Goal: Task Accomplishment & Management: Use online tool/utility

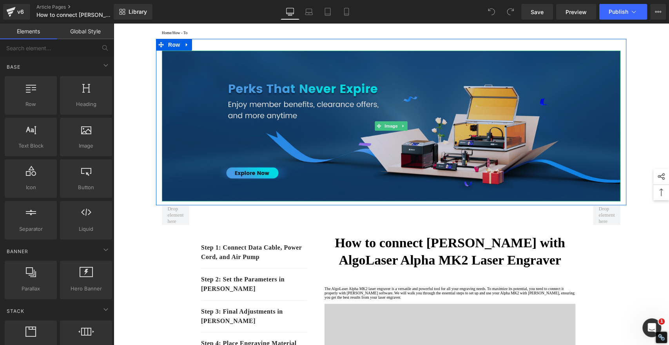
scroll to position [87, 0]
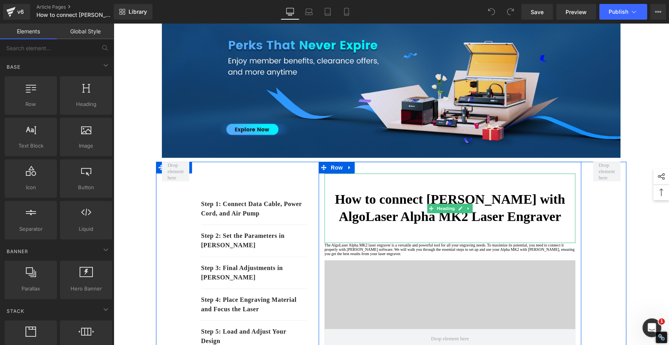
click at [348, 200] on strong "How to connect LightBurn with AlgoLaser Alpha MK2 Laser Engraver" at bounding box center [450, 208] width 230 height 32
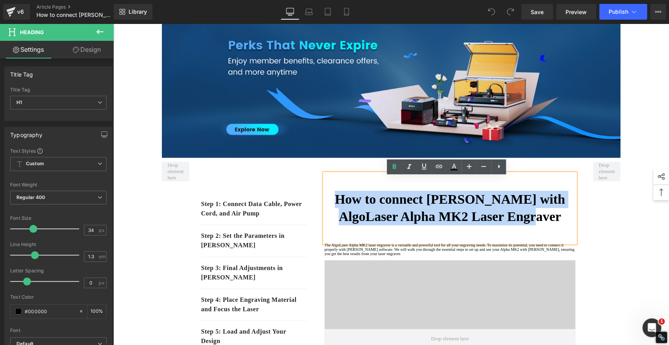
drag, startPoint x: 347, startPoint y: 202, endPoint x: 582, endPoint y: 218, distance: 235.5
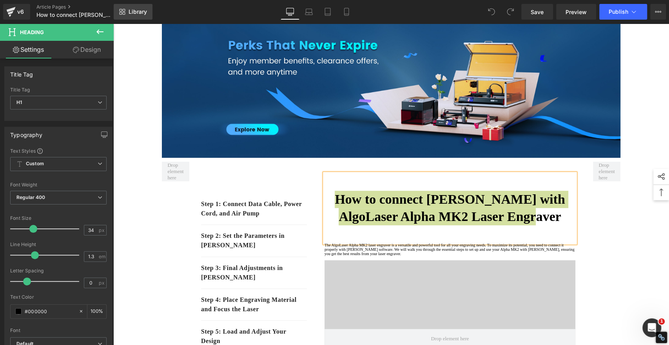
click at [123, 11] on icon at bounding box center [122, 12] width 6 height 6
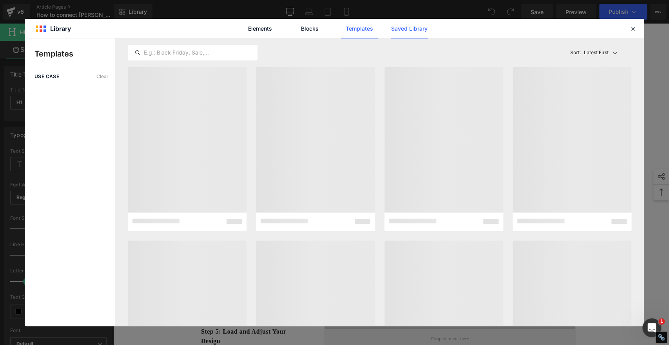
click at [420, 27] on link "Saved Library" at bounding box center [409, 29] width 37 height 20
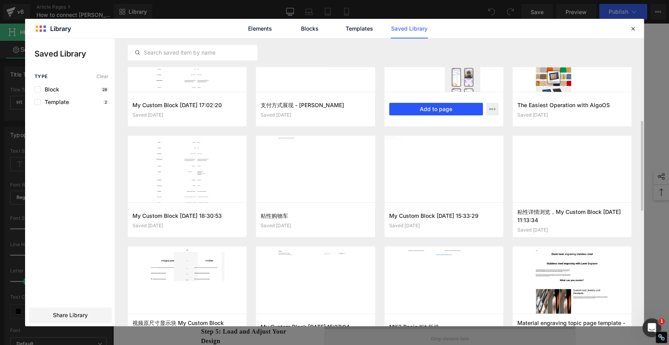
scroll to position [373, 0]
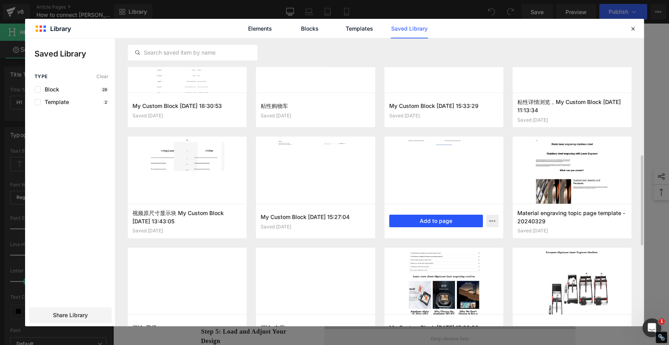
click at [410, 221] on button "Add to page" at bounding box center [436, 221] width 94 height 13
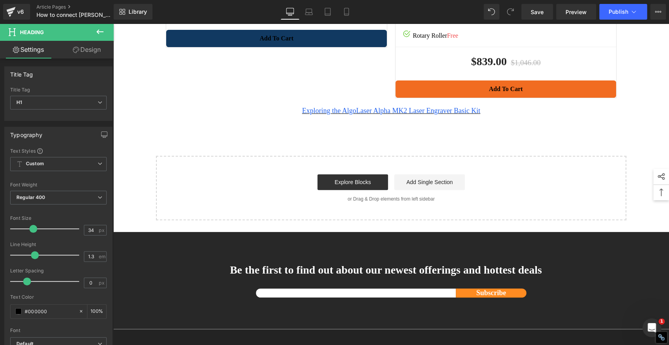
scroll to position [4117, 0]
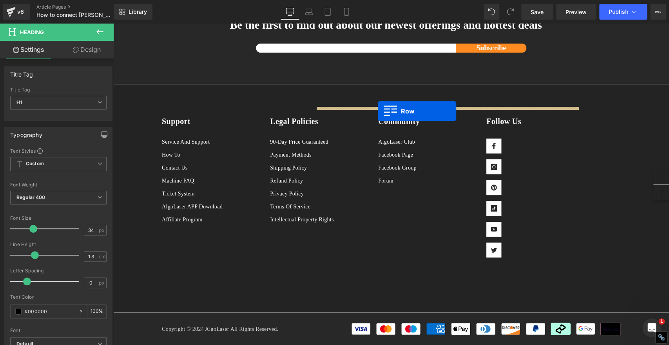
drag, startPoint x: 156, startPoint y: 156, endPoint x: 378, endPoint y: 111, distance: 226.5
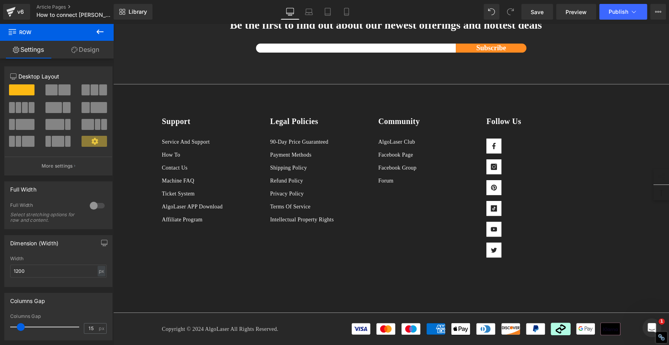
scroll to position [4259, 0]
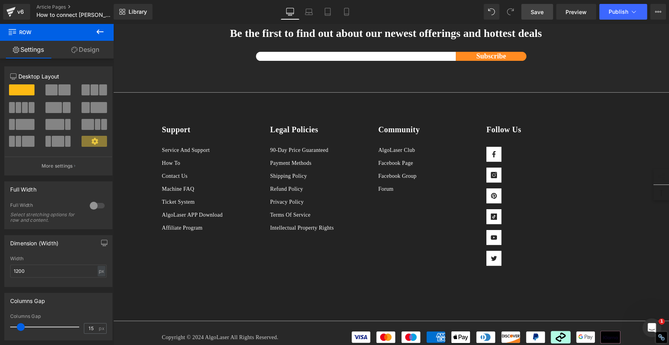
click at [540, 8] on span "Save" at bounding box center [537, 12] width 13 height 8
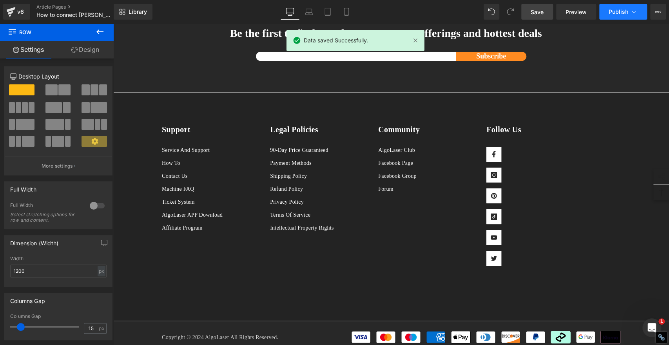
click at [621, 15] on button "Publish" at bounding box center [624, 12] width 48 height 16
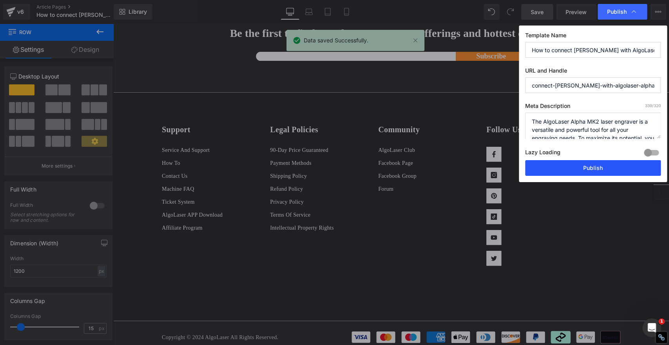
click at [605, 167] on button "Publish" at bounding box center [594, 168] width 136 height 16
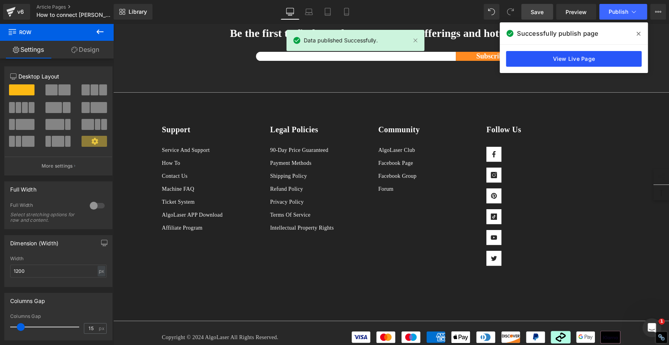
click at [576, 59] on link "View Live Page" at bounding box center [574, 59] width 136 height 16
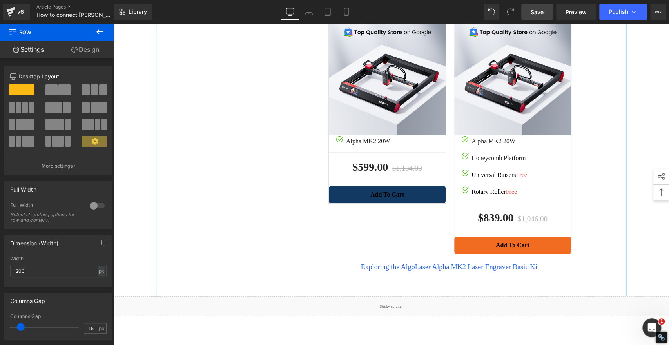
scroll to position [3693, 0]
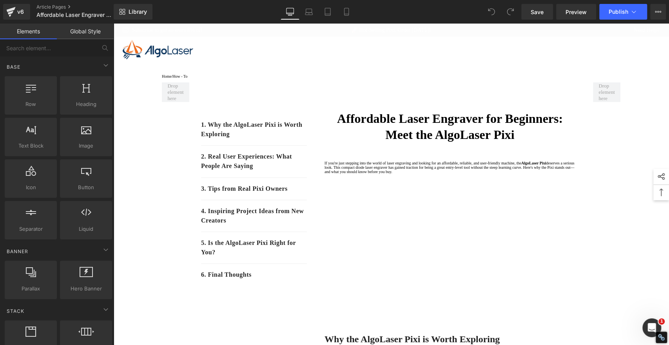
drag, startPoint x: 667, startPoint y: 48, endPoint x: 782, endPoint y: 44, distance: 115.4
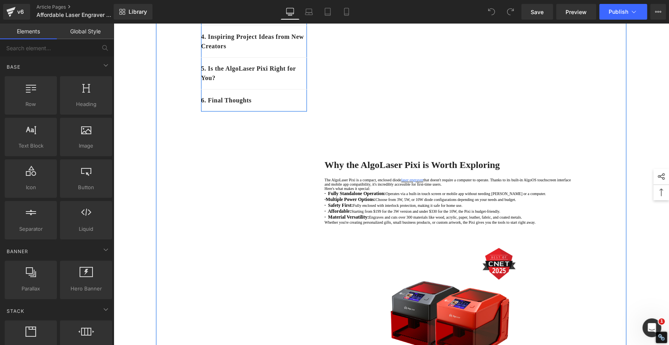
scroll to position [218, 0]
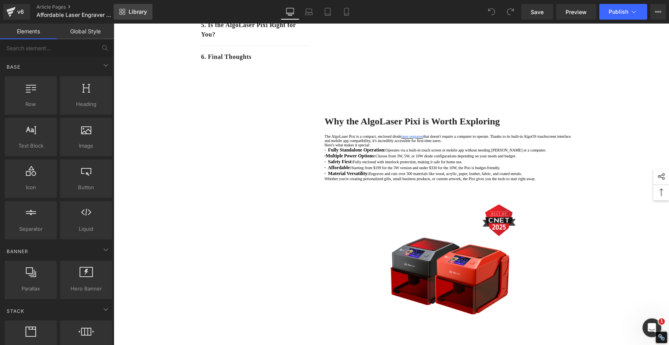
click at [137, 8] on span "Library" at bounding box center [138, 11] width 18 height 7
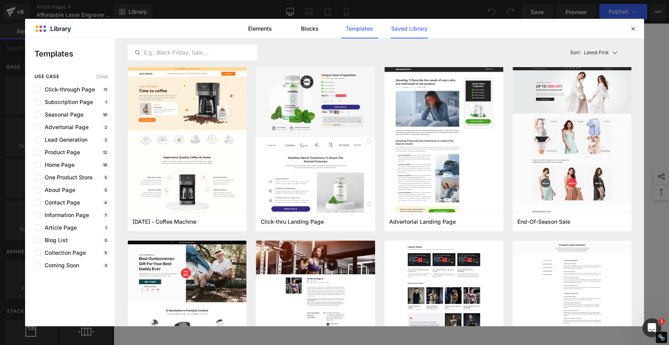
click at [418, 32] on link "Saved Library" at bounding box center [409, 29] width 37 height 20
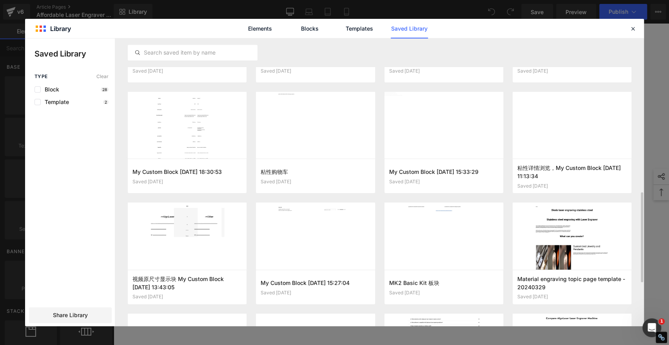
scroll to position [373, 0]
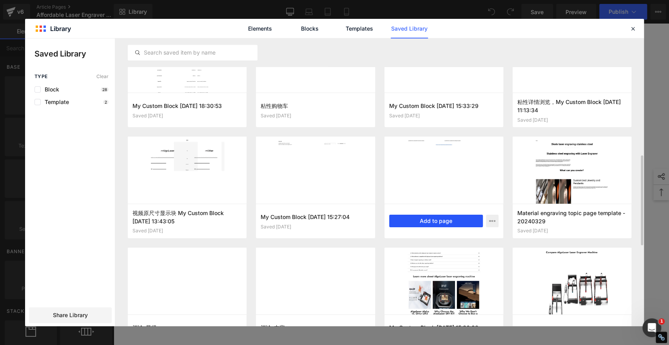
click at [415, 221] on button "Add to page" at bounding box center [436, 221] width 94 height 13
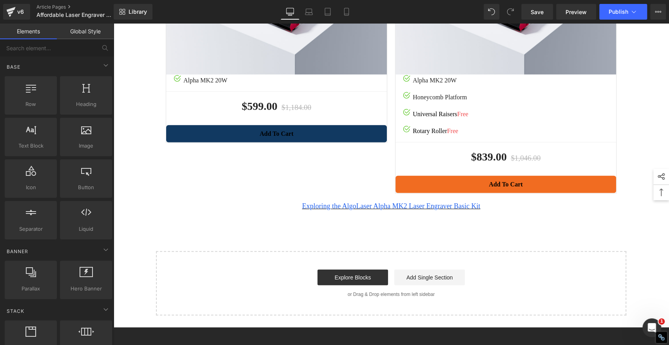
scroll to position [1429, 0]
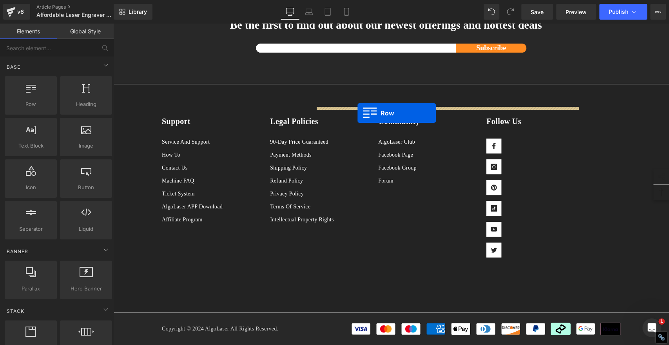
drag, startPoint x: 157, startPoint y: 155, endPoint x: 358, endPoint y: 113, distance: 204.9
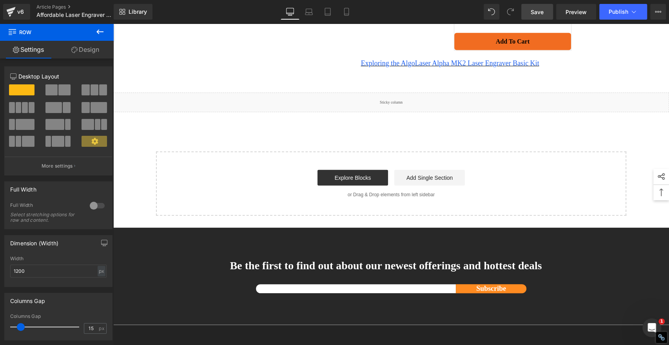
click at [540, 12] on span "Save" at bounding box center [537, 12] width 13 height 8
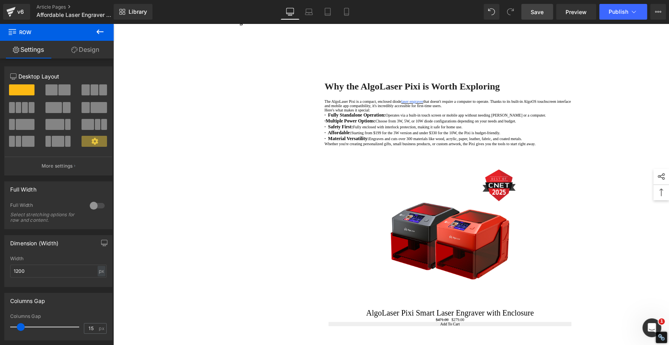
scroll to position [0, 0]
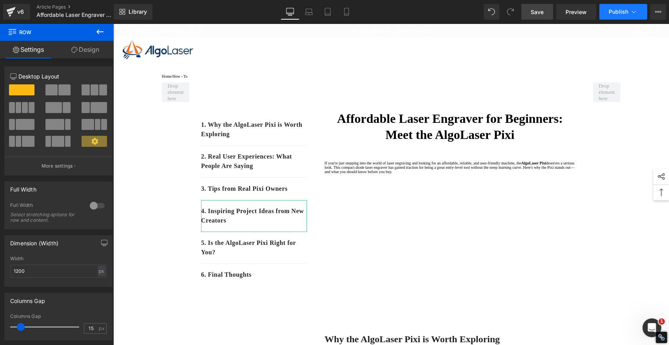
click at [621, 10] on span "Publish" at bounding box center [619, 12] width 20 height 6
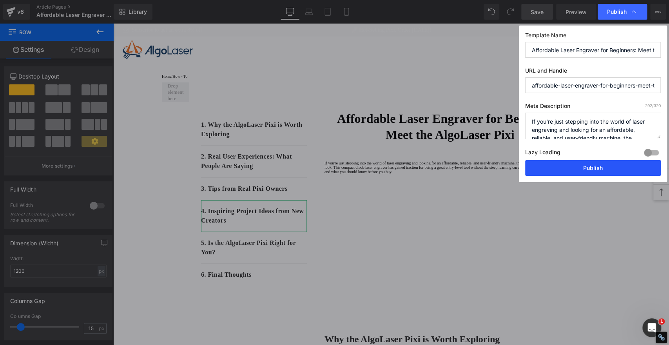
click at [604, 170] on button "Publish" at bounding box center [594, 168] width 136 height 16
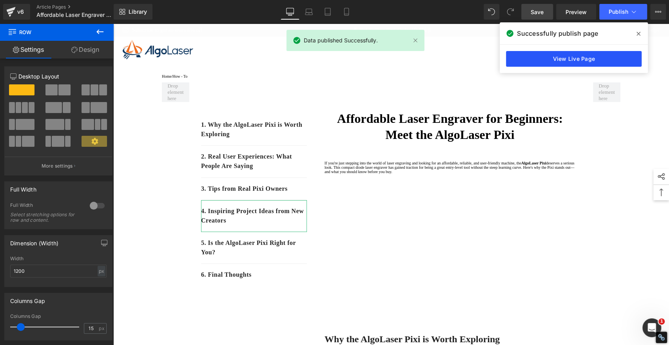
click at [618, 62] on link "View Live Page" at bounding box center [574, 59] width 136 height 16
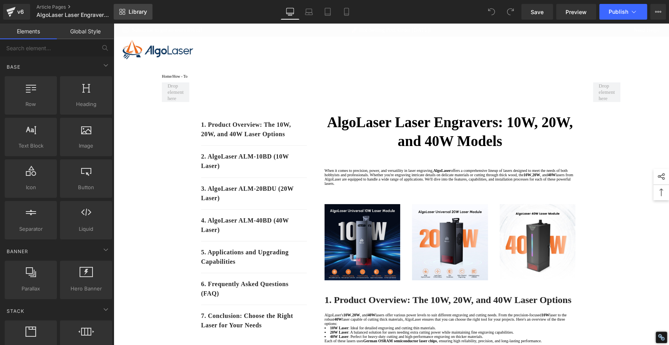
click at [133, 5] on link "Library" at bounding box center [133, 12] width 39 height 16
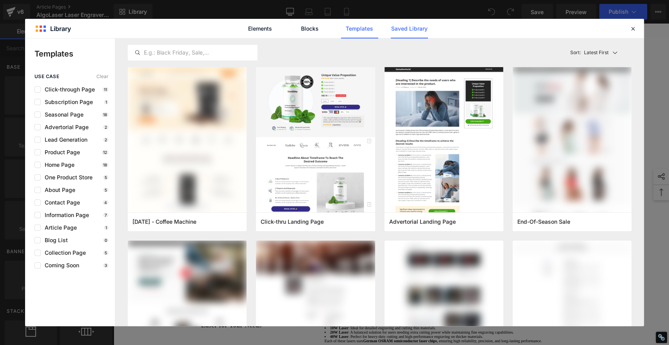
click at [395, 27] on link "Saved Library" at bounding box center [409, 29] width 37 height 20
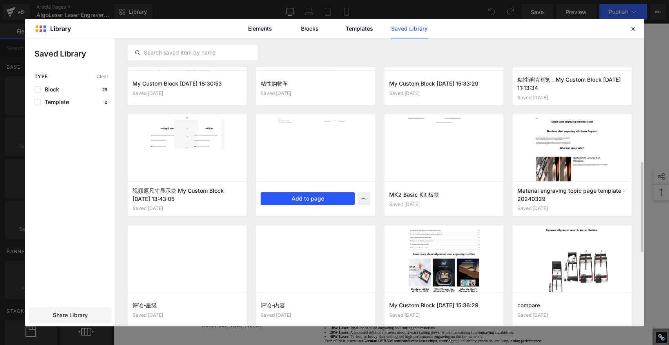
scroll to position [374, 0]
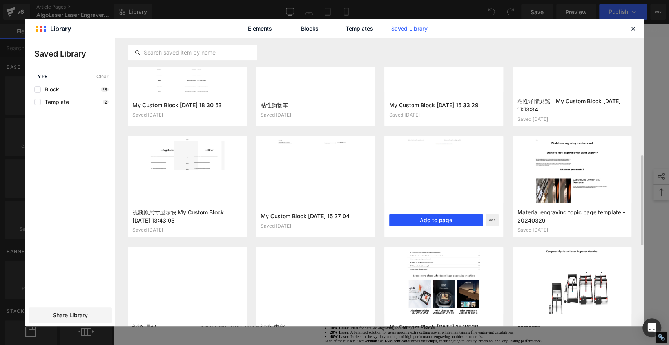
click at [424, 218] on button "Add to page" at bounding box center [436, 220] width 94 height 13
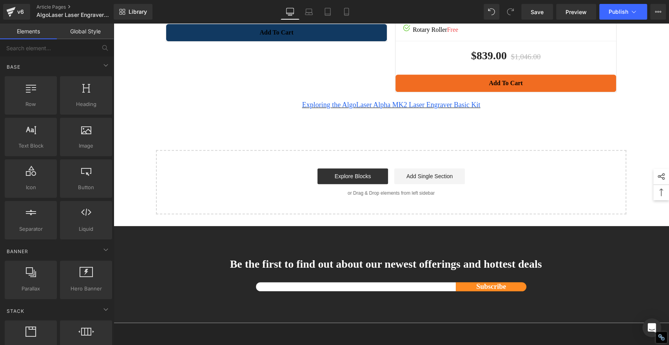
scroll to position [4264, 0]
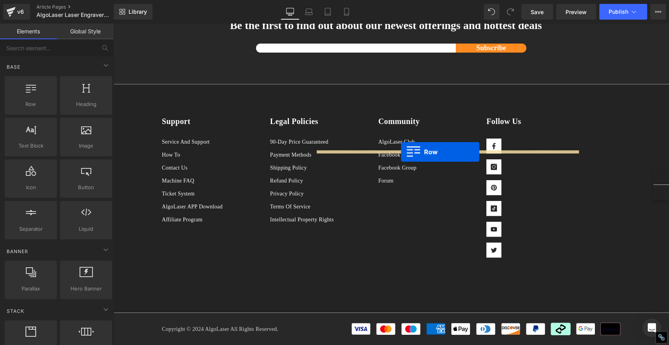
drag, startPoint x: 158, startPoint y: 198, endPoint x: 401, endPoint y: 152, distance: 247.9
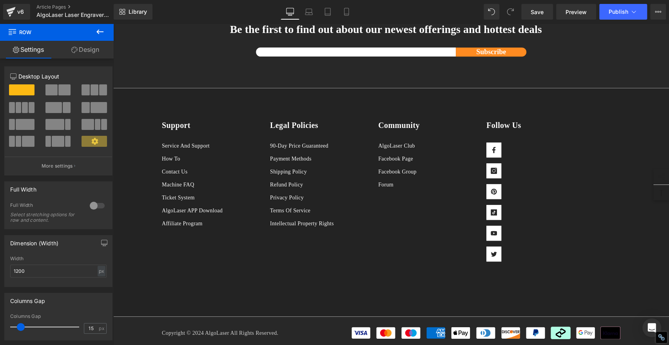
scroll to position [4395, 0]
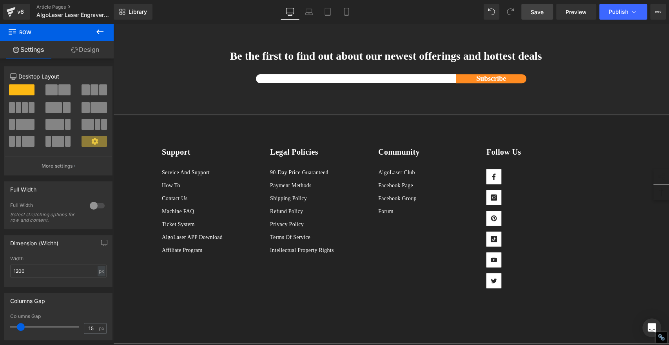
click at [536, 10] on span "Save" at bounding box center [537, 12] width 13 height 8
click at [535, 8] on span "Save" at bounding box center [537, 12] width 13 height 8
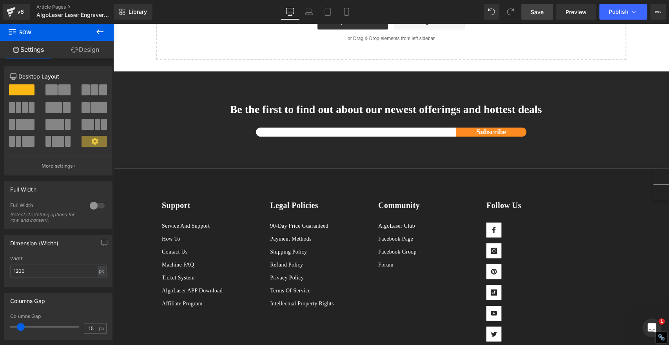
scroll to position [4263, 0]
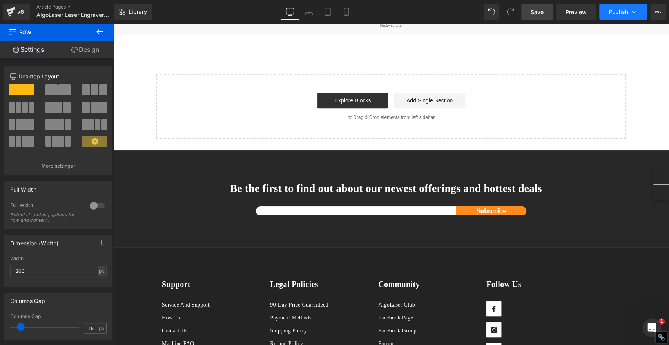
click at [616, 9] on span "Publish" at bounding box center [619, 12] width 20 height 6
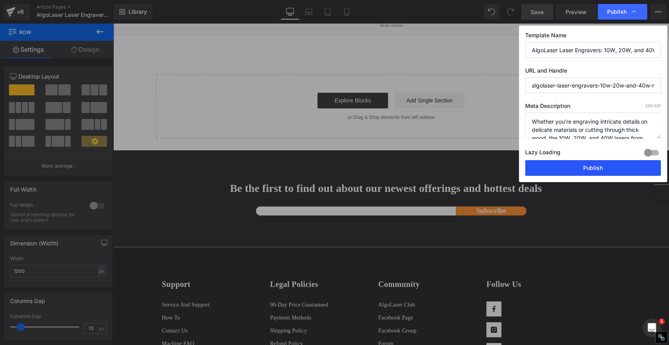
click at [624, 169] on button "Publish" at bounding box center [594, 168] width 136 height 16
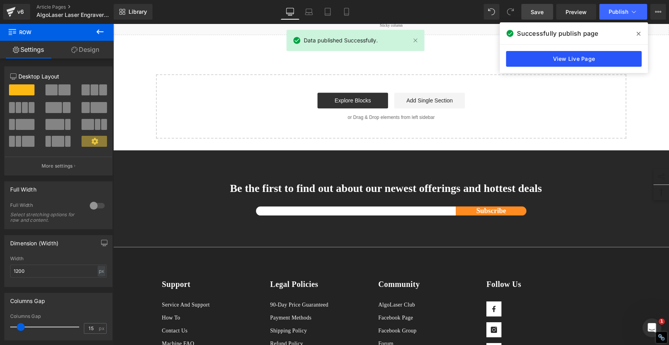
click at [613, 51] on link "View Live Page" at bounding box center [574, 59] width 136 height 16
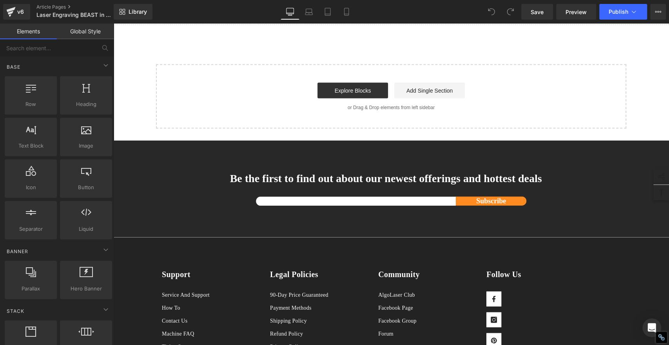
scroll to position [1118, 0]
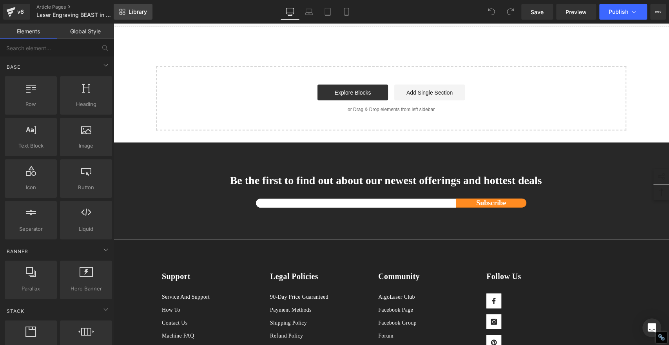
click at [140, 12] on span "Library" at bounding box center [138, 11] width 18 height 7
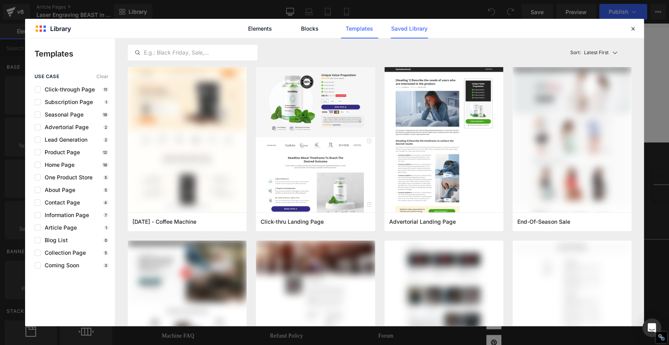
click at [420, 29] on link "Saved Library" at bounding box center [409, 29] width 37 height 20
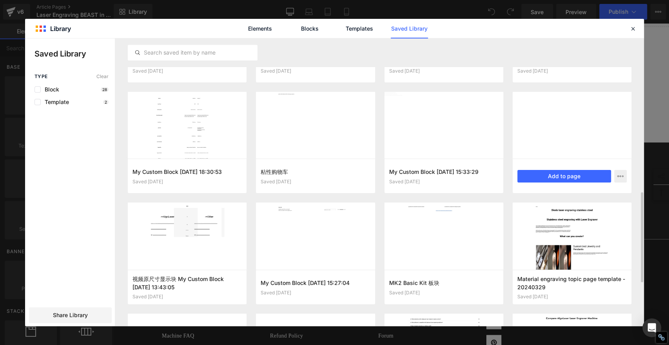
scroll to position [373, 0]
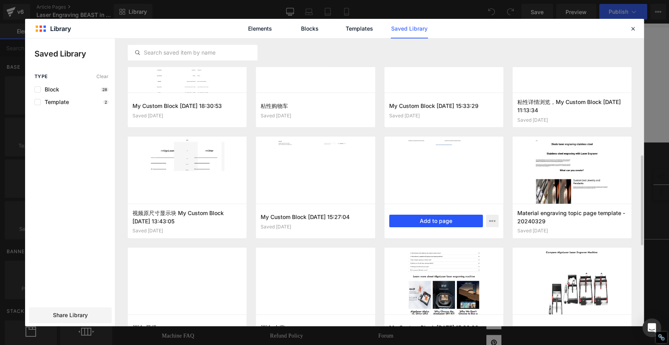
click at [460, 223] on button "Add to page" at bounding box center [436, 221] width 94 height 13
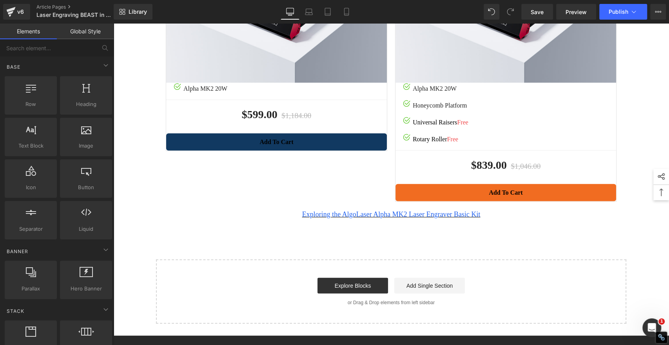
scroll to position [1303, 0]
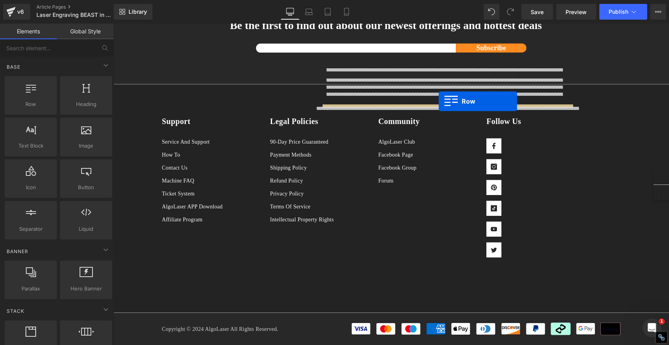
drag, startPoint x: 158, startPoint y: 156, endPoint x: 439, endPoint y: 101, distance: 286.5
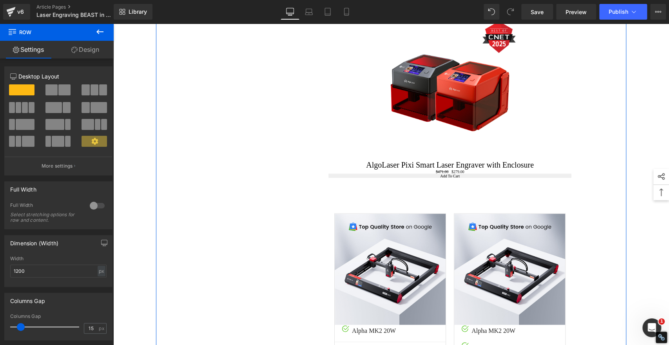
scroll to position [0, 0]
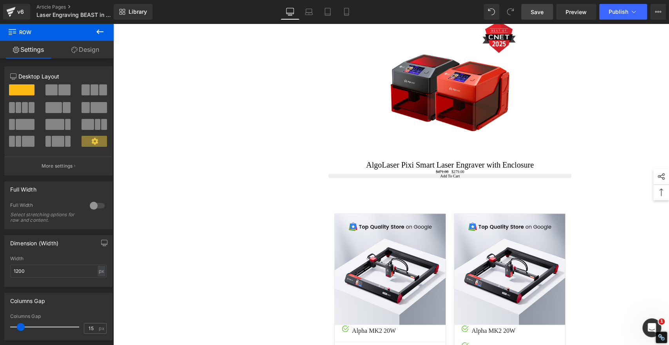
click at [538, 11] on span "Save" at bounding box center [537, 12] width 13 height 8
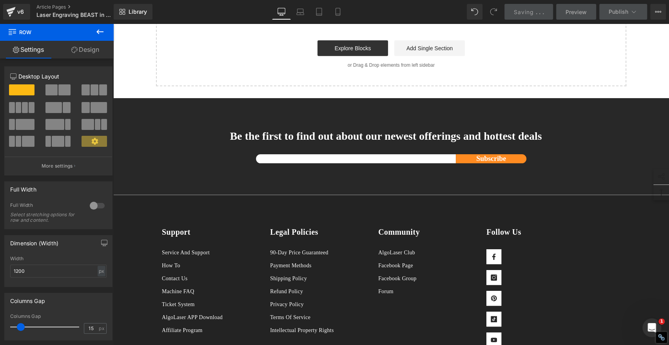
scroll to position [1477, 0]
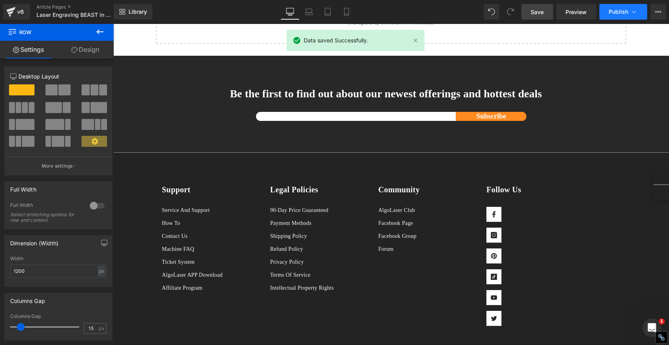
click at [621, 18] on button "Publish" at bounding box center [624, 12] width 48 height 16
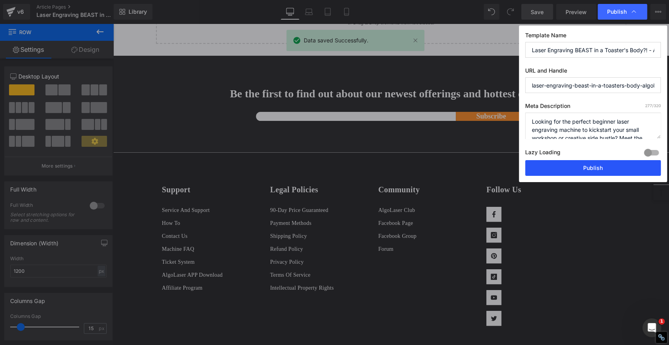
click at [608, 163] on button "Publish" at bounding box center [594, 168] width 136 height 16
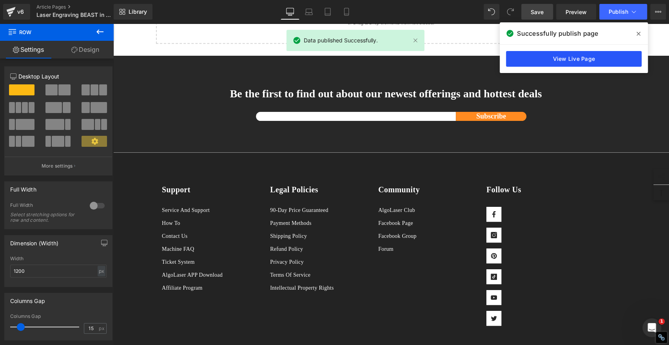
click at [575, 57] on link "View Live Page" at bounding box center [574, 59] width 136 height 16
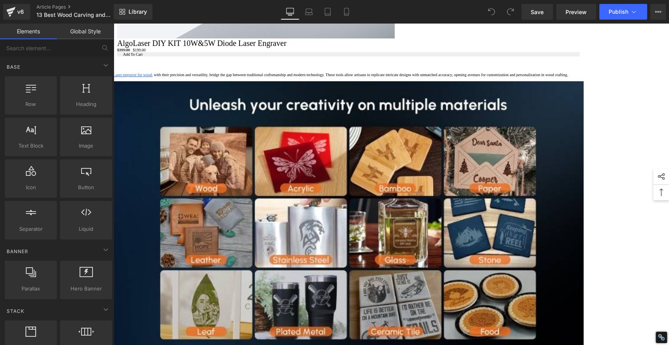
scroll to position [5883, 0]
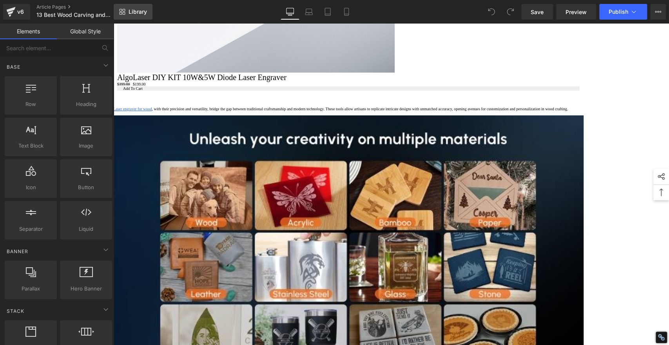
click at [144, 9] on span "Library" at bounding box center [138, 11] width 18 height 7
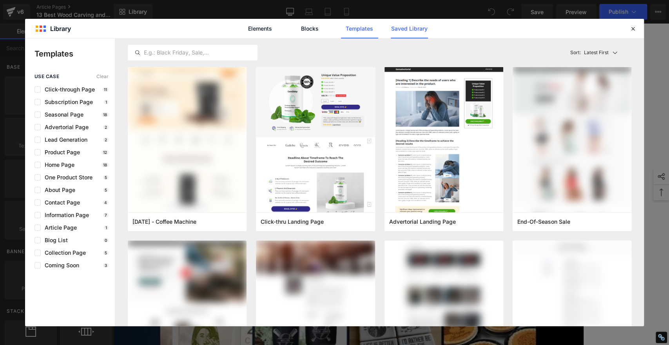
click at [411, 30] on link "Saved Library" at bounding box center [409, 29] width 37 height 20
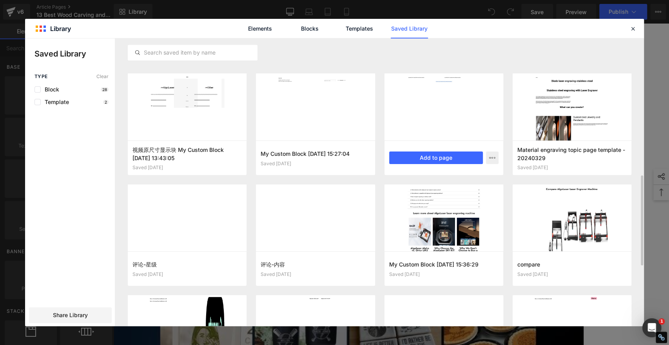
scroll to position [0, 0]
click at [444, 158] on button "Add to page" at bounding box center [436, 157] width 94 height 13
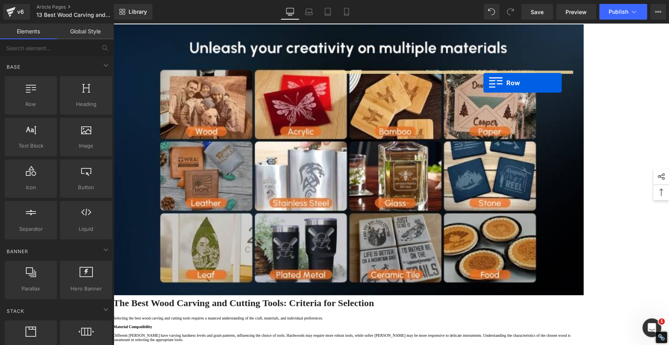
scroll to position [5958, 0]
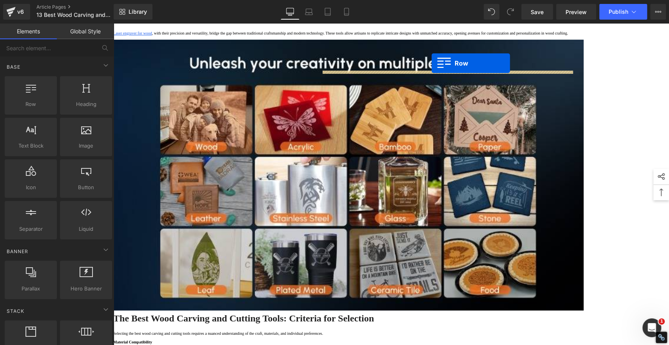
drag, startPoint x: 158, startPoint y: 68, endPoint x: 432, endPoint y: 63, distance: 273.8
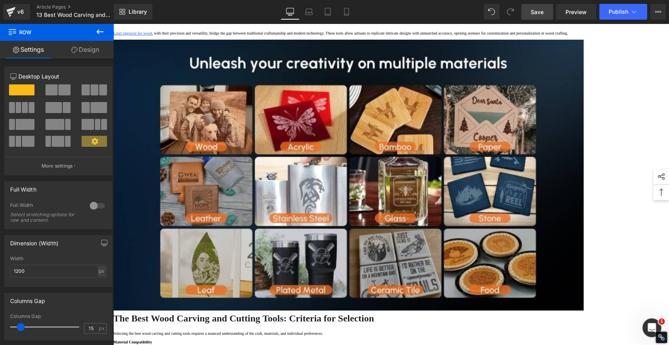
click at [535, 9] on span "Save" at bounding box center [537, 12] width 13 height 8
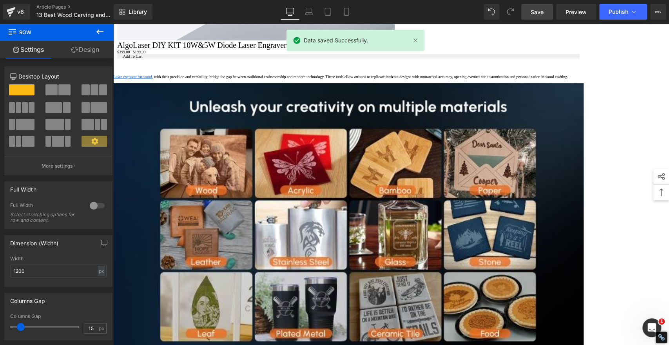
scroll to position [5741, 0]
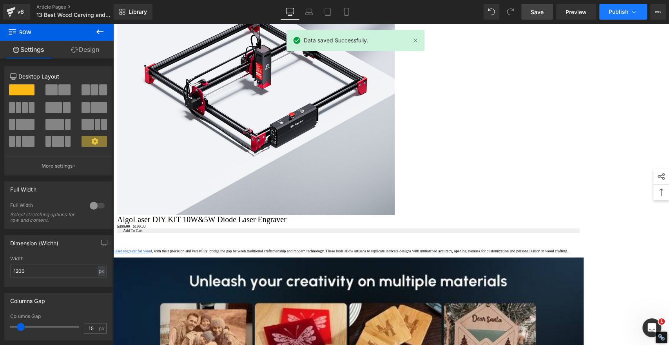
click at [622, 11] on span "Publish" at bounding box center [619, 12] width 20 height 6
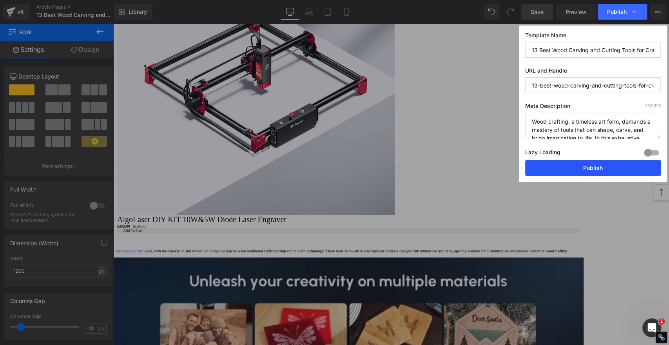
drag, startPoint x: 579, startPoint y: 169, endPoint x: 107, endPoint y: 131, distance: 473.3
click at [579, 169] on button "Publish" at bounding box center [594, 168] width 136 height 16
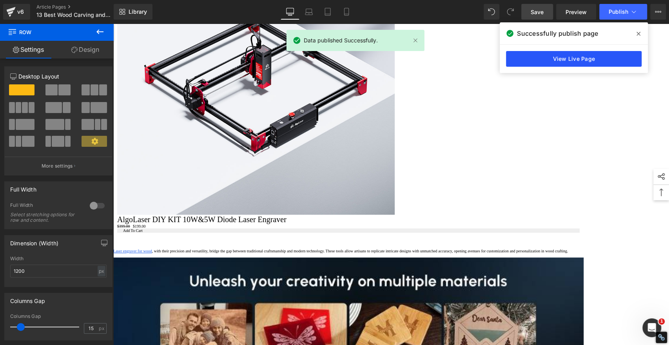
click at [562, 59] on link "View Live Page" at bounding box center [574, 59] width 136 height 16
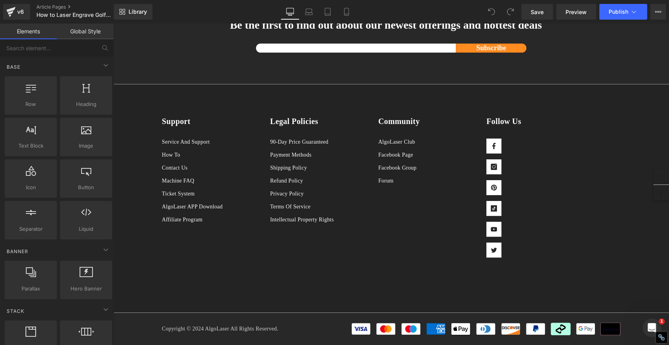
scroll to position [4988, 0]
click at [129, 11] on span "Library" at bounding box center [138, 11] width 18 height 7
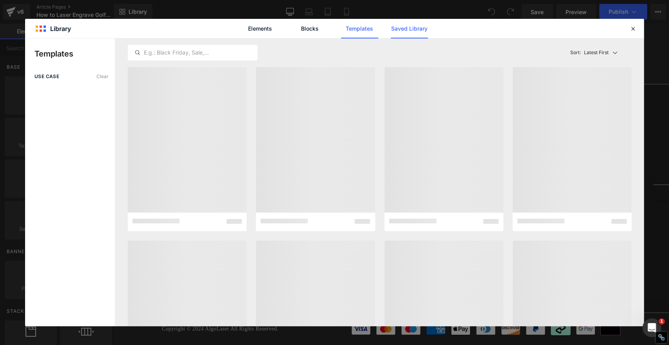
click at [418, 26] on link "Saved Library" at bounding box center [409, 29] width 37 height 20
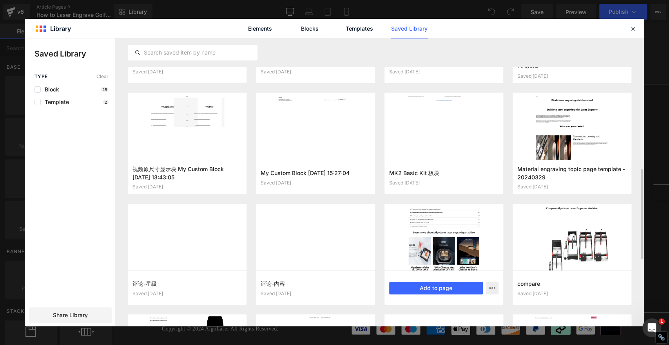
scroll to position [439, 0]
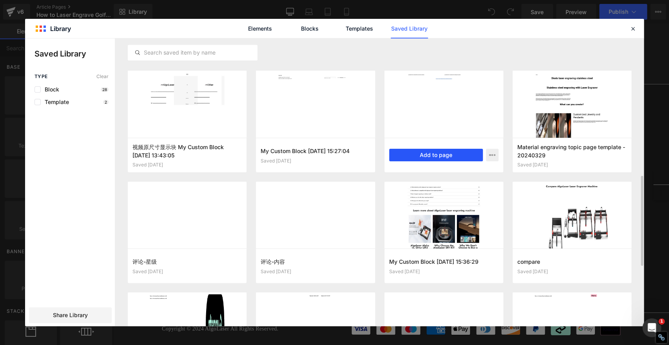
click at [433, 149] on button "Add to page" at bounding box center [436, 155] width 94 height 13
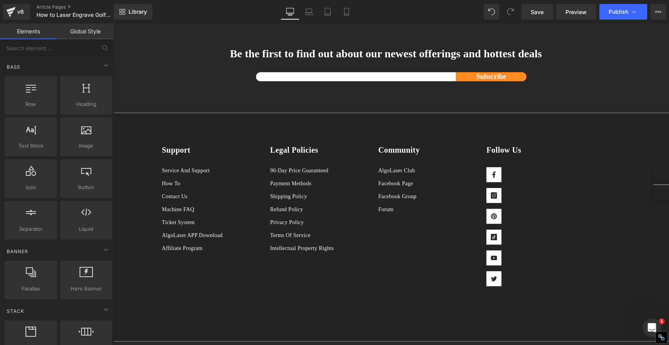
scroll to position [5093, 0]
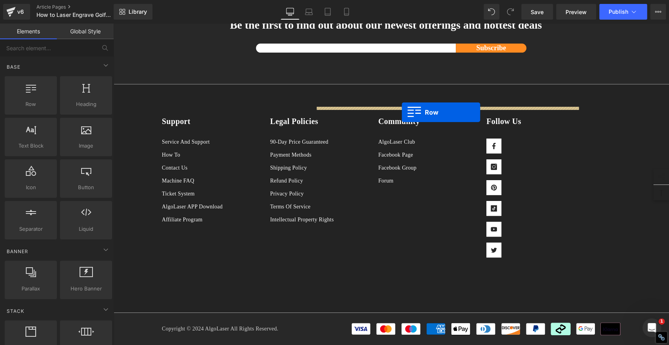
drag, startPoint x: 158, startPoint y: 156, endPoint x: 402, endPoint y: 112, distance: 248.2
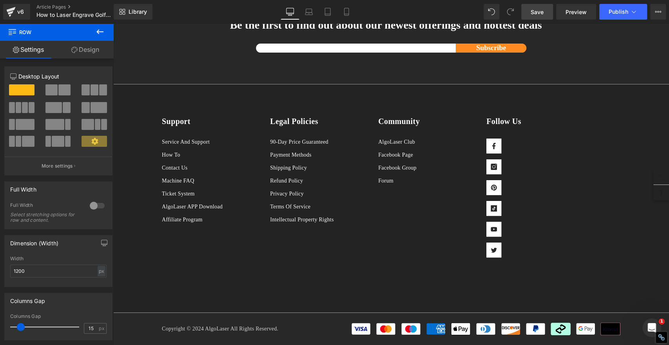
click at [536, 8] on span "Save" at bounding box center [537, 12] width 13 height 8
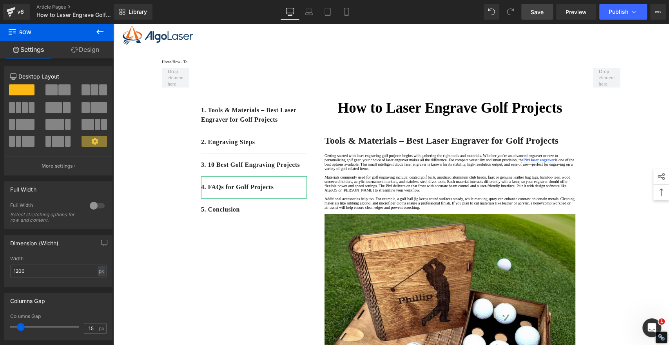
scroll to position [0, 0]
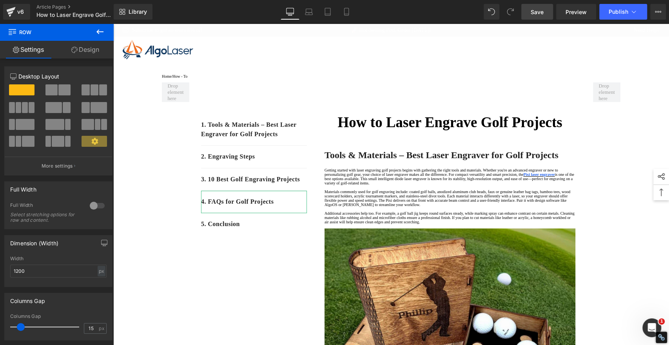
click at [536, 13] on span "Save" at bounding box center [537, 12] width 13 height 8
click at [540, 13] on span "Save" at bounding box center [537, 12] width 13 height 8
drag, startPoint x: 529, startPoint y: 355, endPoint x: 640, endPoint y: 60, distance: 315.2
click at [640, 60] on div at bounding box center [391, 49] width 556 height 26
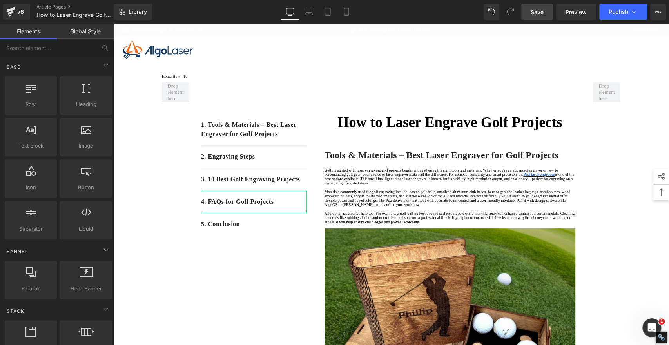
click at [540, 15] on span "Save" at bounding box center [537, 12] width 13 height 8
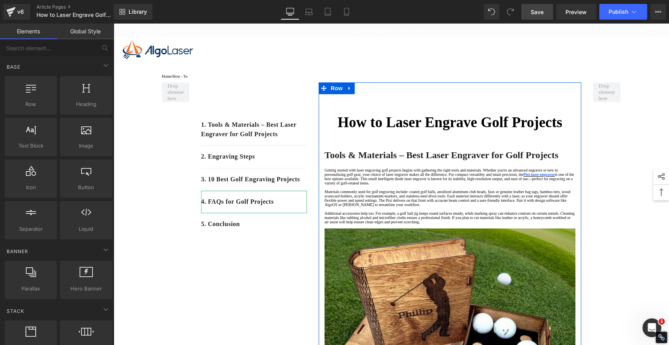
drag, startPoint x: 666, startPoint y: 47, endPoint x: 771, endPoint y: 44, distance: 104.7
click at [623, 10] on span "Publish" at bounding box center [619, 12] width 20 height 6
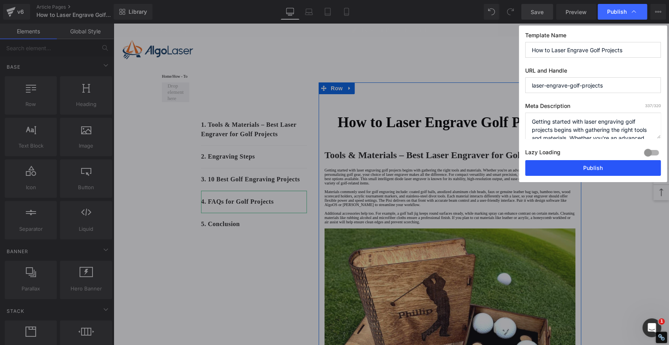
drag, startPoint x: 616, startPoint y: 168, endPoint x: 502, endPoint y: 140, distance: 118.1
click at [616, 168] on button "Publish" at bounding box center [594, 168] width 136 height 16
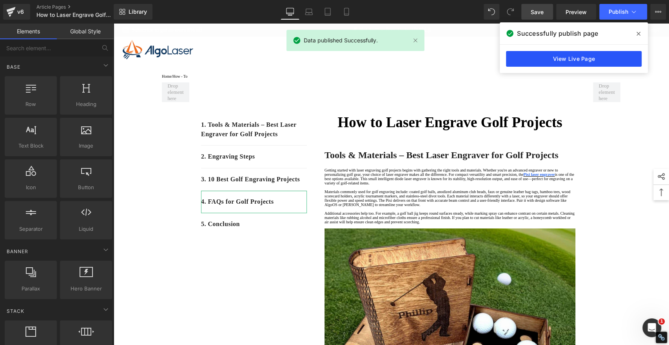
click at [578, 59] on link "View Live Page" at bounding box center [574, 59] width 136 height 16
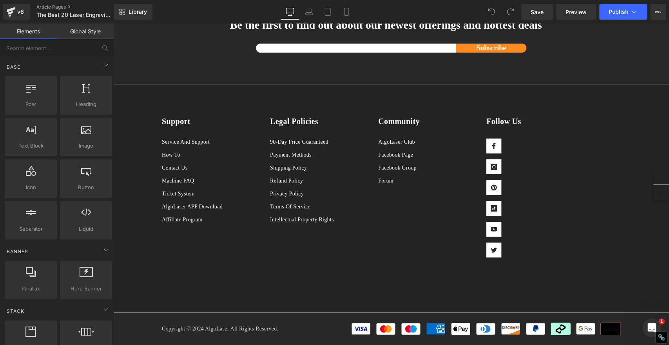
scroll to position [9001, 0]
click at [116, 13] on link "Library" at bounding box center [133, 12] width 39 height 16
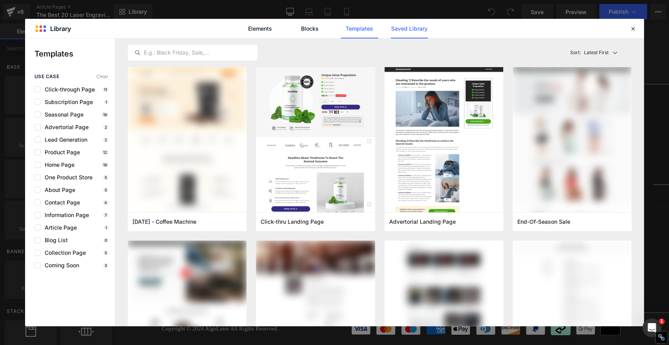
click at [411, 27] on link "Saved Library" at bounding box center [409, 29] width 37 height 20
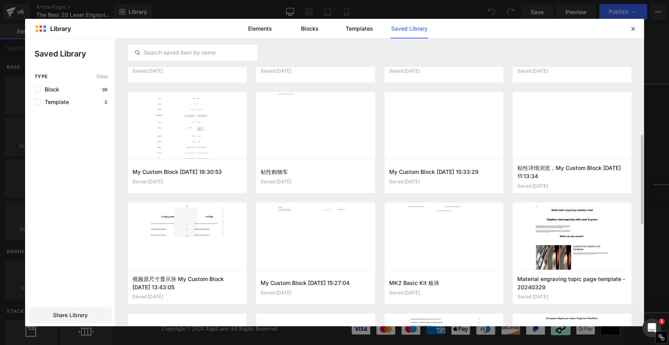
scroll to position [395, 0]
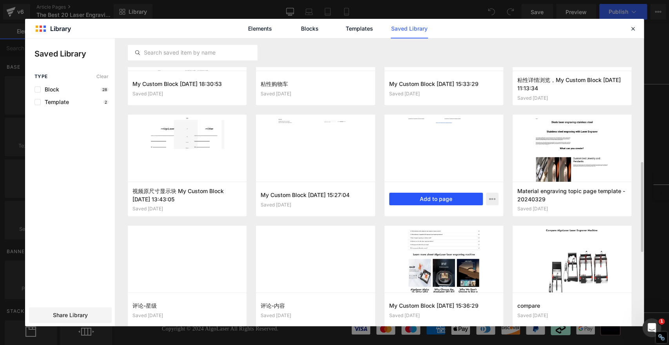
drag, startPoint x: 452, startPoint y: 200, endPoint x: 333, endPoint y: 173, distance: 121.4
click at [452, 200] on button "Add to page" at bounding box center [436, 199] width 94 height 13
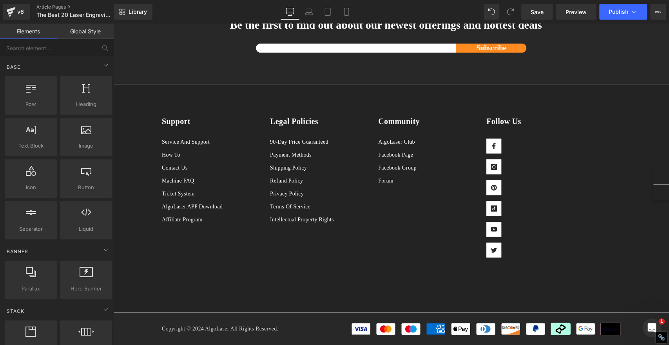
scroll to position [9233, 0]
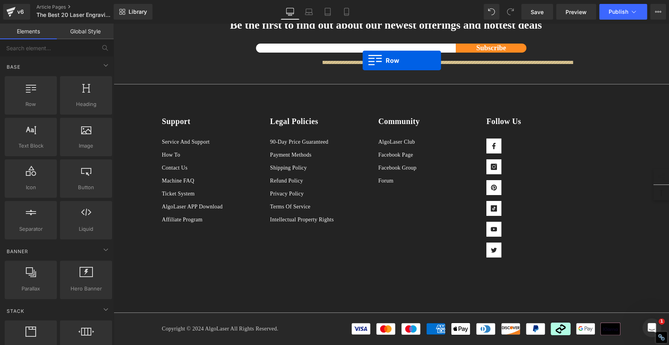
drag, startPoint x: 157, startPoint y: 112, endPoint x: 363, endPoint y: 60, distance: 211.8
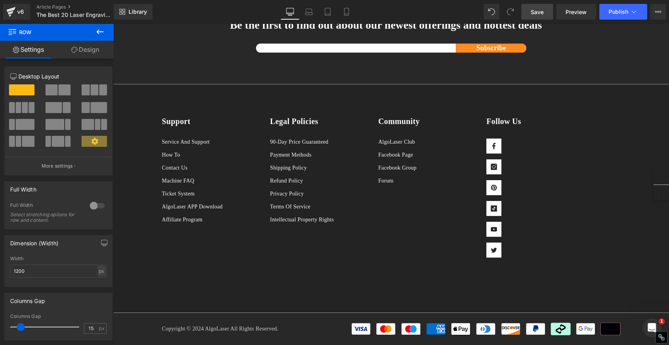
click at [538, 12] on span "Save" at bounding box center [537, 12] width 13 height 8
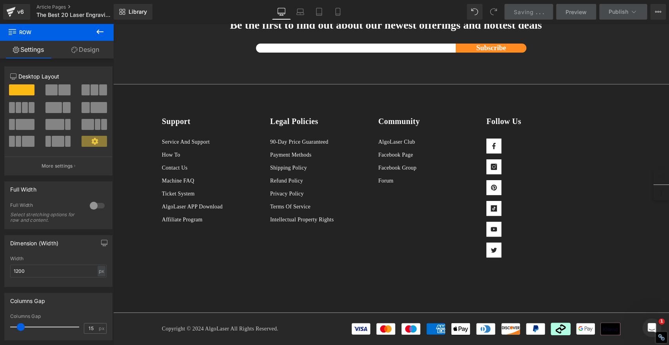
scroll to position [0, 0]
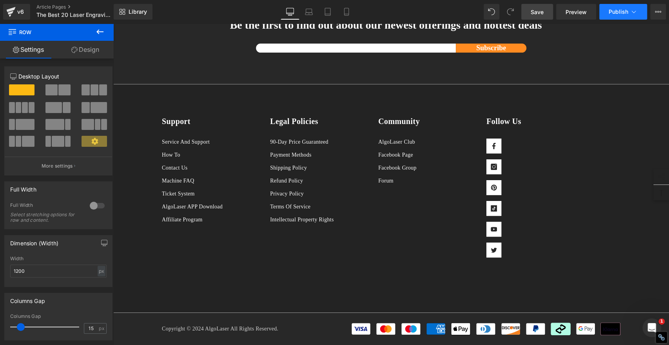
click at [623, 13] on span "Publish" at bounding box center [619, 12] width 20 height 6
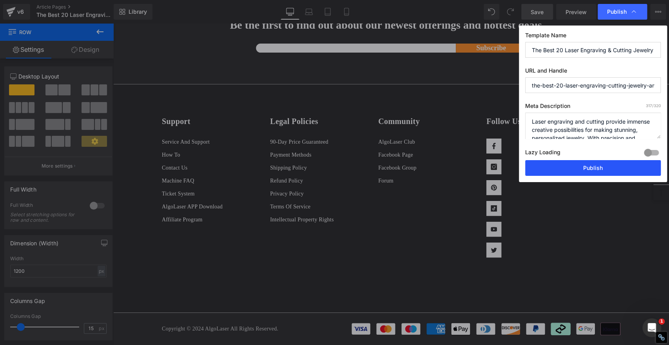
click at [613, 172] on button "Publish" at bounding box center [594, 168] width 136 height 16
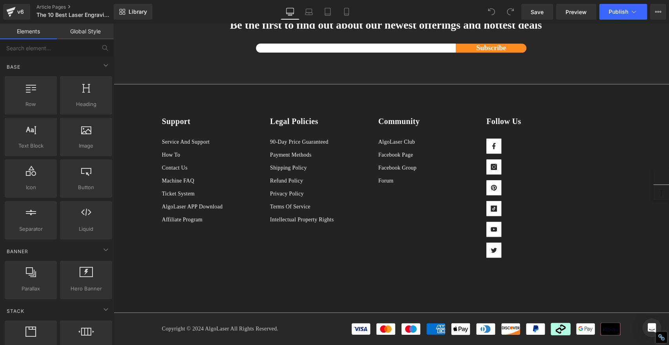
scroll to position [4837, 0]
click at [147, 11] on link "Library" at bounding box center [133, 12] width 39 height 16
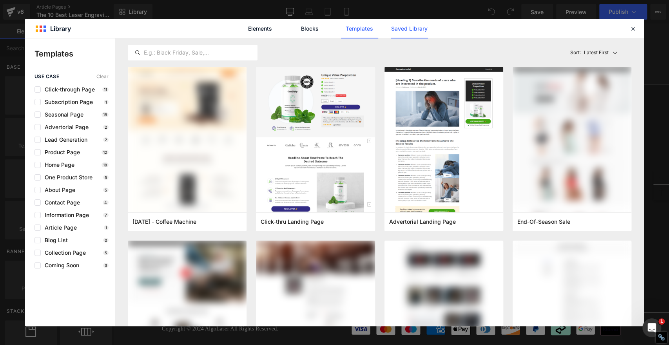
scroll to position [0, 0]
click at [401, 27] on link "Saved Library" at bounding box center [409, 29] width 37 height 20
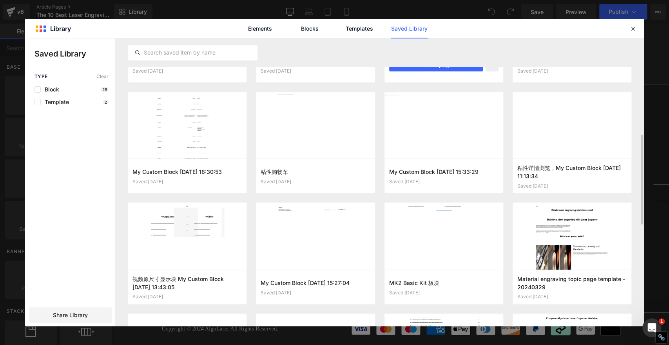
scroll to position [373, 0]
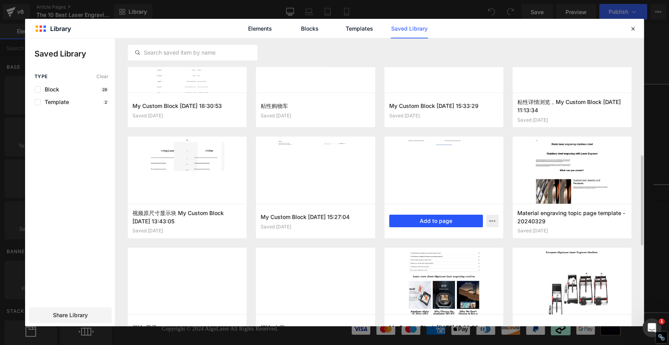
click at [459, 216] on button "Add to page" at bounding box center [436, 221] width 94 height 13
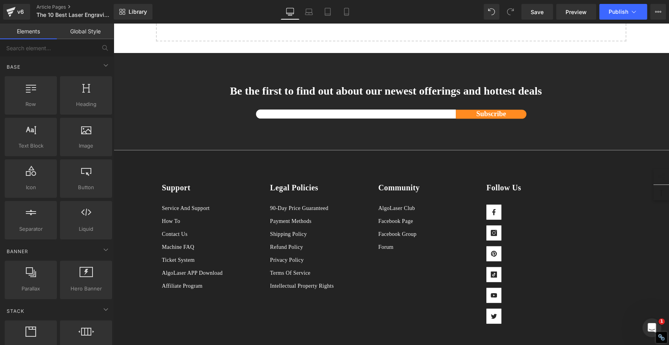
scroll to position [4879, 0]
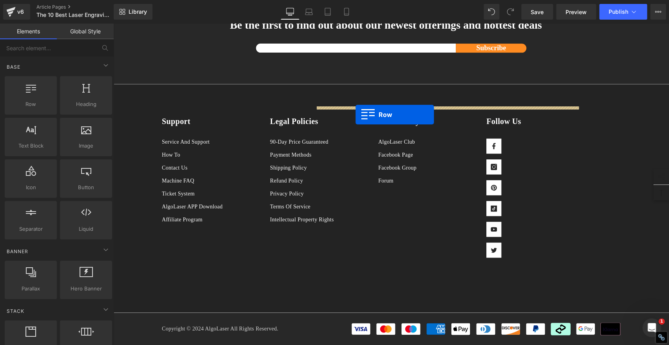
drag, startPoint x: 158, startPoint y: 156, endPoint x: 356, endPoint y: 115, distance: 202.3
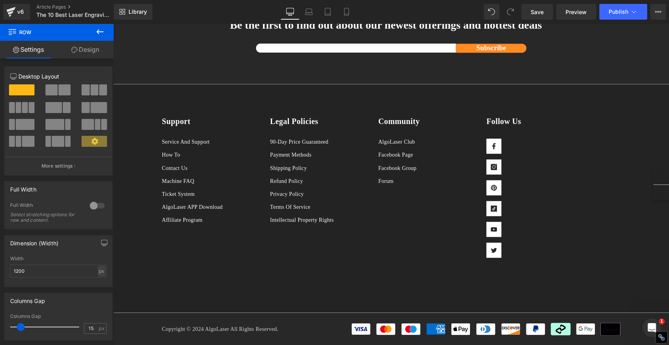
scroll to position [4923, 0]
click at [534, 11] on span "Save" at bounding box center [537, 12] width 13 height 8
click at [535, 12] on span "Save" at bounding box center [537, 12] width 13 height 8
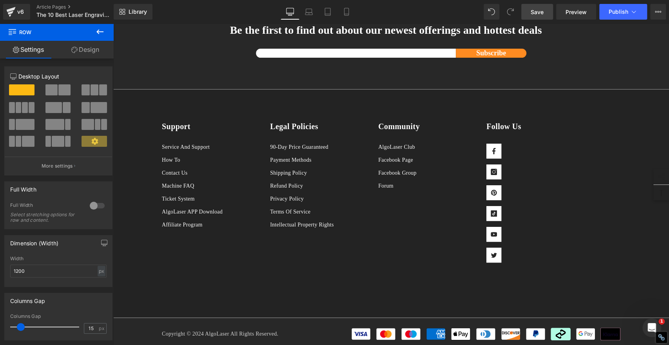
drag, startPoint x: 544, startPoint y: 12, endPoint x: 144, endPoint y: 114, distance: 412.0
click at [544, 12] on span "Save" at bounding box center [537, 12] width 13 height 8
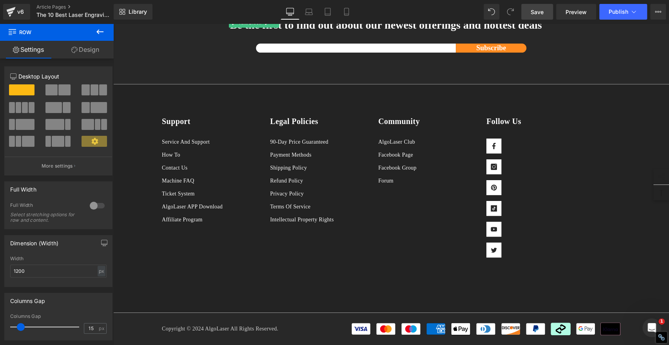
scroll to position [4966, 0]
click at [633, 13] on icon at bounding box center [634, 12] width 8 height 8
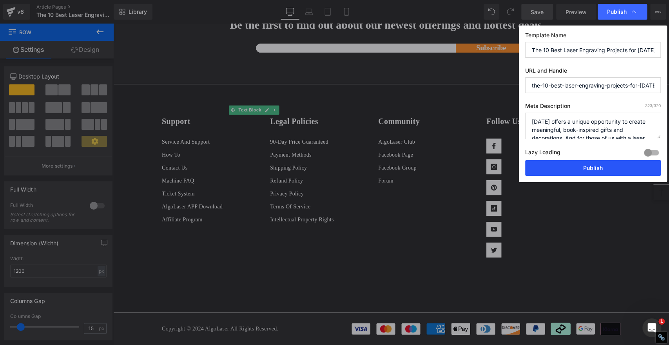
click at [616, 165] on button "Publish" at bounding box center [594, 168] width 136 height 16
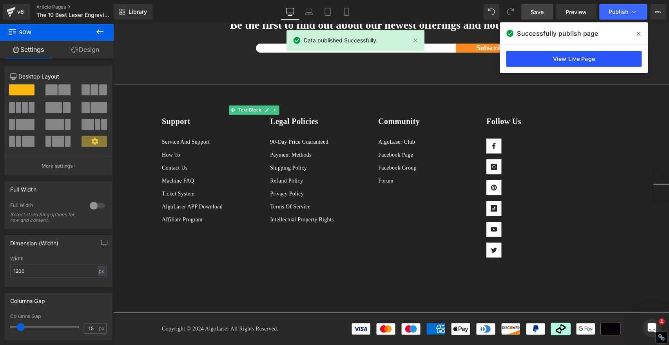
click at [616, 63] on link "View Live Page" at bounding box center [574, 59] width 136 height 16
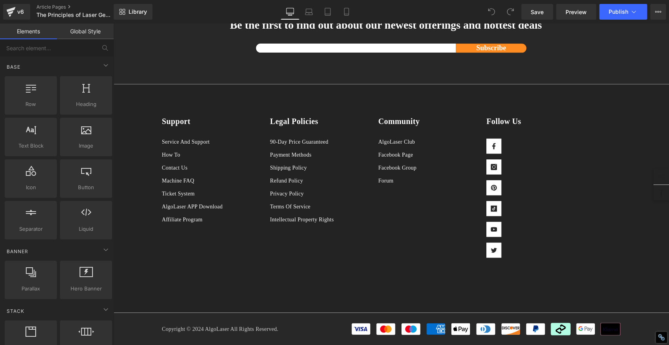
scroll to position [2876, 0]
click at [142, 11] on span "Library" at bounding box center [138, 11] width 18 height 7
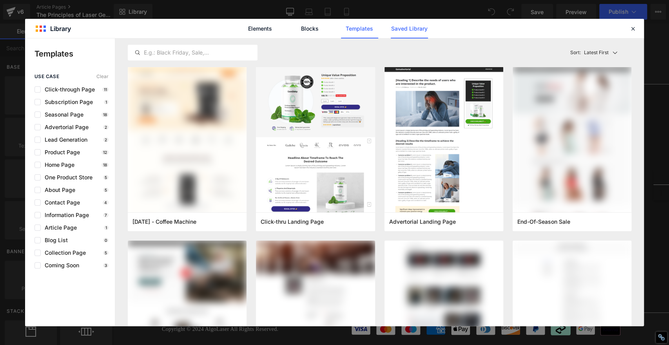
click at [409, 27] on link "Saved Library" at bounding box center [409, 29] width 37 height 20
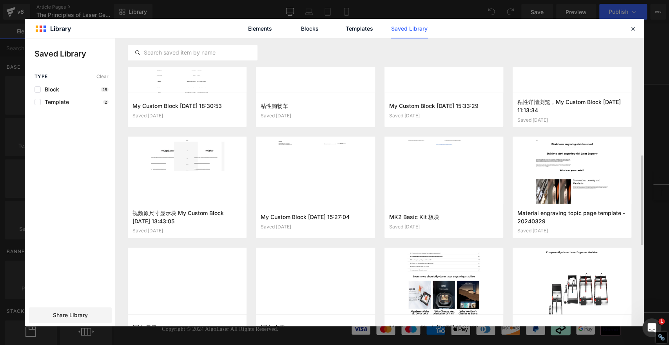
scroll to position [0, 0]
click at [422, 222] on button "Add to page" at bounding box center [436, 221] width 94 height 13
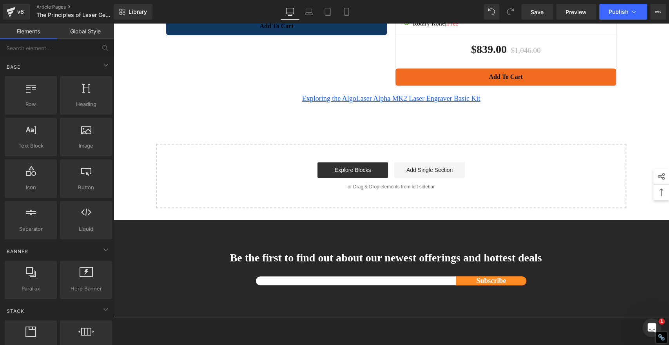
scroll to position [2854, 0]
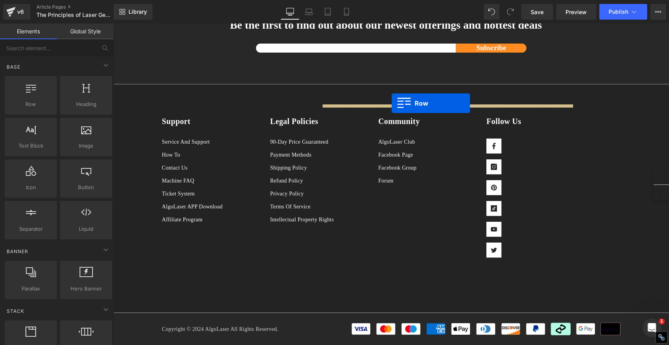
drag, startPoint x: 157, startPoint y: 157, endPoint x: 392, endPoint y: 103, distance: 241.4
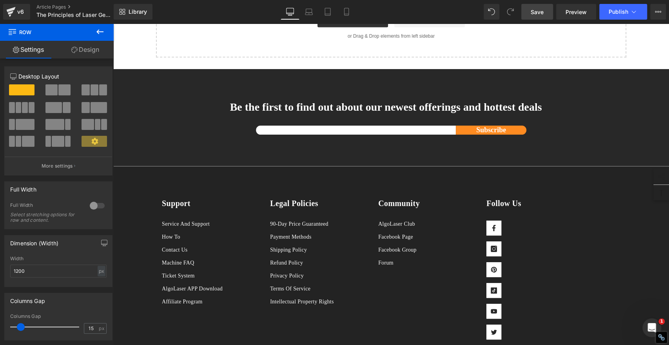
click at [538, 11] on span "Save" at bounding box center [537, 12] width 13 height 8
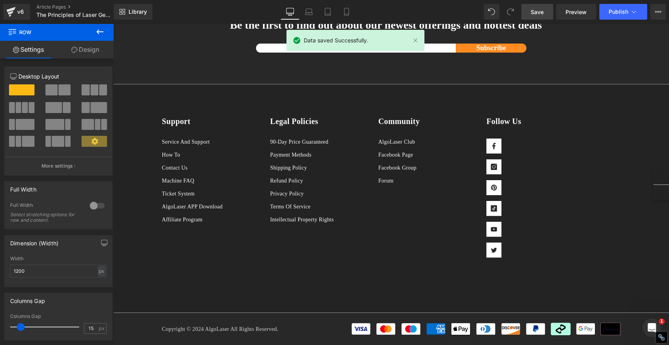
scroll to position [2985, 0]
click at [614, 15] on span "Publish" at bounding box center [619, 12] width 20 height 6
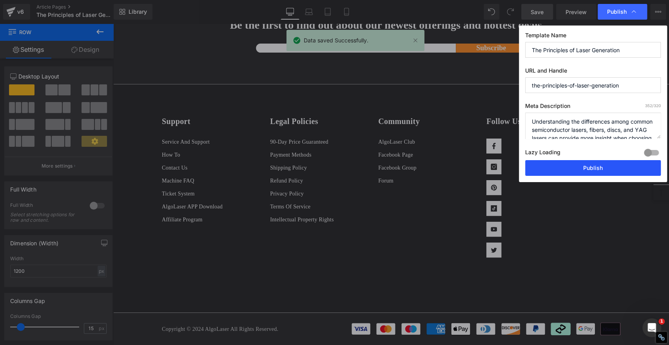
click at [612, 165] on button "Publish" at bounding box center [594, 168] width 136 height 16
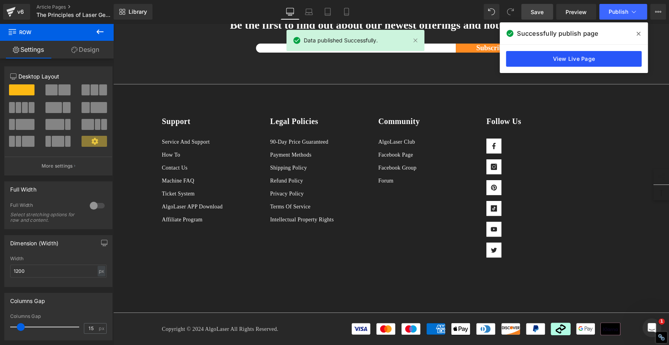
click at [598, 60] on link "View Live Page" at bounding box center [574, 59] width 136 height 16
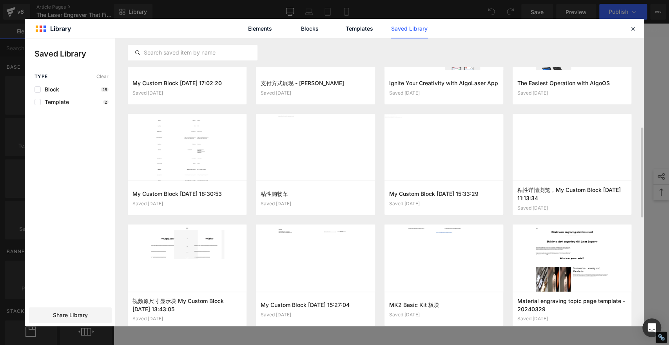
scroll to position [351, 0]
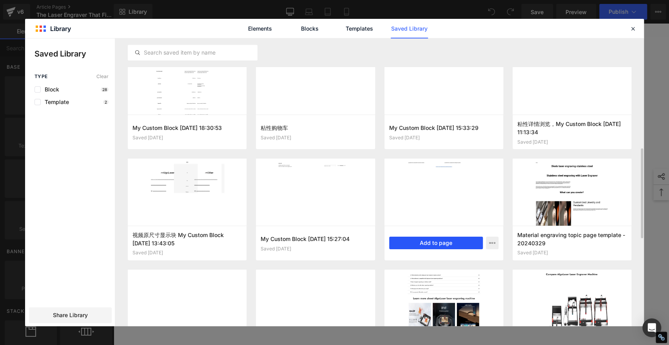
click at [442, 244] on button "Add to page" at bounding box center [436, 242] width 94 height 13
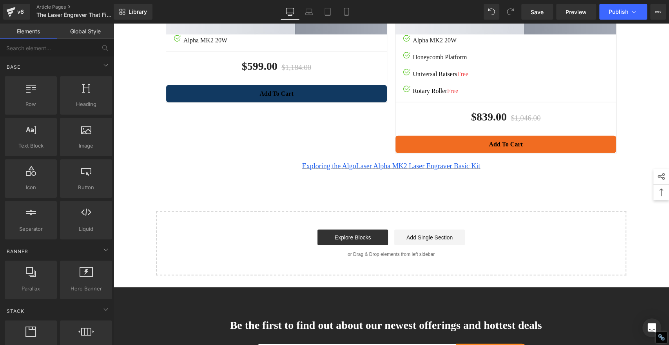
scroll to position [1244, 0]
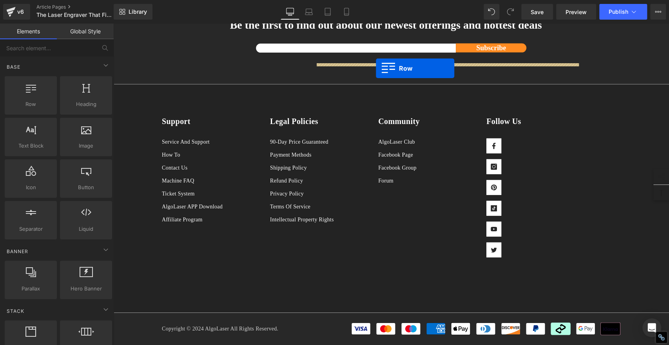
drag, startPoint x: 157, startPoint y: 111, endPoint x: 376, endPoint y: 68, distance: 223.1
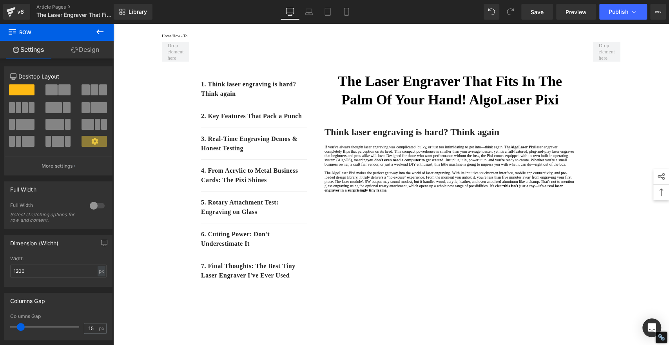
scroll to position [0, 0]
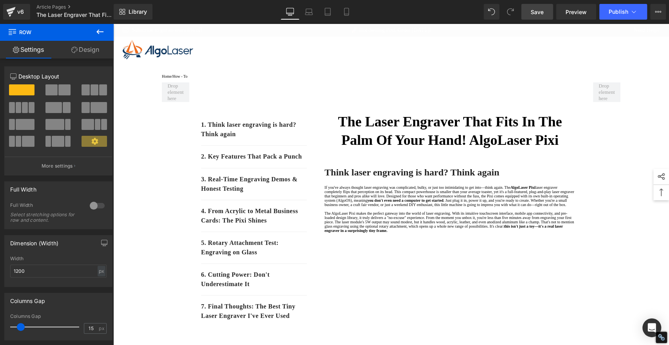
click at [534, 9] on span "Save" at bounding box center [537, 12] width 13 height 8
click at [612, 10] on span "Publish" at bounding box center [619, 12] width 20 height 6
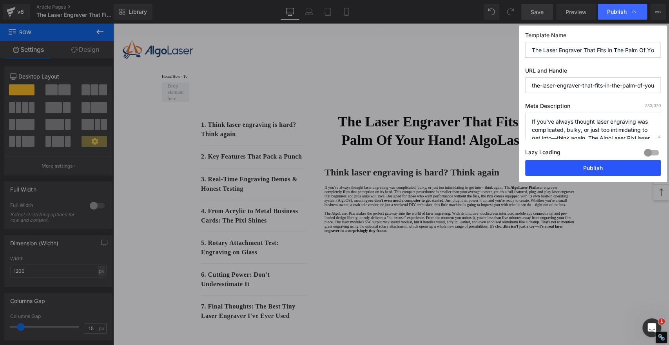
click at [589, 168] on button "Publish" at bounding box center [594, 168] width 136 height 16
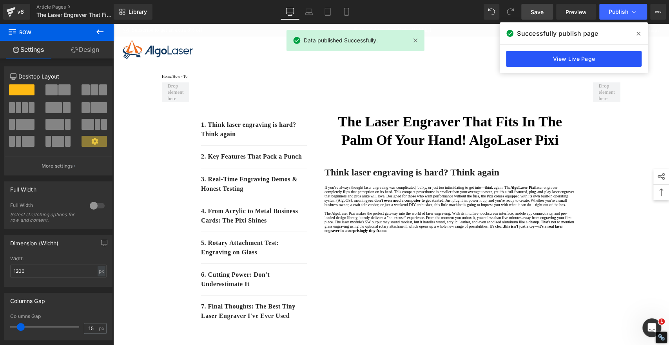
click at [557, 58] on link "View Live Page" at bounding box center [574, 59] width 136 height 16
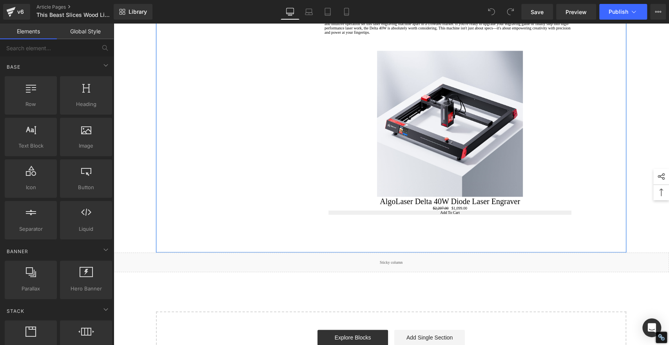
scroll to position [915, 0]
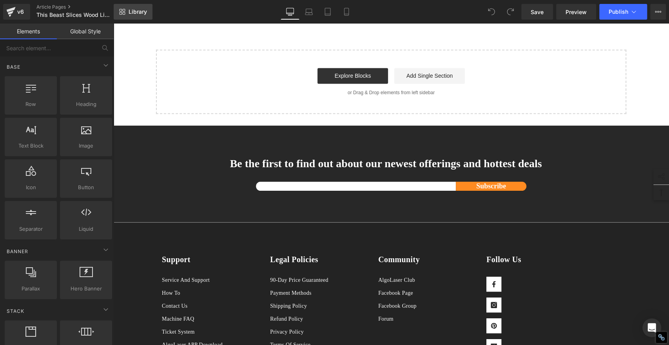
click at [133, 10] on span "Library" at bounding box center [138, 11] width 18 height 7
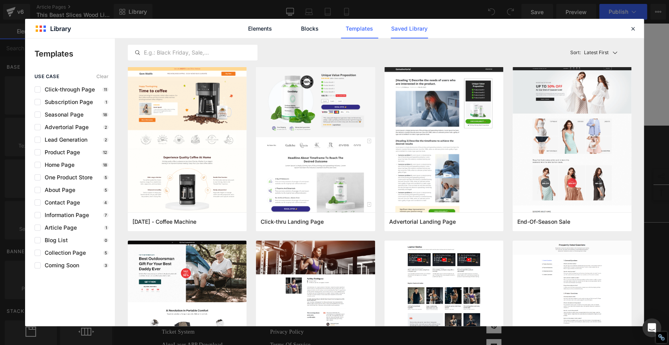
click at [417, 27] on link "Saved Library" at bounding box center [409, 29] width 37 height 20
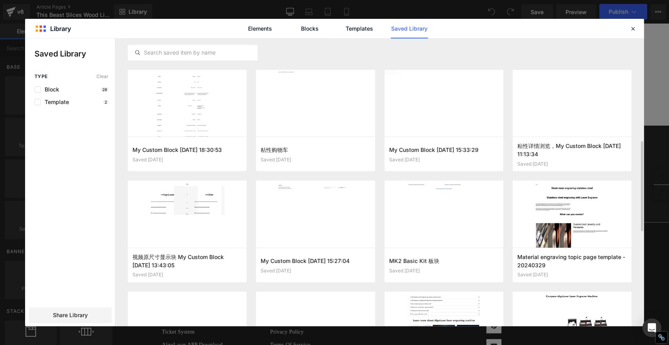
scroll to position [373, 0]
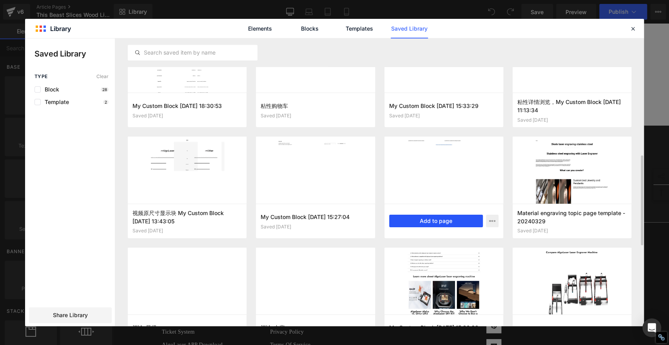
click at [473, 219] on button "Add to page" at bounding box center [436, 221] width 94 height 13
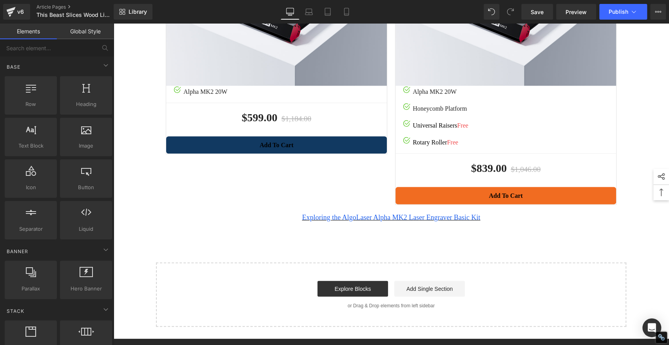
scroll to position [1040, 0]
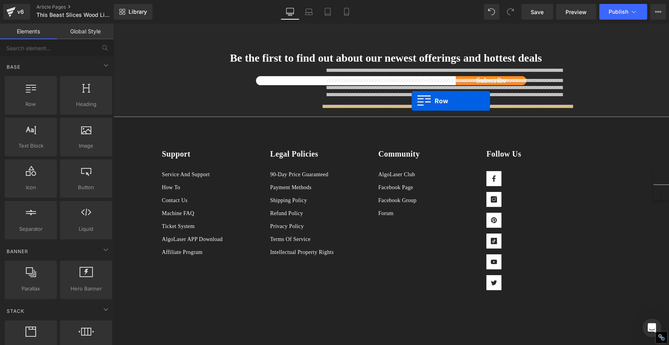
drag, startPoint x: 158, startPoint y: 157, endPoint x: 412, endPoint y: 100, distance: 259.9
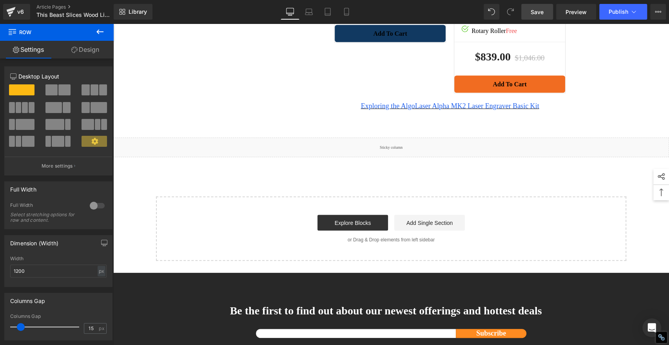
click at [529, 11] on link "Save" at bounding box center [538, 12] width 32 height 16
click at [537, 12] on span "Save" at bounding box center [537, 12] width 13 height 8
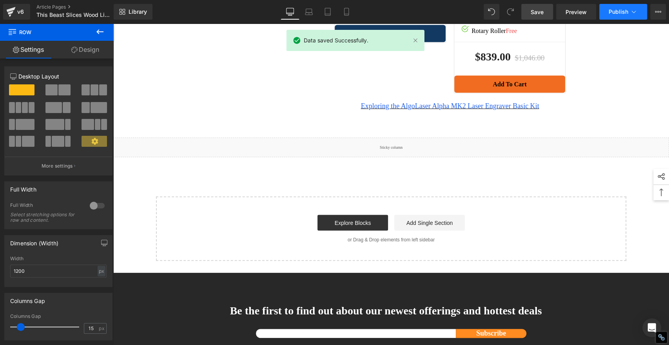
click at [621, 12] on span "Publish" at bounding box center [619, 12] width 20 height 6
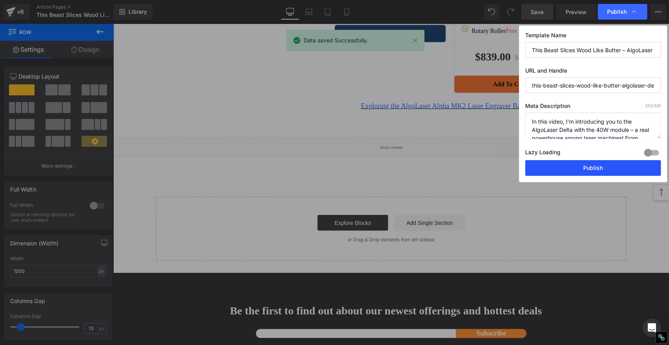
click at [627, 172] on button "Publish" at bounding box center [594, 168] width 136 height 16
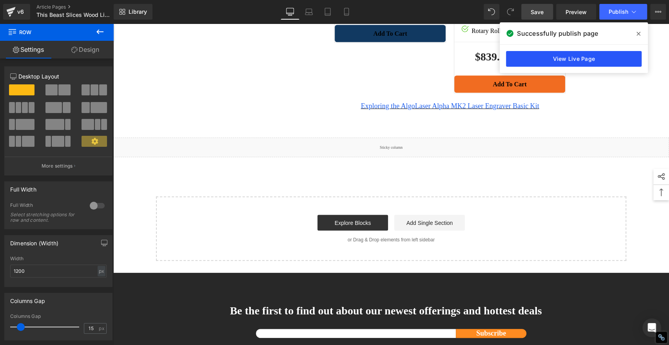
click at [552, 58] on link "View Live Page" at bounding box center [574, 59] width 136 height 16
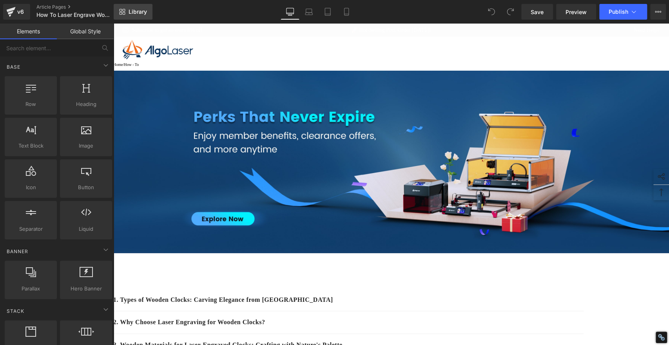
click at [133, 12] on span "Library" at bounding box center [138, 11] width 18 height 7
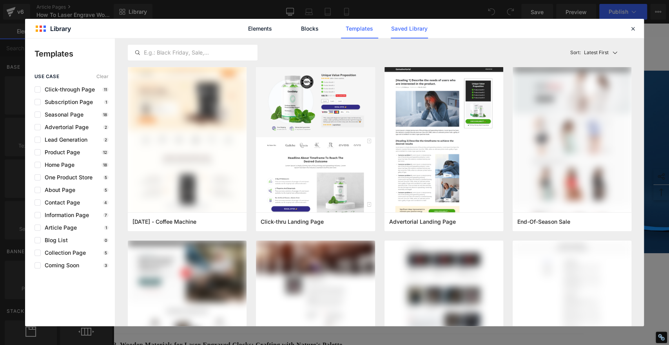
click at [407, 27] on link "Saved Library" at bounding box center [409, 29] width 37 height 20
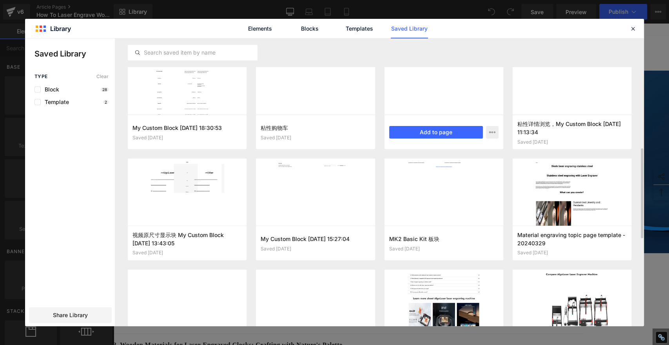
scroll to position [373, 0]
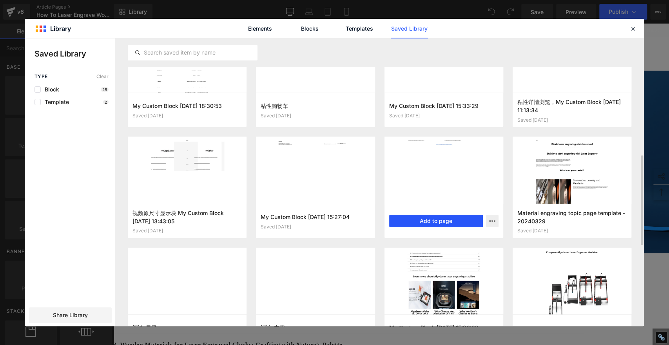
click at [426, 221] on button "Add to page" at bounding box center [436, 221] width 94 height 13
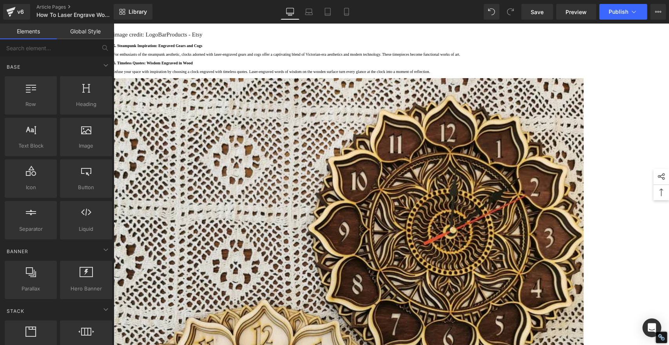
scroll to position [4321, 0]
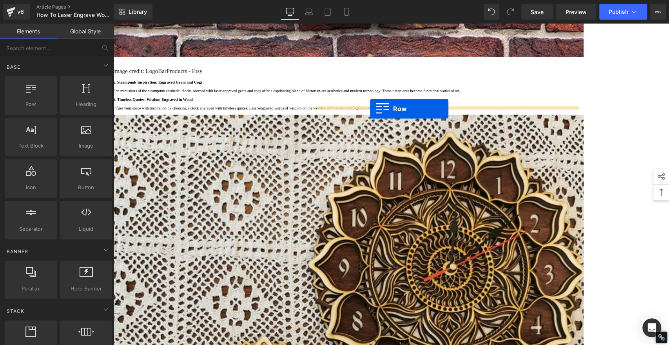
drag, startPoint x: 158, startPoint y: 154, endPoint x: 370, endPoint y: 109, distance: 216.8
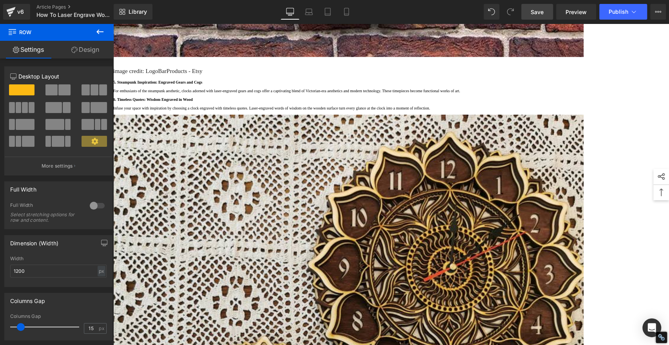
click at [530, 15] on link "Save" at bounding box center [538, 12] width 32 height 16
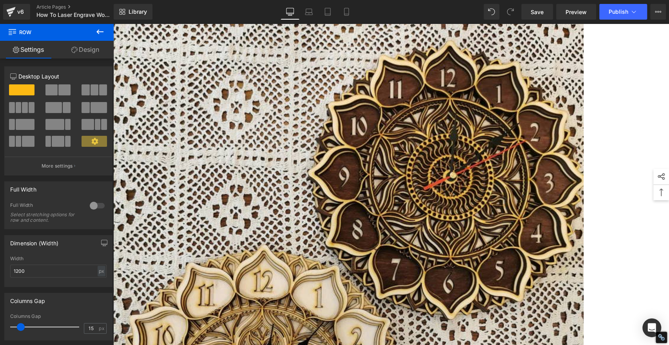
scroll to position [4408, 0]
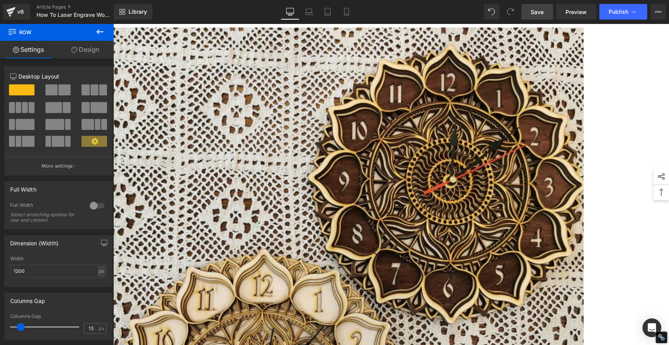
click at [536, 11] on span "Save" at bounding box center [537, 12] width 13 height 8
click at [620, 14] on span "Publish" at bounding box center [619, 12] width 20 height 6
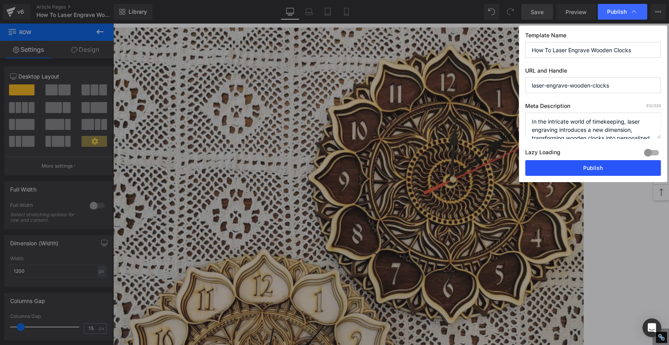
click at [610, 166] on button "Publish" at bounding box center [594, 168] width 136 height 16
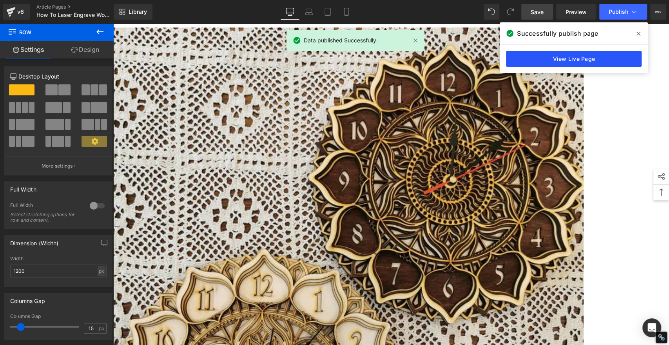
click at [608, 59] on link "View Live Page" at bounding box center [574, 59] width 136 height 16
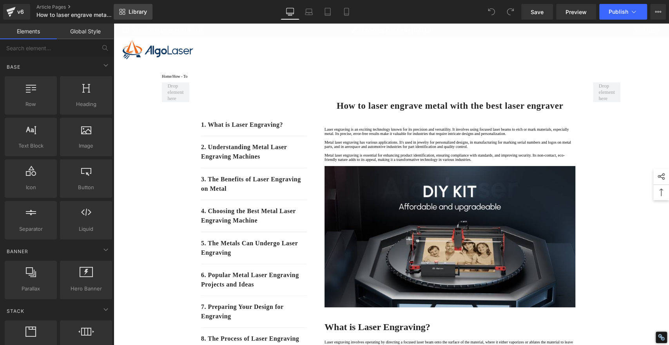
click at [136, 13] on span "Library" at bounding box center [138, 11] width 18 height 7
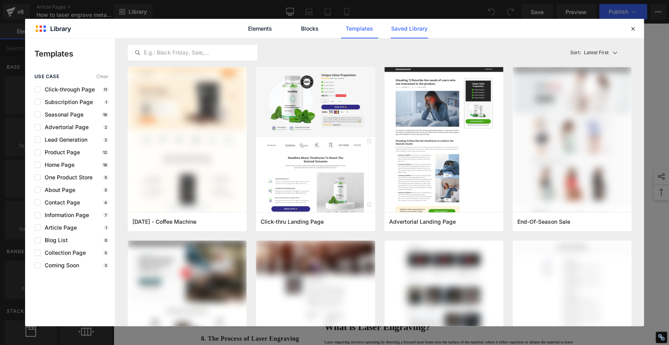
click at [411, 32] on link "Saved Library" at bounding box center [409, 29] width 37 height 20
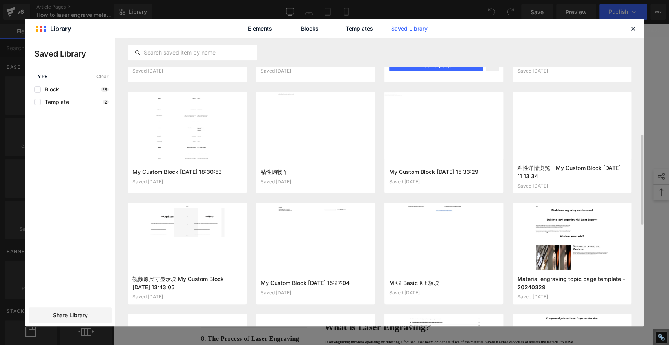
scroll to position [329, 0]
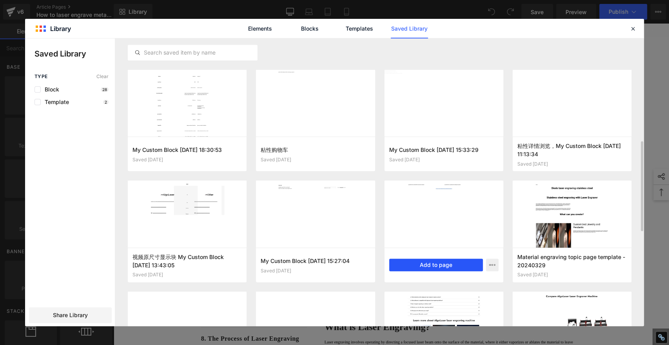
click at [458, 260] on button "Add to page" at bounding box center [436, 264] width 94 height 13
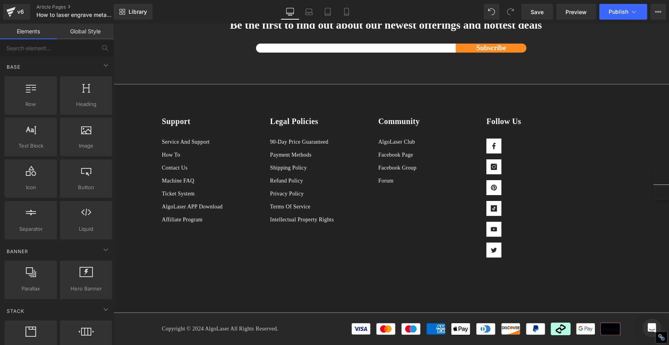
scroll to position [4141, 0]
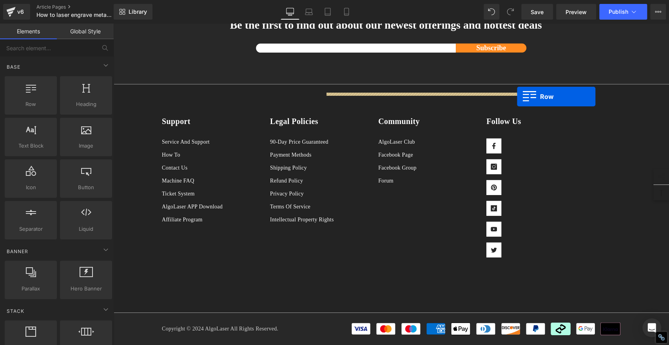
drag, startPoint x: 158, startPoint y: 154, endPoint x: 517, endPoint y: 96, distance: 364.2
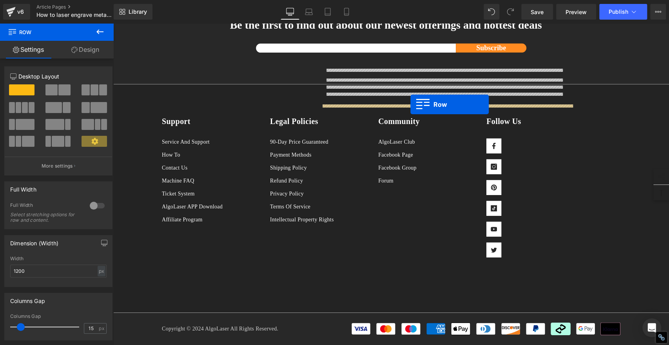
drag, startPoint x: 159, startPoint y: 154, endPoint x: 411, endPoint y: 104, distance: 256.7
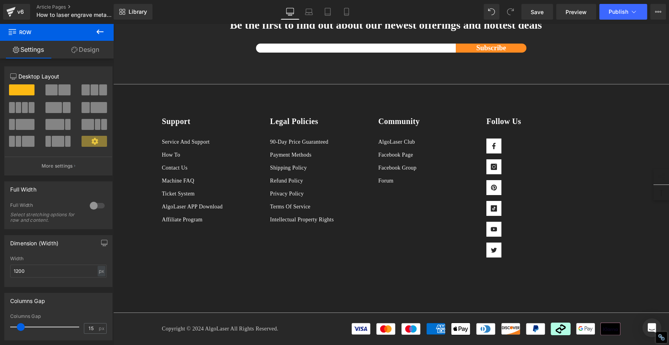
scroll to position [3835, 0]
drag, startPoint x: 540, startPoint y: 11, endPoint x: 529, endPoint y: 16, distance: 11.1
click at [540, 11] on span "Save" at bounding box center [537, 12] width 13 height 8
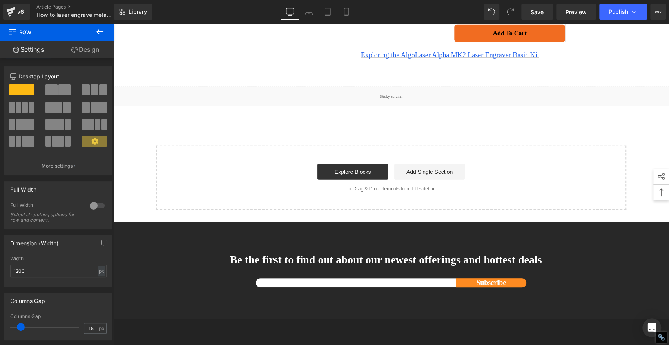
scroll to position [3313, 0]
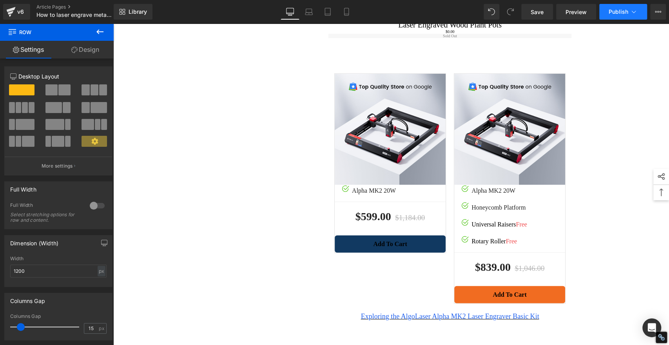
click at [616, 9] on span "Publish" at bounding box center [619, 12] width 20 height 6
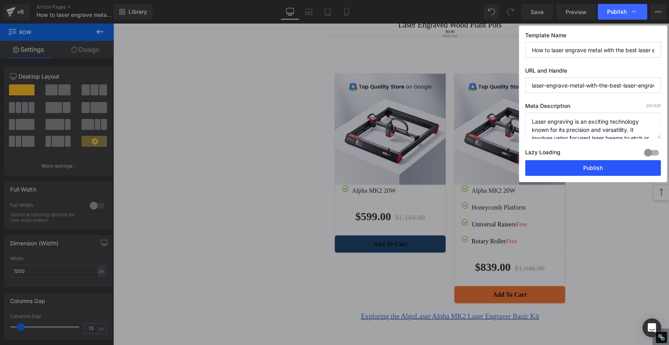
drag, startPoint x: 638, startPoint y: 169, endPoint x: 514, endPoint y: 129, distance: 130.1
click at [638, 169] on button "Publish" at bounding box center [594, 168] width 136 height 16
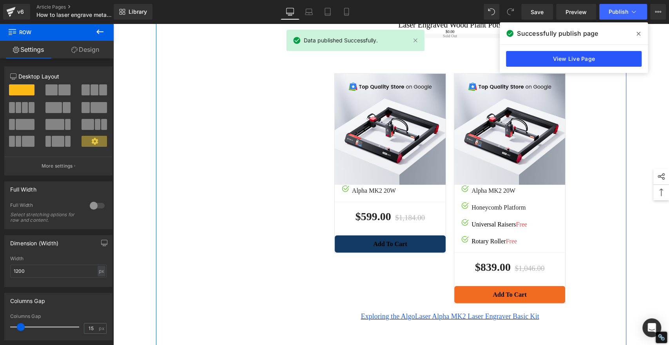
click at [567, 56] on link "View Live Page" at bounding box center [574, 59] width 136 height 16
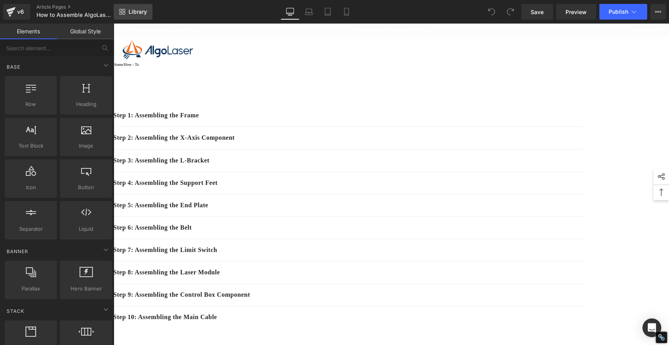
click at [144, 9] on span "Library" at bounding box center [138, 11] width 18 height 7
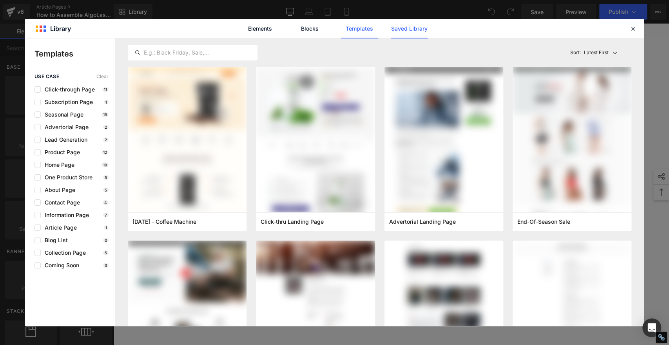
click at [406, 32] on link "Saved Library" at bounding box center [409, 29] width 37 height 20
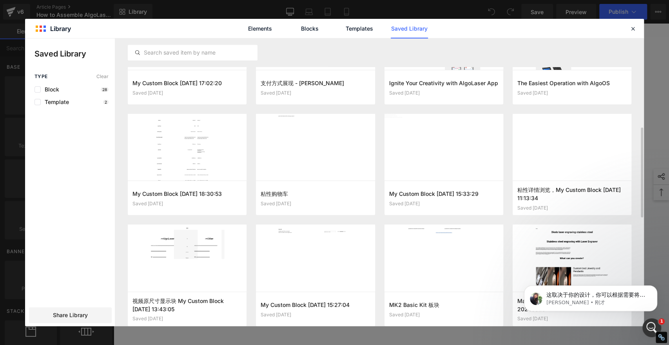
scroll to position [351, 0]
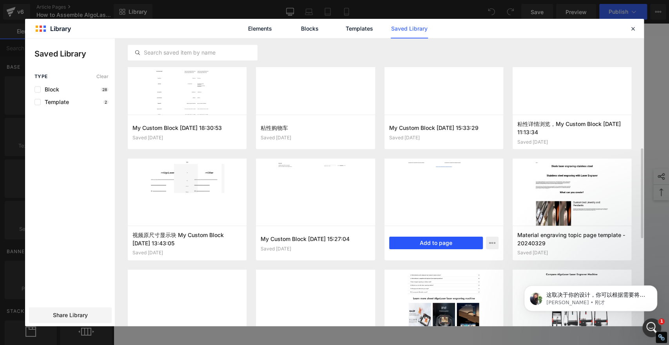
click at [452, 243] on button "Add to page" at bounding box center [436, 242] width 94 height 13
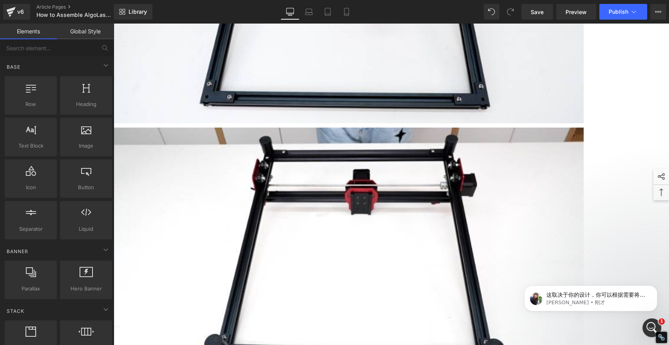
scroll to position [3606, 0]
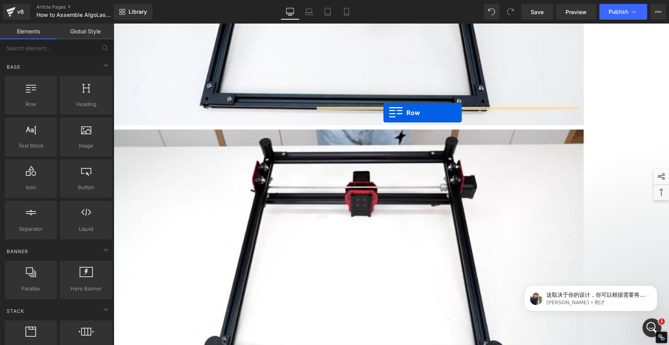
drag, startPoint x: 157, startPoint y: 155, endPoint x: 384, endPoint y: 112, distance: 230.4
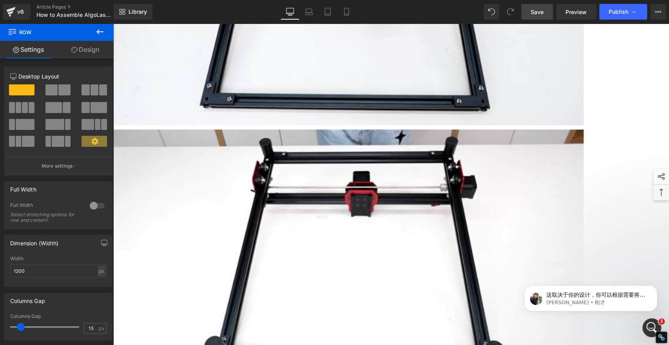
click at [533, 9] on span "Save" at bounding box center [537, 12] width 13 height 8
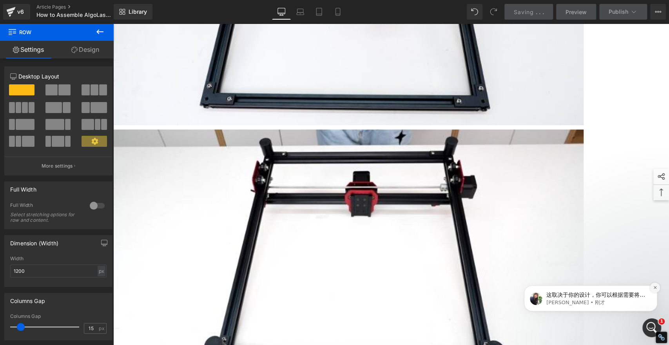
click at [656, 287] on icon "Dismiss notification" at bounding box center [655, 287] width 4 height 4
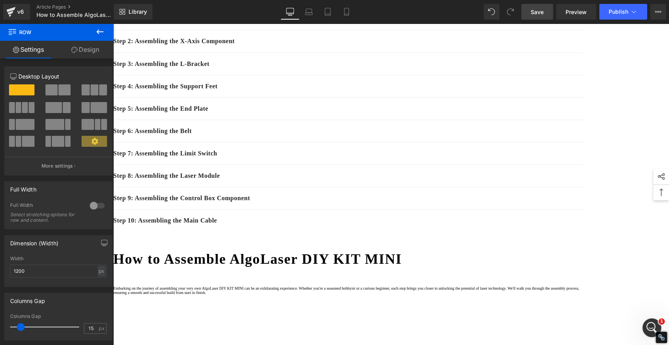
scroll to position [0, 0]
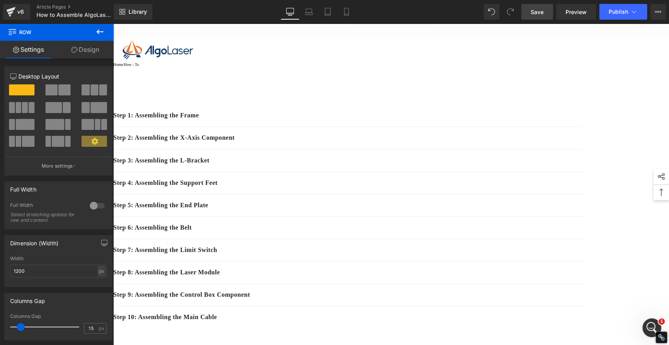
click at [533, 13] on span "Save" at bounding box center [537, 12] width 13 height 8
click at [617, 13] on span "Publish" at bounding box center [619, 12] width 20 height 6
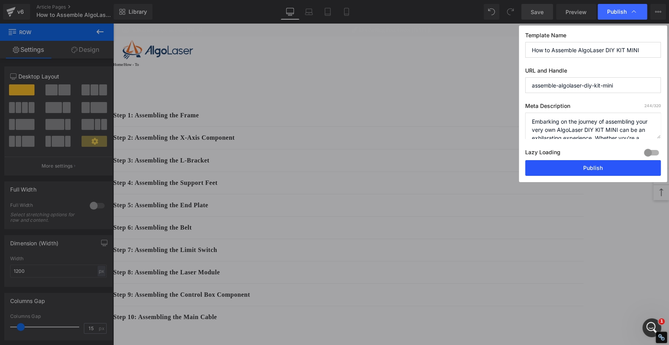
click at [613, 171] on button "Publish" at bounding box center [594, 168] width 136 height 16
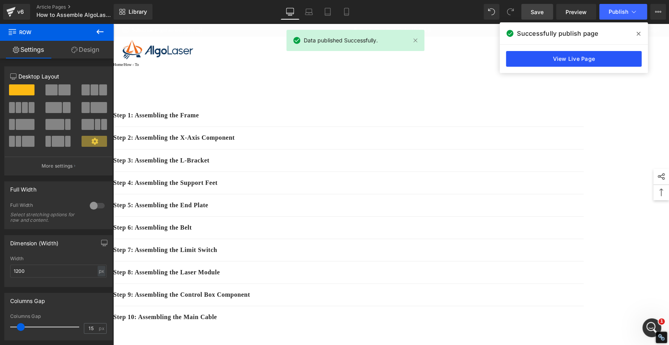
click at [563, 57] on link "View Live Page" at bounding box center [574, 59] width 136 height 16
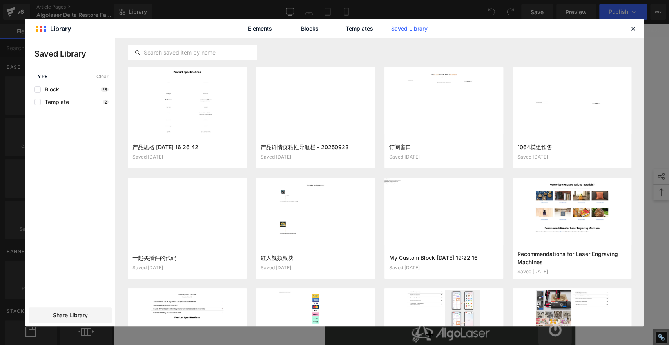
scroll to position [373, 0]
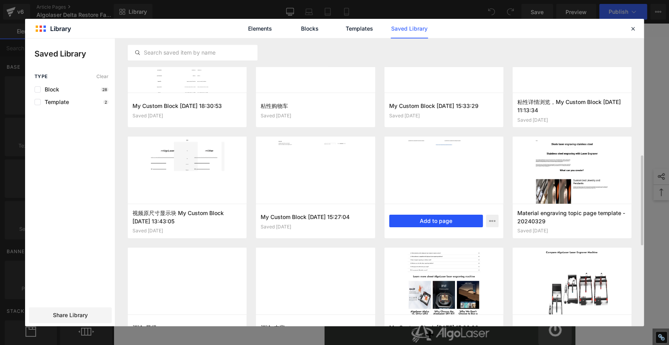
click at [433, 226] on button "Add to page" at bounding box center [436, 221] width 94 height 13
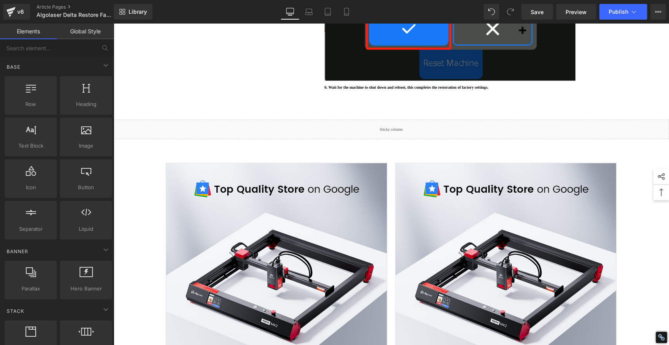
scroll to position [987, 0]
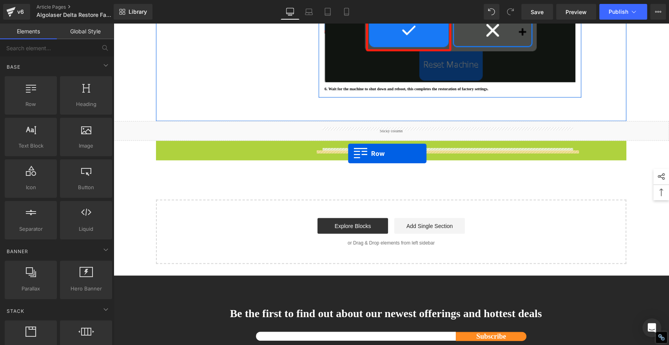
drag, startPoint x: 157, startPoint y: 200, endPoint x: 348, endPoint y: 153, distance: 196.6
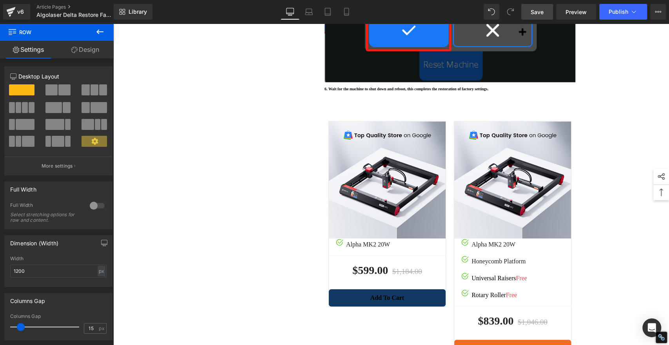
click at [536, 12] on span "Save" at bounding box center [537, 12] width 13 height 8
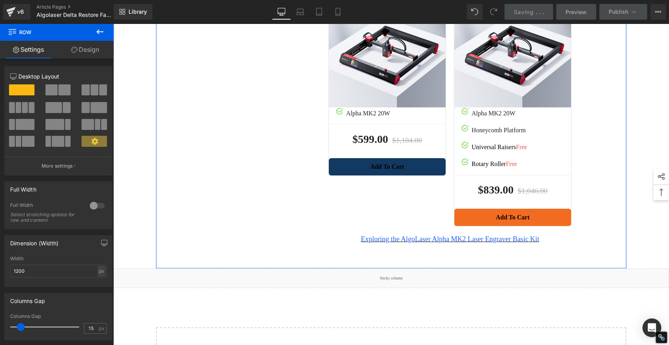
scroll to position [0, 0]
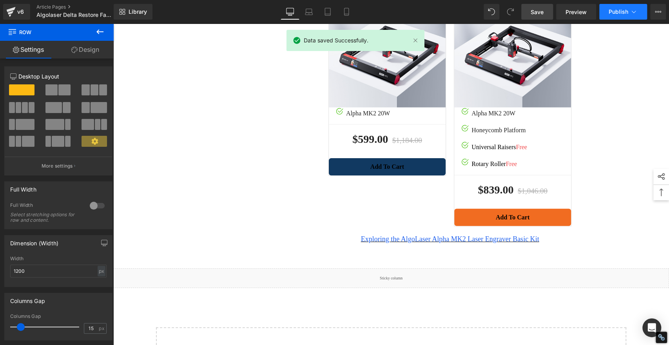
click at [611, 9] on span "Publish" at bounding box center [619, 12] width 20 height 6
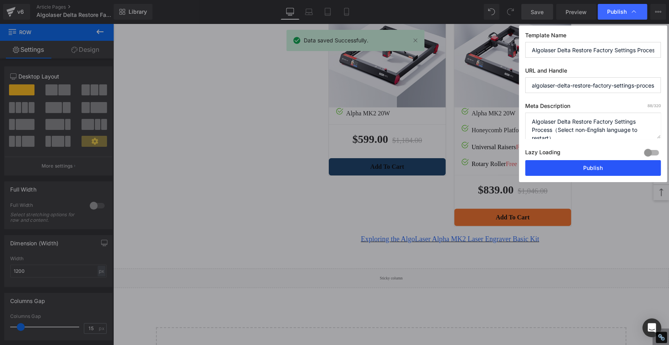
click at [602, 165] on button "Publish" at bounding box center [594, 168] width 136 height 16
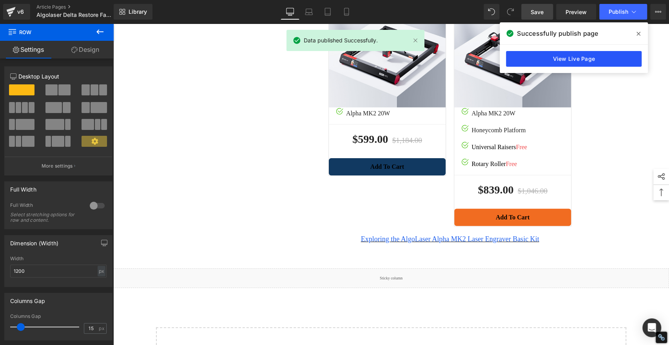
click at [566, 64] on link "View Live Page" at bounding box center [574, 59] width 136 height 16
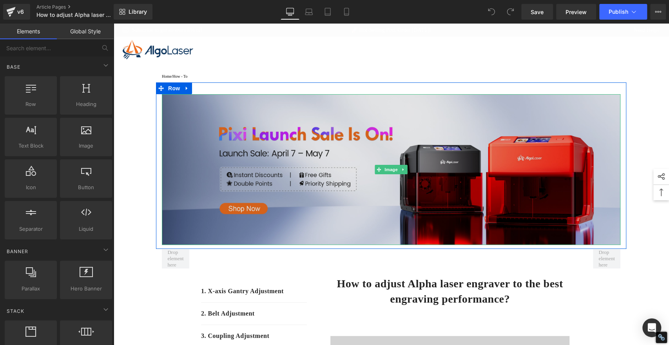
click at [264, 116] on img at bounding box center [391, 169] width 459 height 151
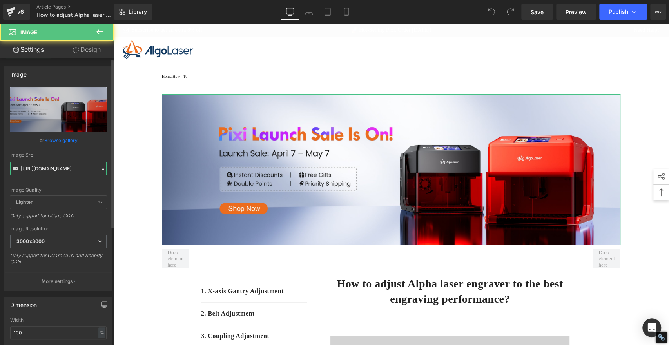
click at [55, 170] on input "https://cdn.shopify.com/s/files/1/0826/1402/6547/files/AlgoLaser_Pixi_The_Smart…" at bounding box center [58, 169] width 96 height 14
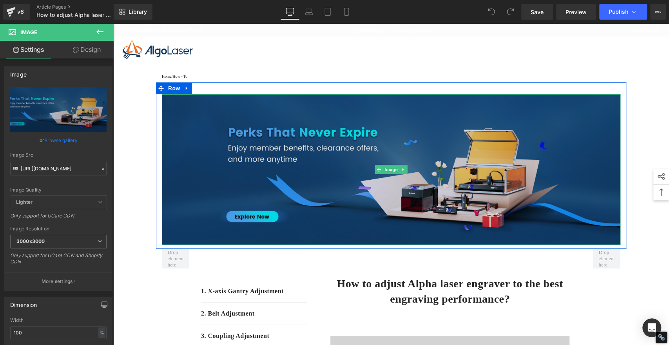
type input "https://cdn.shopify.com/s/files/1/0826/1402/6547/files/gempages_490434917700731…"
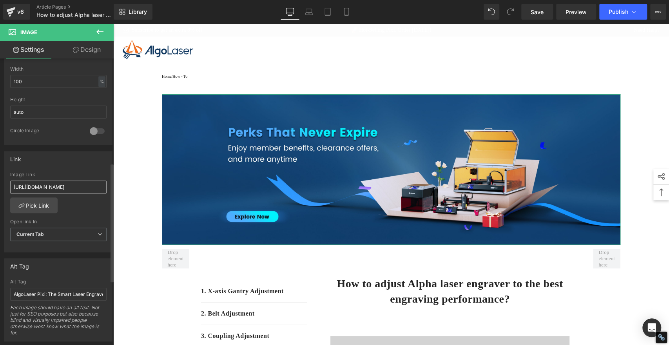
scroll to position [305, 0]
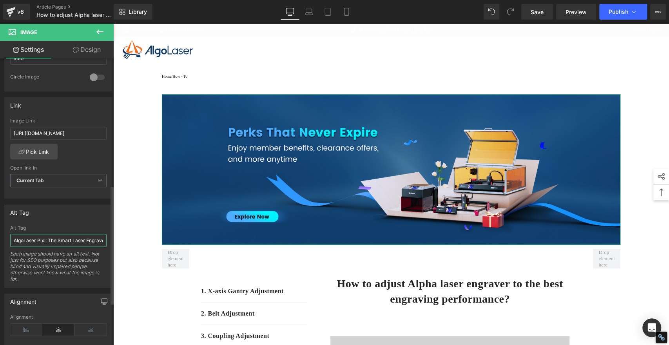
click at [72, 241] on input "AlgoLaser Pixi: The Smart Laser Engraver with Enclosure" at bounding box center [58, 240] width 96 height 13
paste input "Perks That Never Expi"
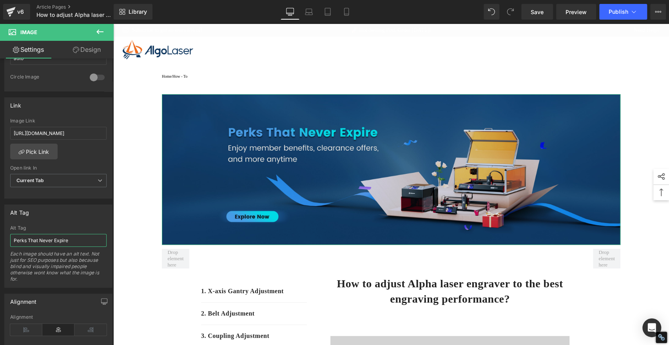
type input "Perks That Never Expire"
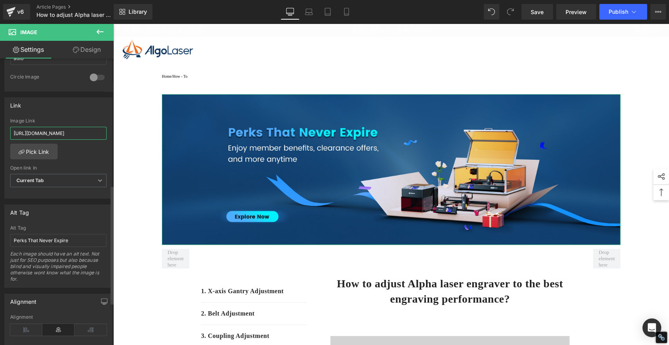
click at [52, 132] on input "https://algolaser.com/products/algolaser-pixi-smart-laser-engraver-with-enclosu…" at bounding box center [58, 133] width 96 height 13
paste input "ages/algolaser-mega-deals-2025"
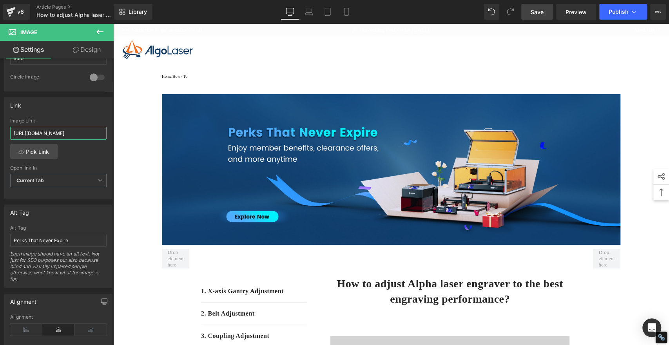
type input "https://algolaser.com/pages/algolaser-mega-deals-2025"
click at [542, 14] on span "Save" at bounding box center [537, 12] width 13 height 8
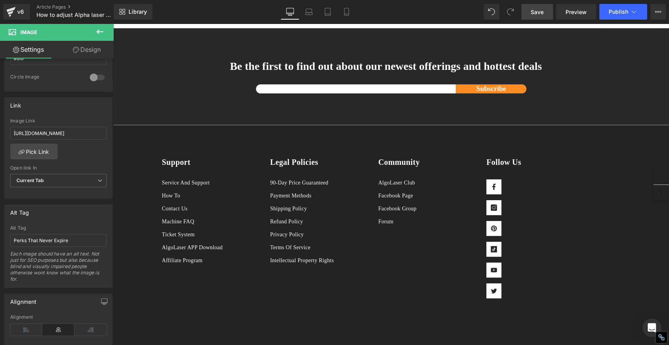
scroll to position [2224, 0]
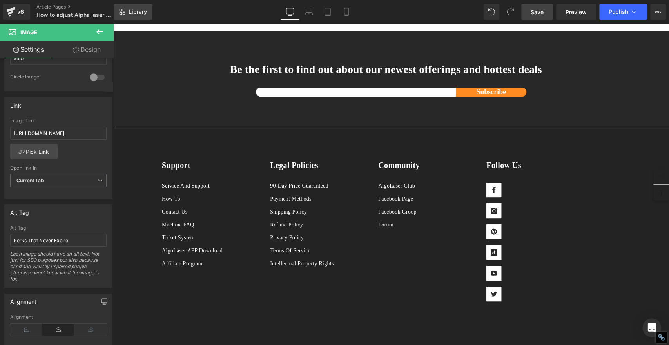
click at [134, 11] on span "Library" at bounding box center [138, 11] width 18 height 7
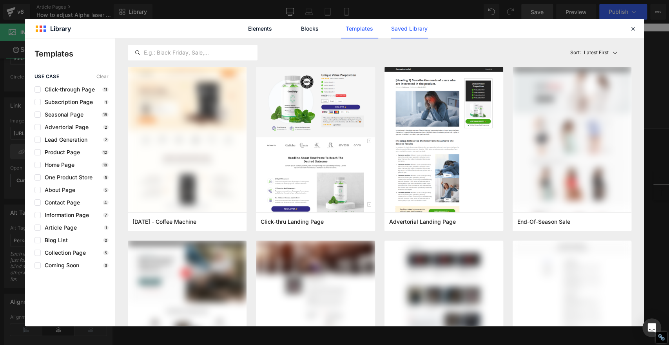
click at [417, 26] on link "Saved Library" at bounding box center [409, 29] width 37 height 20
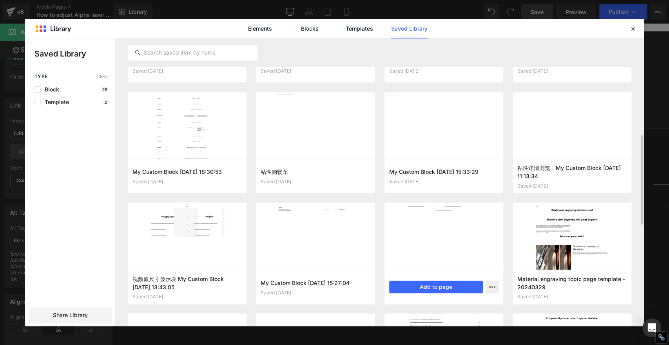
scroll to position [395, 0]
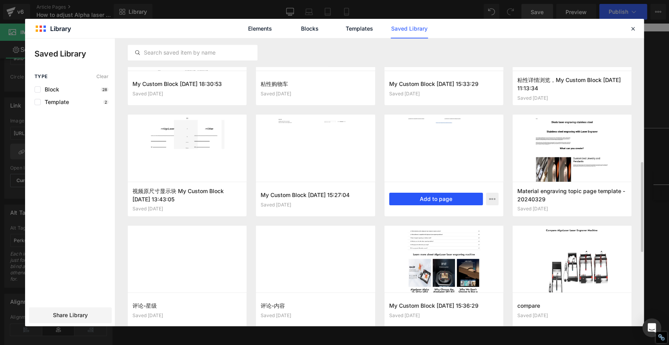
click at [450, 200] on button "Add to page" at bounding box center [436, 199] width 94 height 13
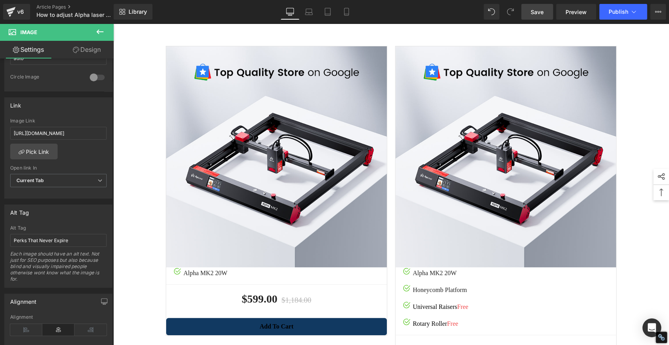
scroll to position [2110, 0]
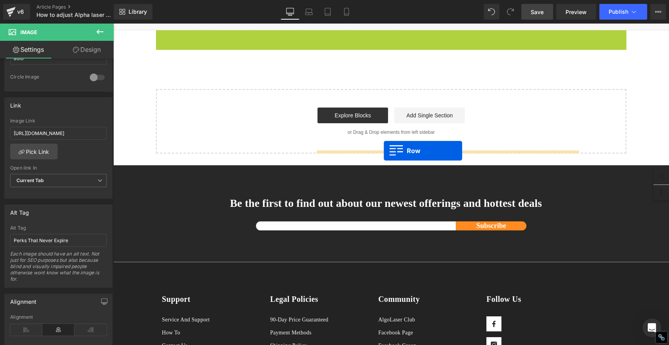
drag, startPoint x: 155, startPoint y: 200, endPoint x: 384, endPoint y: 150, distance: 234.0
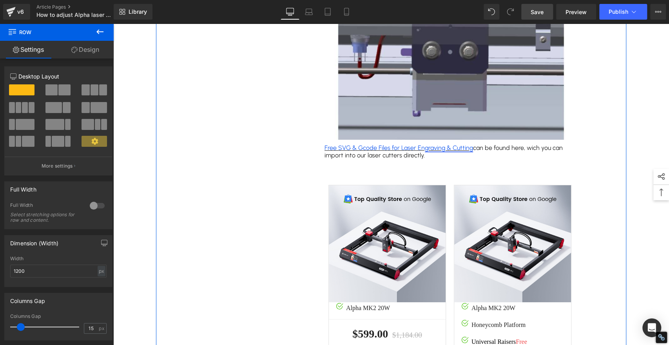
scroll to position [2153, 0]
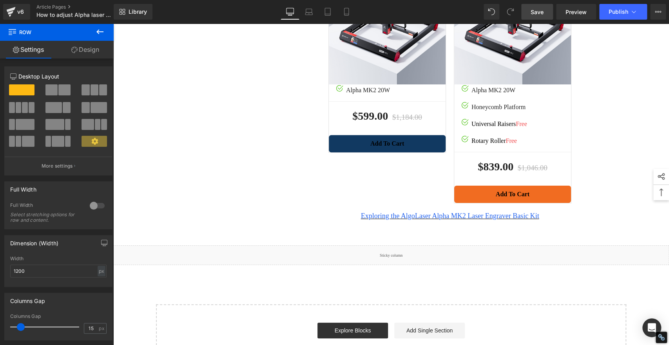
click at [538, 9] on span "Save" at bounding box center [537, 12] width 13 height 8
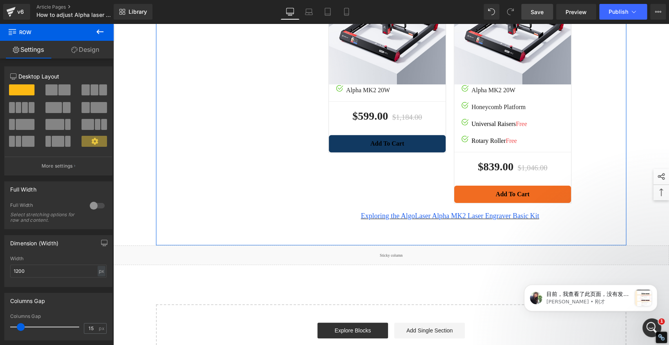
scroll to position [0, 0]
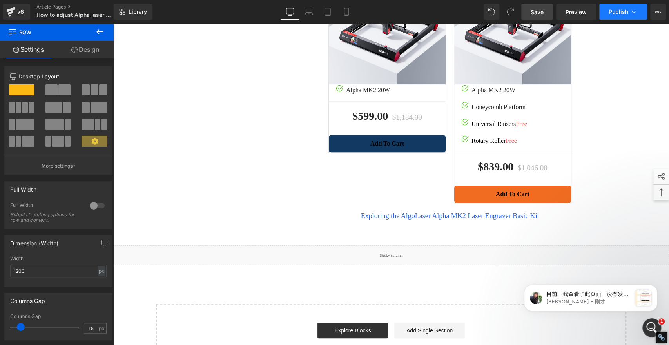
click at [622, 19] on button "Publish" at bounding box center [624, 12] width 48 height 16
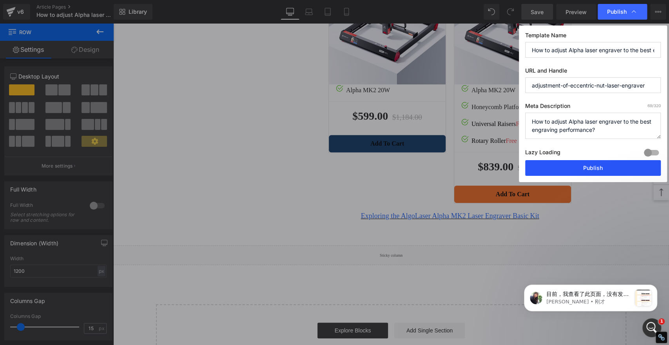
click at [602, 165] on button "Publish" at bounding box center [594, 168] width 136 height 16
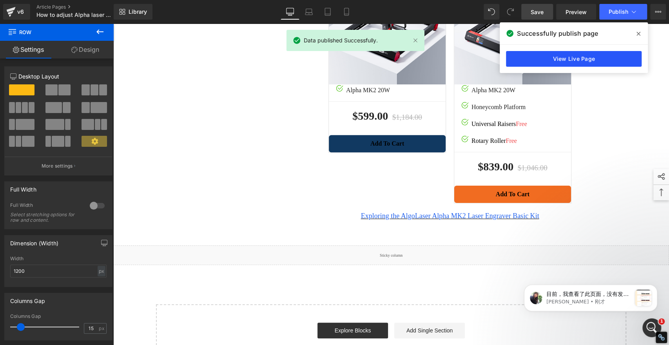
click at [624, 60] on link "View Live Page" at bounding box center [574, 59] width 136 height 16
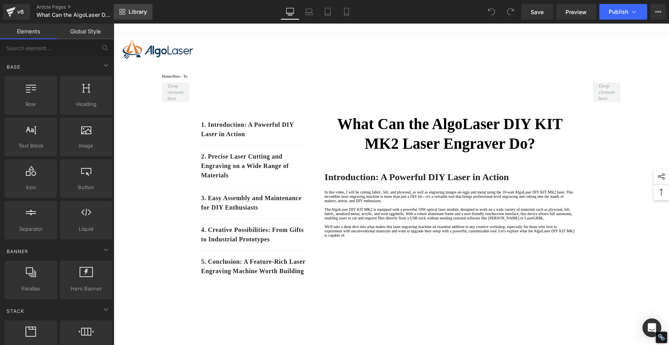
click at [143, 12] on span "Library" at bounding box center [138, 11] width 18 height 7
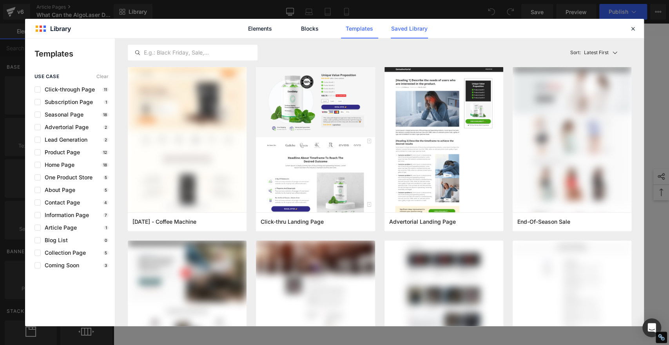
click at [415, 31] on link "Saved Library" at bounding box center [409, 29] width 37 height 20
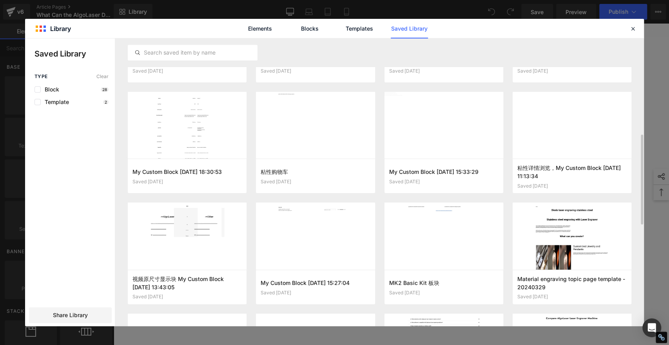
scroll to position [351, 0]
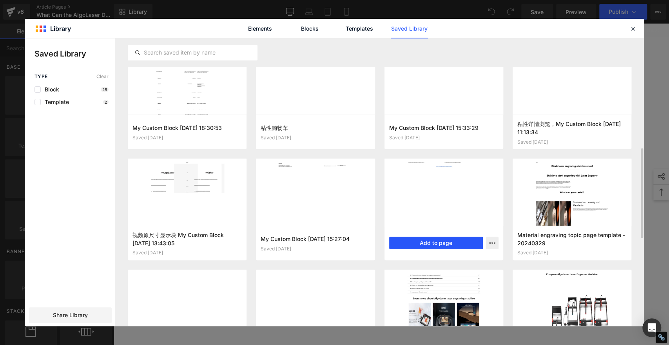
click at [449, 242] on button "Add to page" at bounding box center [436, 242] width 94 height 13
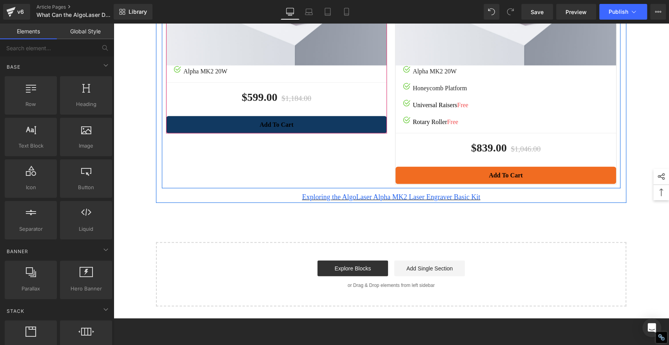
scroll to position [1289, 0]
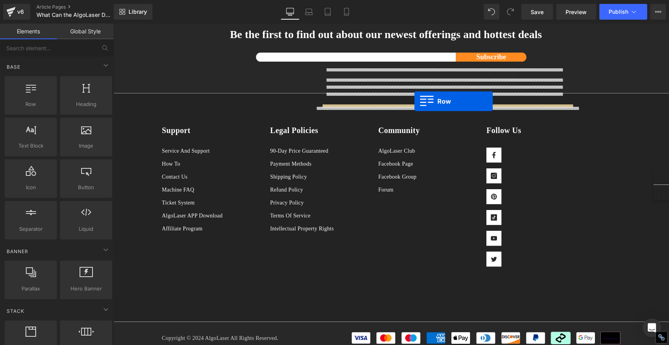
drag, startPoint x: 158, startPoint y: 157, endPoint x: 415, endPoint y: 101, distance: 262.9
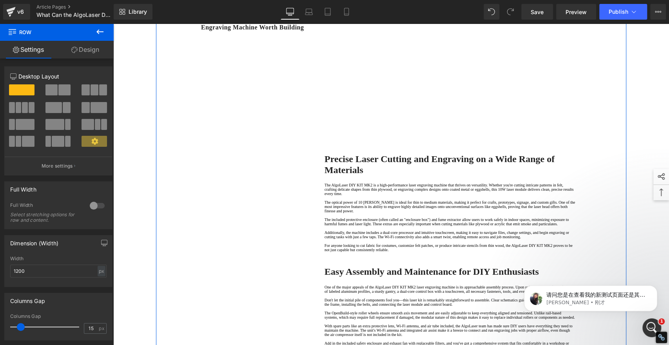
scroll to position [25, 0]
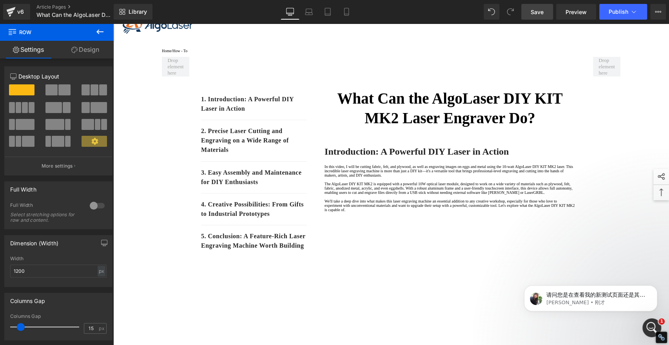
click at [536, 12] on span "Save" at bounding box center [537, 12] width 13 height 8
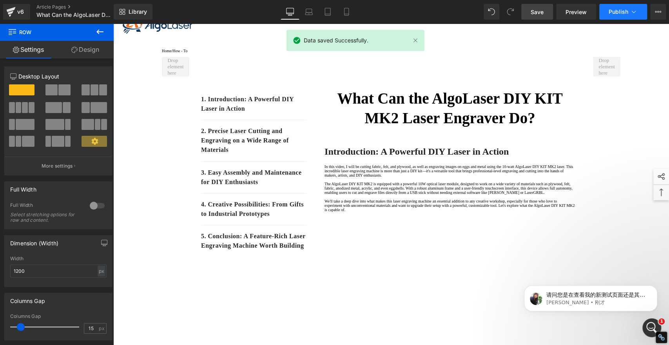
click at [615, 10] on span "Publish" at bounding box center [619, 12] width 20 height 6
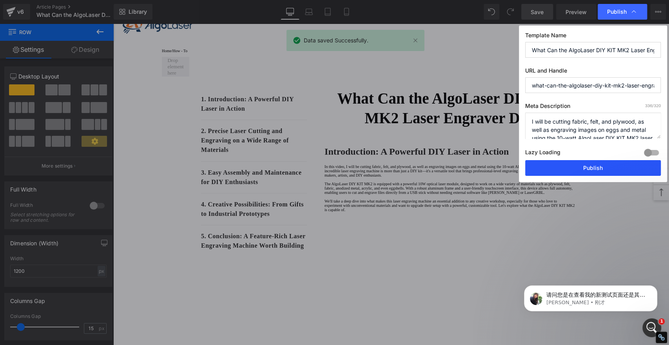
click at [593, 172] on button "Publish" at bounding box center [594, 168] width 136 height 16
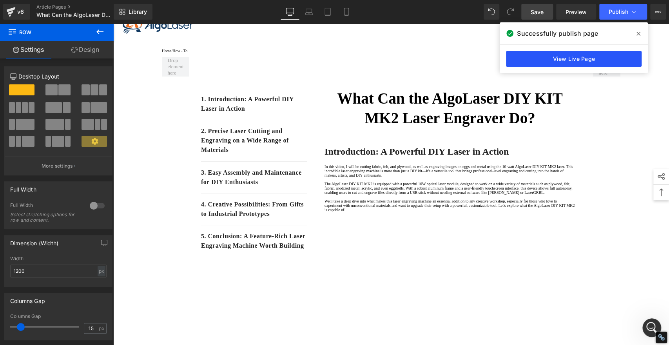
click at [613, 61] on link "View Live Page" at bounding box center [574, 59] width 136 height 16
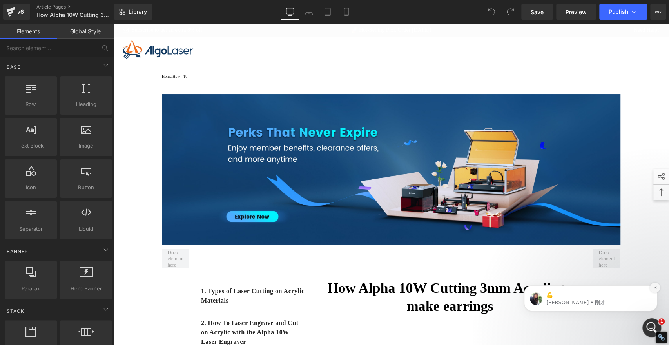
click at [655, 286] on icon "Dismiss notification" at bounding box center [655, 287] width 4 height 4
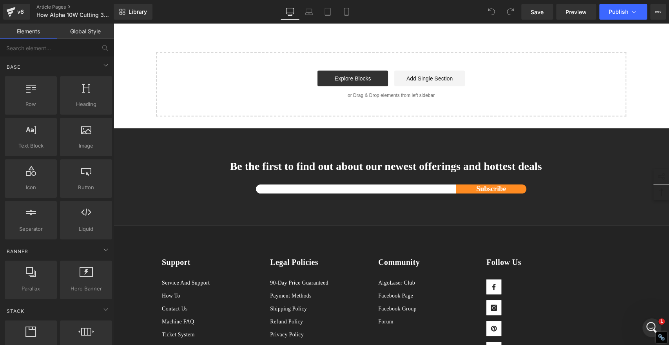
scroll to position [1481, 0]
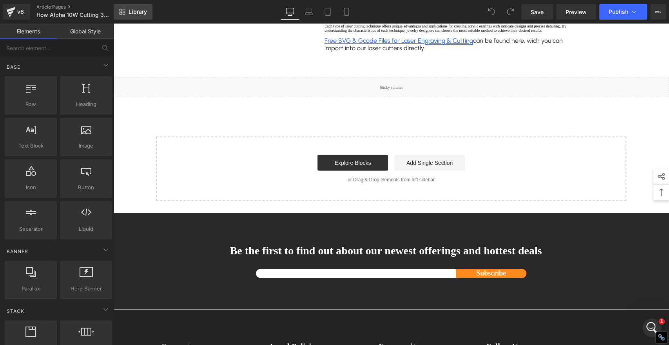
click at [145, 10] on span "Library" at bounding box center [138, 11] width 18 height 7
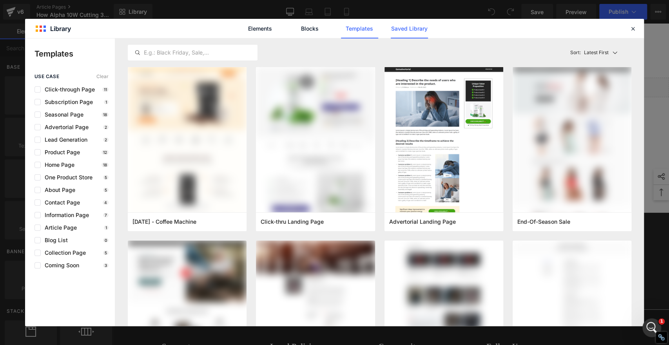
click at [419, 27] on link "Saved Library" at bounding box center [409, 29] width 37 height 20
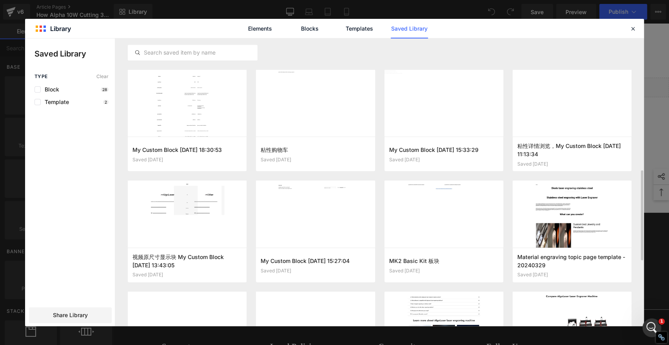
scroll to position [373, 0]
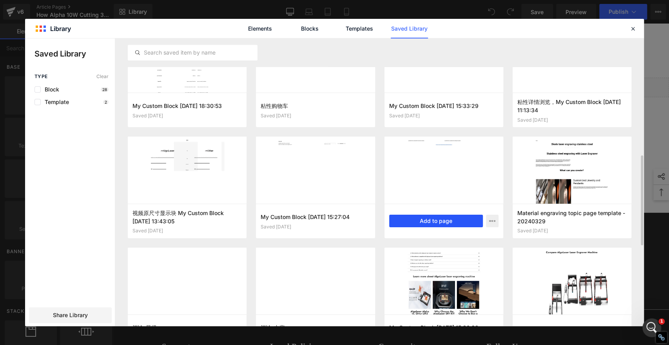
click at [451, 220] on button "Add to page" at bounding box center [436, 221] width 94 height 13
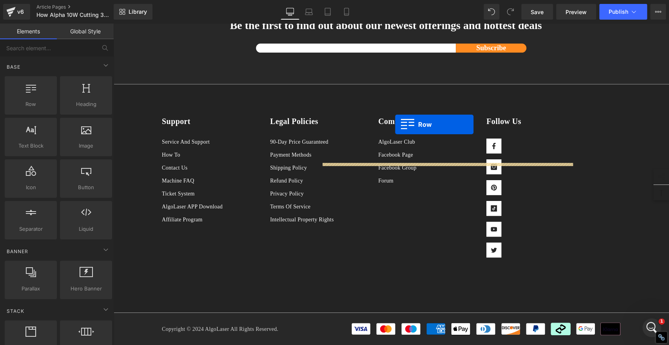
scroll to position [1911, 0]
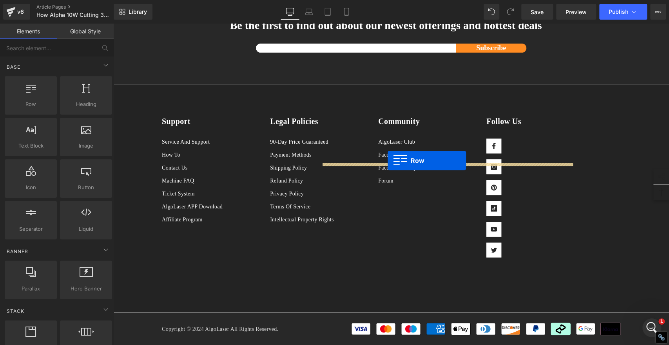
drag, startPoint x: 158, startPoint y: 70, endPoint x: 388, endPoint y: 160, distance: 247.2
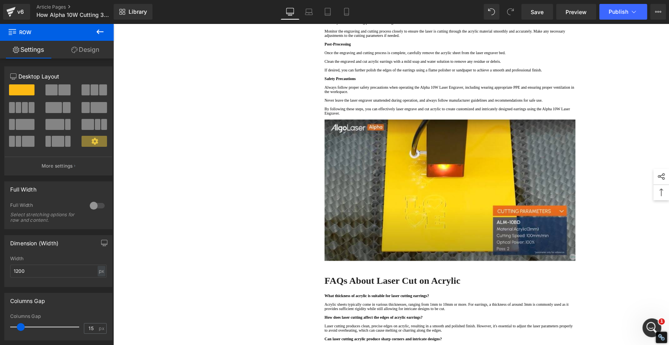
scroll to position [1214, 0]
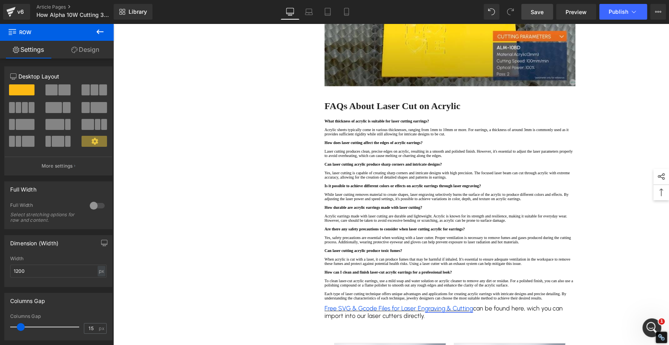
drag, startPoint x: 540, startPoint y: 15, endPoint x: 368, endPoint y: 170, distance: 232.1
click at [540, 15] on span "Save" at bounding box center [537, 12] width 13 height 8
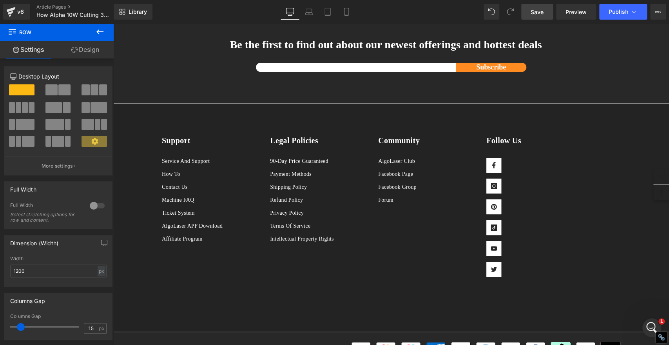
scroll to position [2085, 0]
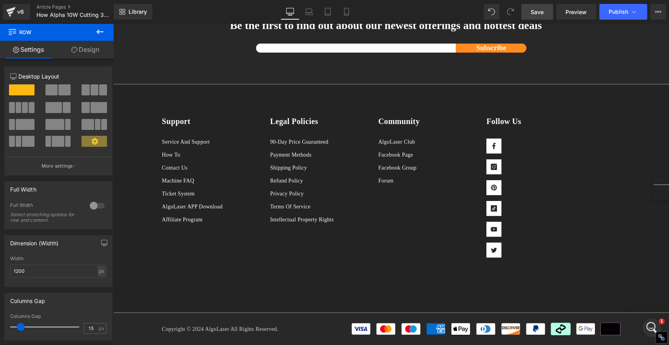
click at [534, 10] on span "Save" at bounding box center [537, 12] width 13 height 8
click at [544, 12] on span "Save" at bounding box center [537, 12] width 13 height 8
click at [623, 12] on span "Publish" at bounding box center [619, 12] width 20 height 6
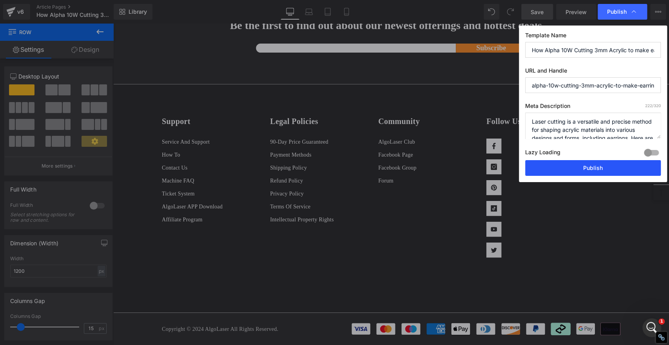
click at [593, 167] on button "Publish" at bounding box center [594, 168] width 136 height 16
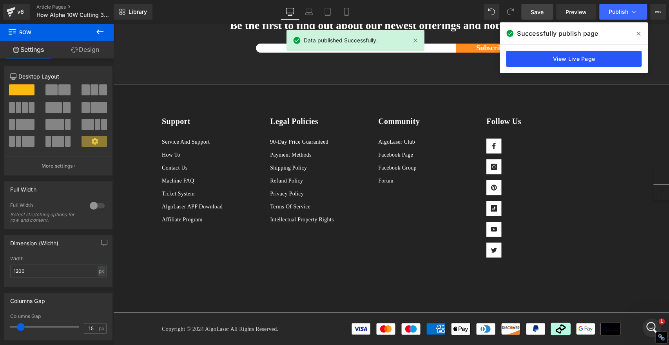
click at [554, 55] on link "View Live Page" at bounding box center [574, 59] width 136 height 16
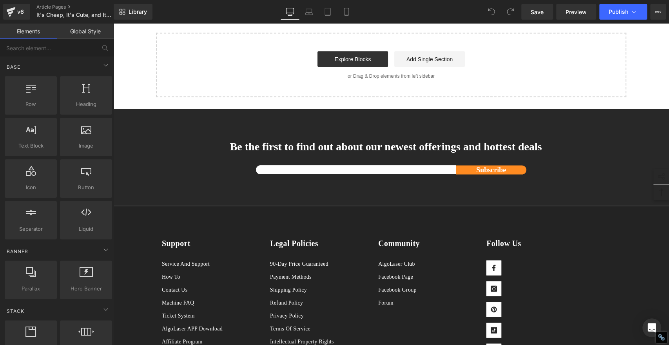
scroll to position [915, 0]
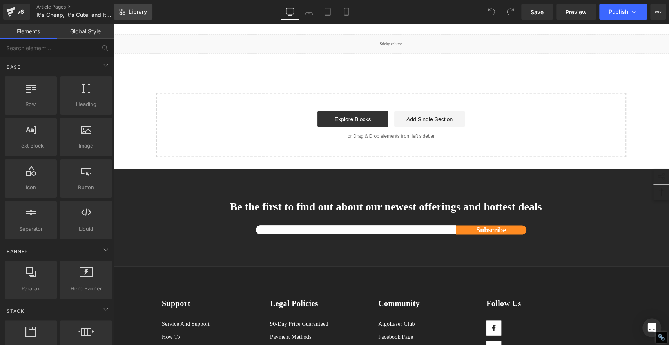
click at [144, 14] on span "Library" at bounding box center [138, 11] width 18 height 7
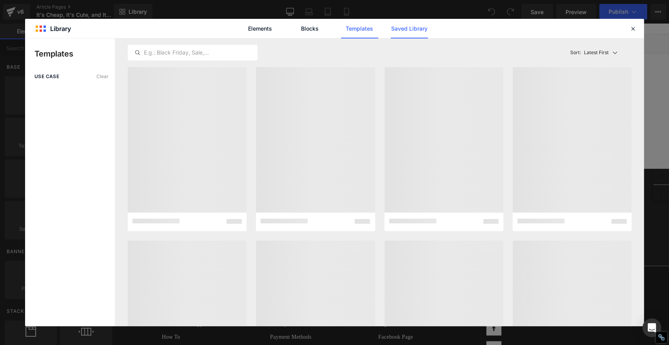
click at [412, 31] on link "Saved Library" at bounding box center [409, 29] width 37 height 20
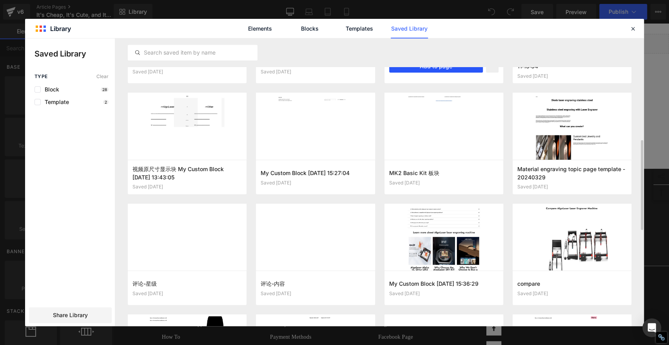
scroll to position [374, 0]
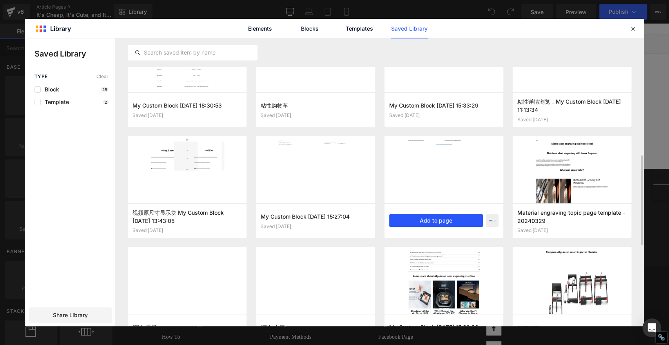
click at [448, 224] on button "Add to page" at bounding box center [436, 220] width 94 height 13
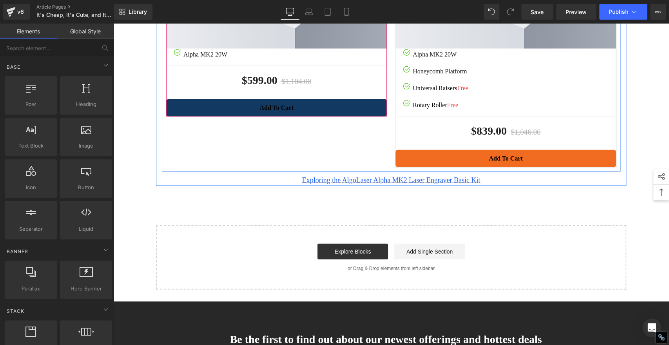
scroll to position [1129, 0]
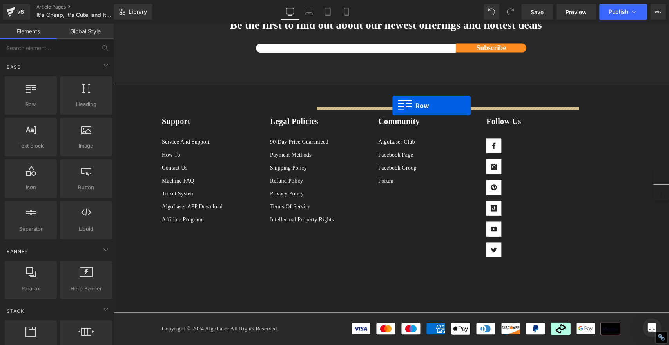
drag, startPoint x: 157, startPoint y: 156, endPoint x: 393, endPoint y: 106, distance: 240.7
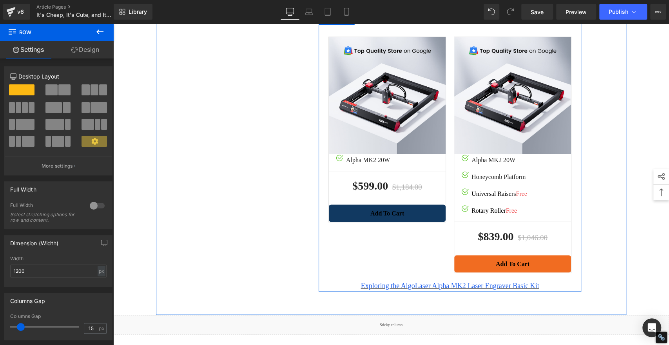
scroll to position [912, 0]
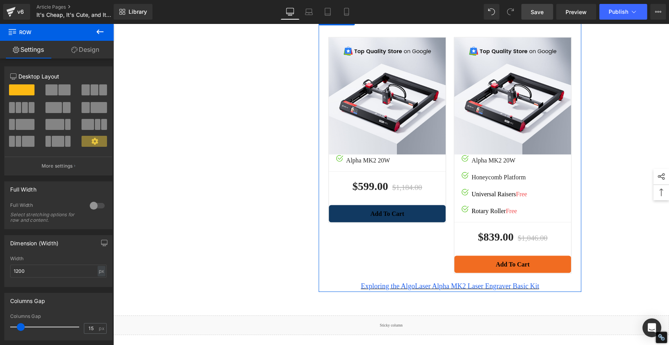
click at [538, 12] on span "Save" at bounding box center [537, 12] width 13 height 8
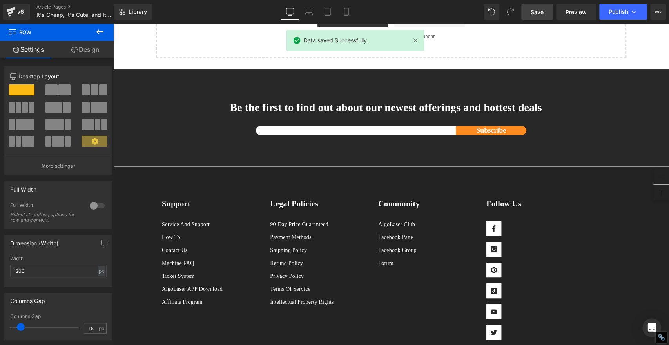
scroll to position [1307, 0]
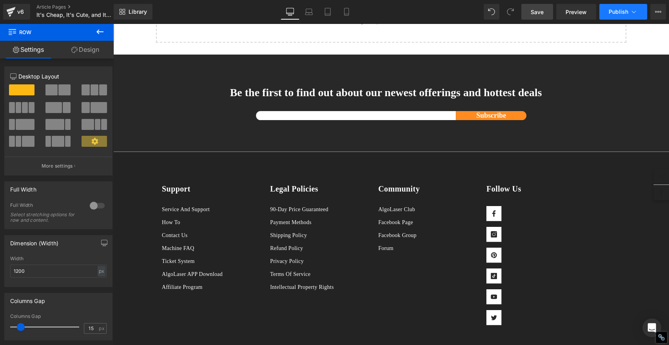
click at [616, 10] on span "Publish" at bounding box center [619, 12] width 20 height 6
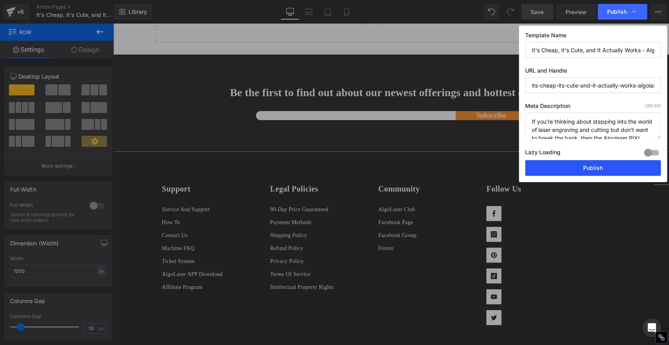
click at [616, 164] on button "Publish" at bounding box center [594, 168] width 136 height 16
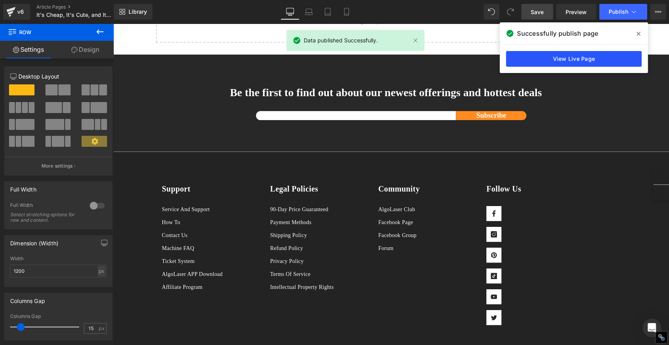
click at [578, 58] on link "View Live Page" at bounding box center [574, 59] width 136 height 16
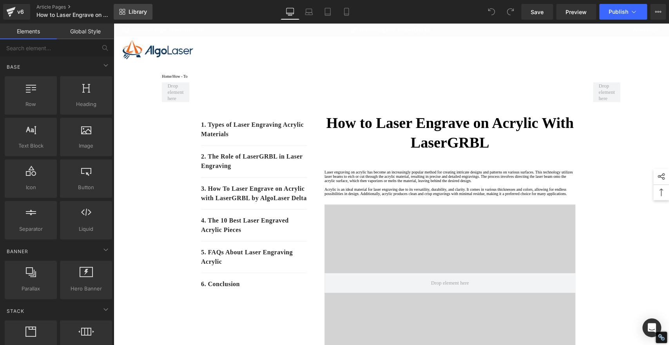
click at [140, 13] on span "Library" at bounding box center [138, 11] width 18 height 7
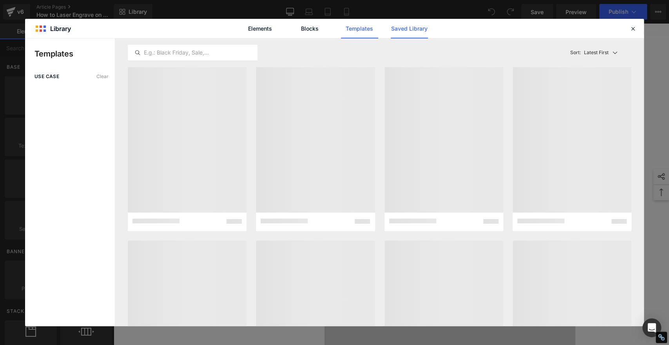
click at [426, 27] on link "Saved Library" at bounding box center [409, 29] width 37 height 20
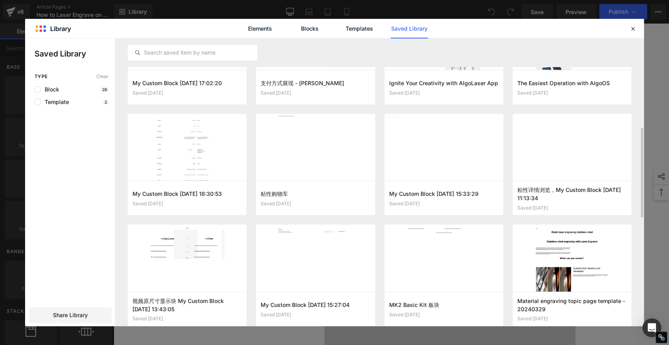
scroll to position [351, 0]
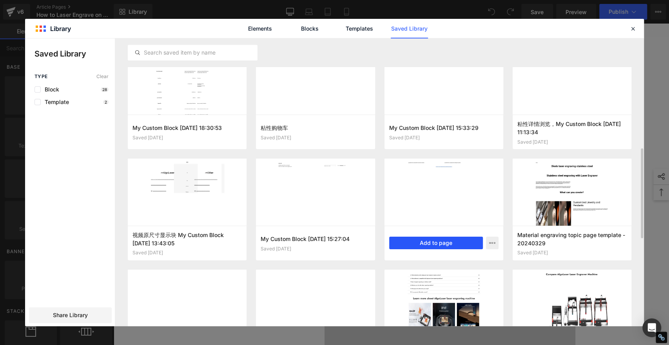
click at [446, 244] on button "Add to page" at bounding box center [436, 242] width 94 height 13
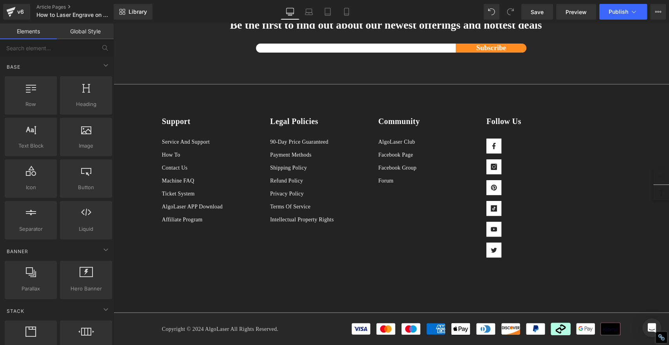
scroll to position [5393, 0]
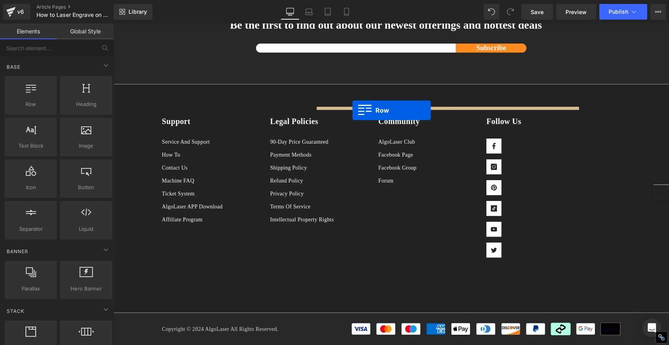
drag, startPoint x: 156, startPoint y: 156, endPoint x: 353, endPoint y: 110, distance: 201.4
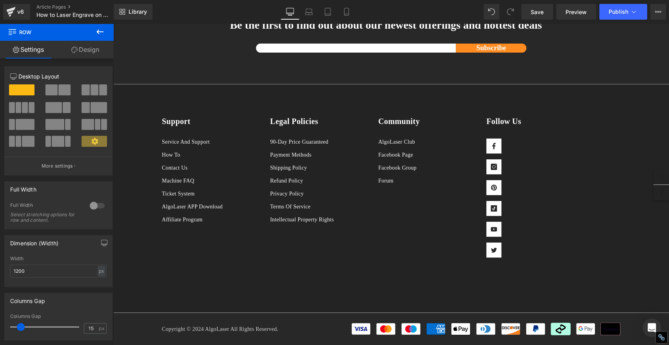
scroll to position [0, 0]
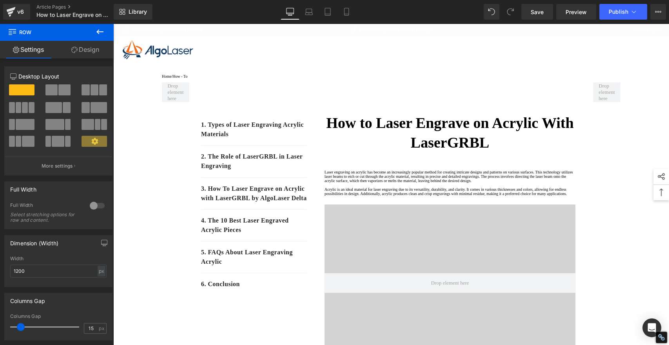
drag, startPoint x: 666, startPoint y: 44, endPoint x: 752, endPoint y: 24, distance: 88.6
click at [538, 9] on span "Save" at bounding box center [537, 12] width 13 height 8
click at [618, 14] on span "Publish" at bounding box center [619, 12] width 20 height 6
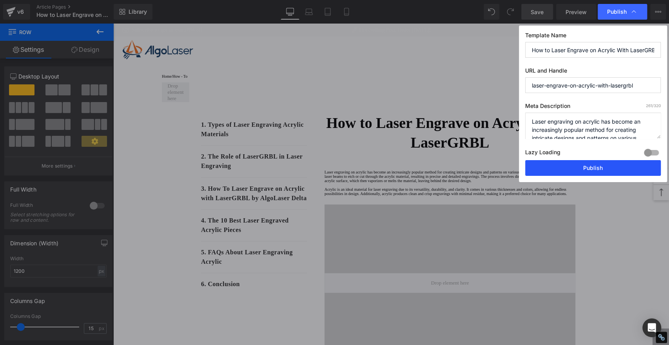
click at [618, 167] on button "Publish" at bounding box center [594, 168] width 136 height 16
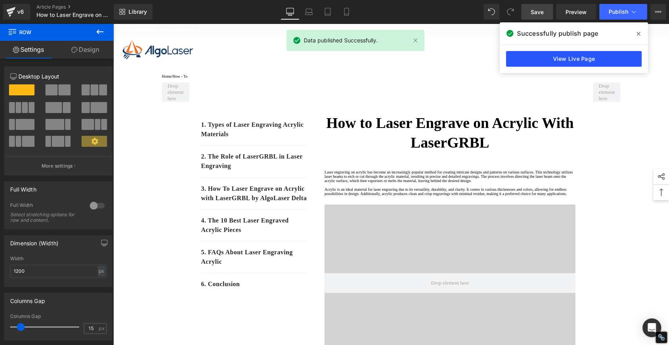
click at [591, 57] on link "View Live Page" at bounding box center [574, 59] width 136 height 16
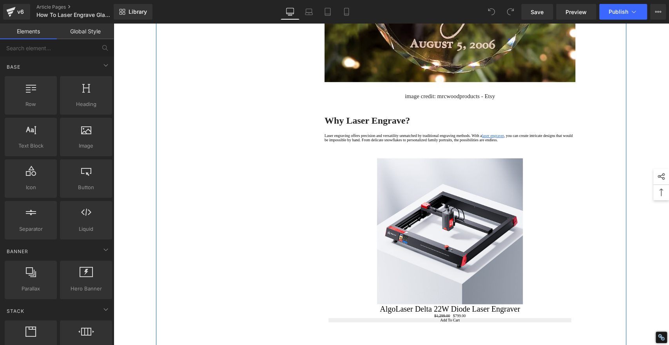
scroll to position [348, 0]
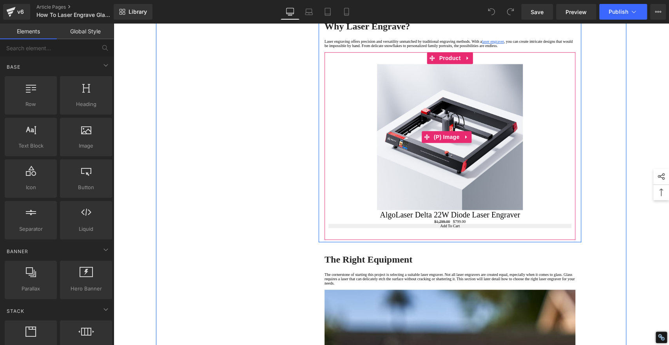
click at [433, 124] on img at bounding box center [450, 137] width 146 height 146
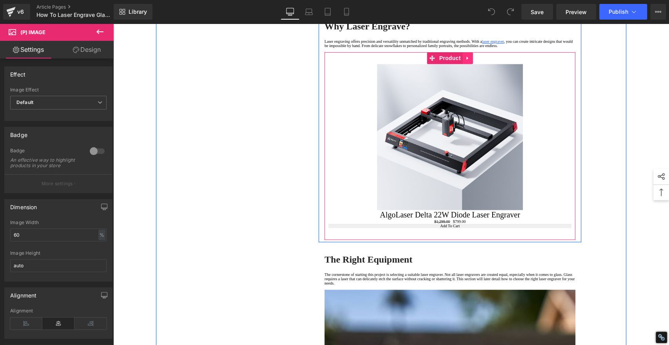
click at [465, 61] on icon at bounding box center [467, 58] width 5 height 6
click at [470, 61] on icon at bounding box center [472, 57] width 5 height 5
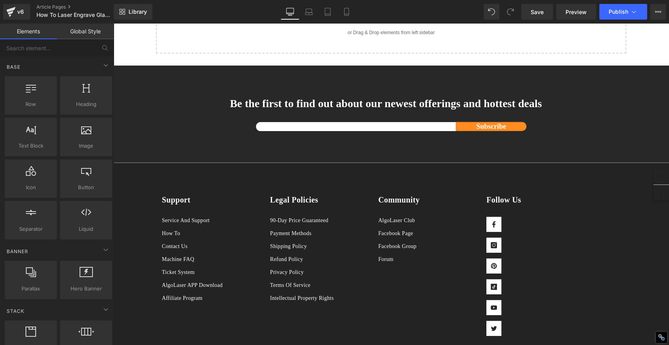
scroll to position [3434, 0]
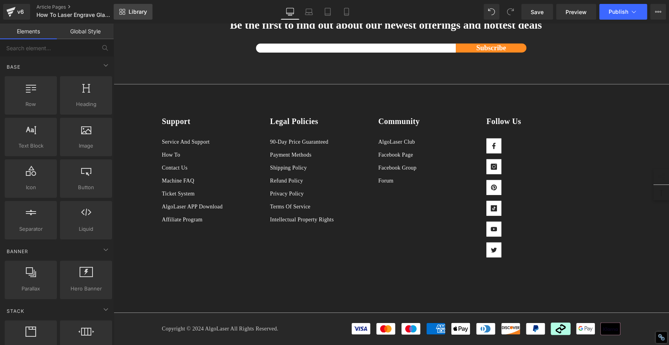
click at [138, 10] on span "Library" at bounding box center [138, 11] width 18 height 7
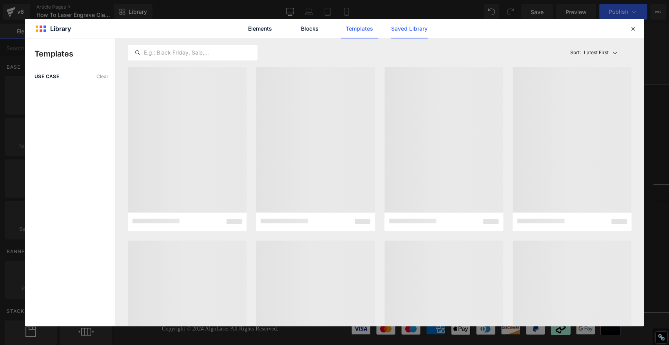
click at [417, 32] on link "Saved Library" at bounding box center [409, 29] width 37 height 20
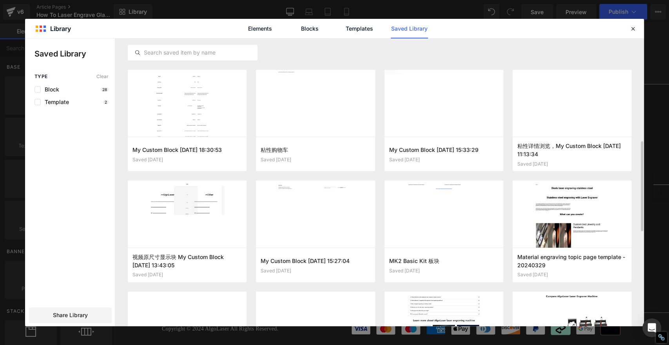
scroll to position [373, 0]
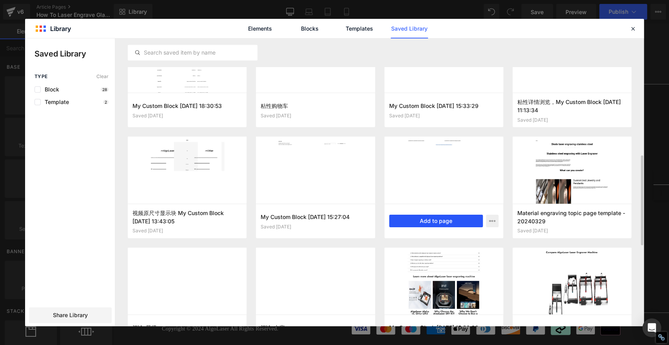
click at [447, 220] on button "Add to page" at bounding box center [436, 221] width 94 height 13
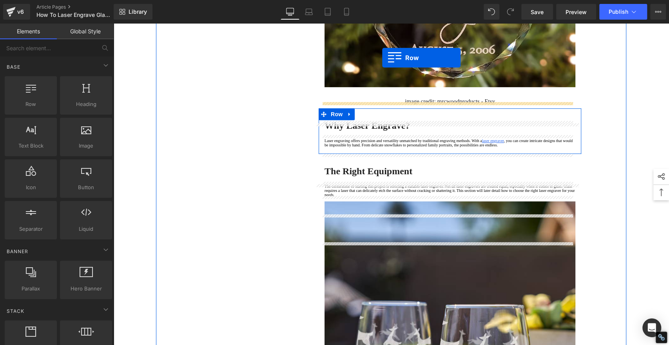
scroll to position [242, 0]
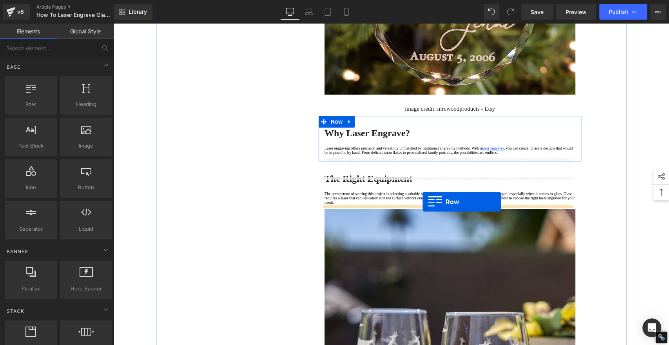
drag, startPoint x: 157, startPoint y: 69, endPoint x: 423, endPoint y: 202, distance: 296.9
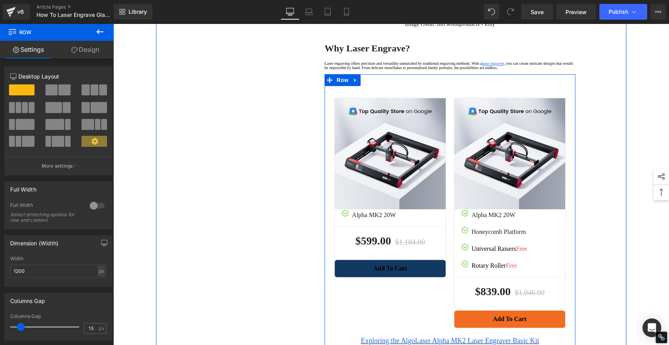
scroll to position [416, 0]
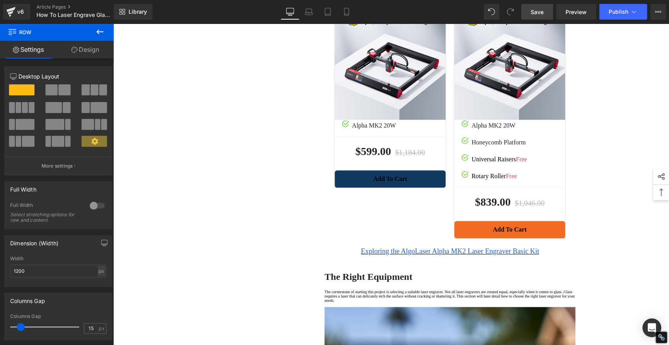
click at [538, 10] on span "Save" at bounding box center [537, 12] width 13 height 8
click at [543, 7] on link "Save" at bounding box center [538, 12] width 32 height 16
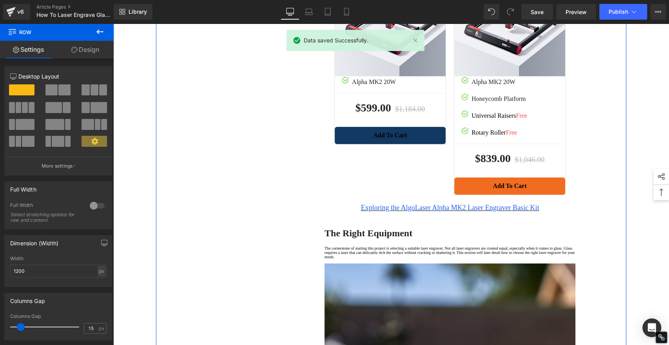
scroll to position [242, 0]
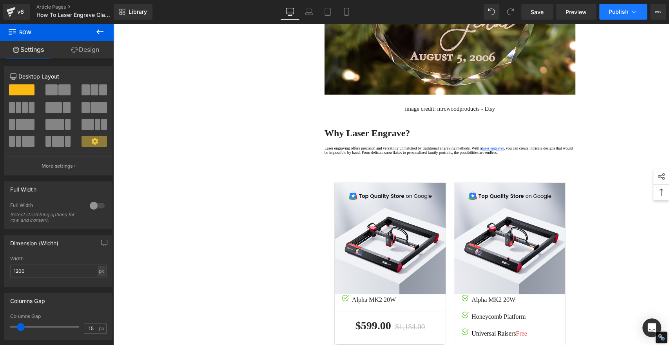
click at [616, 15] on button "Publish" at bounding box center [624, 12] width 48 height 16
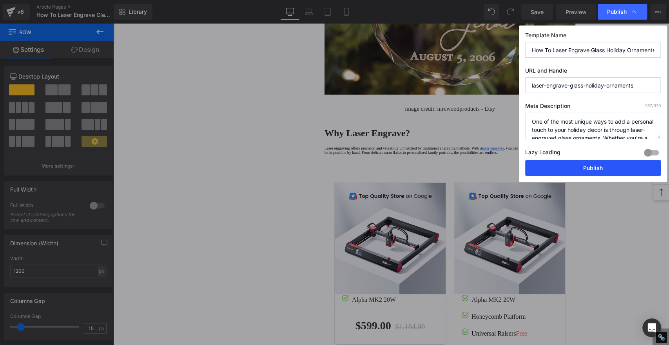
click at [621, 168] on button "Publish" at bounding box center [594, 168] width 136 height 16
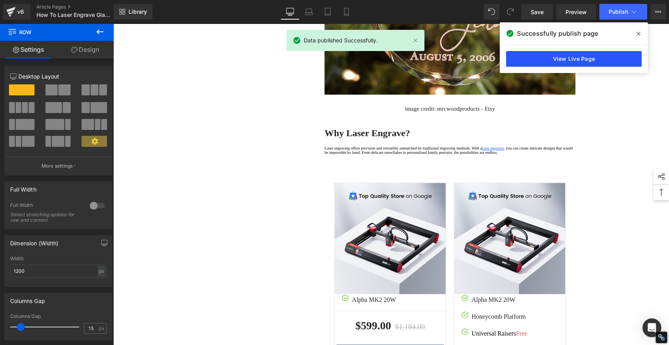
click at [591, 63] on link "View Live Page" at bounding box center [574, 59] width 136 height 16
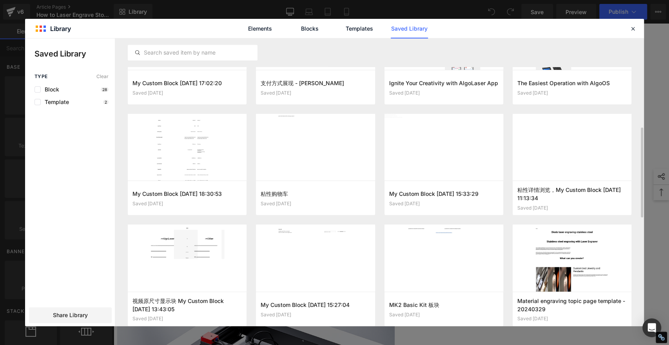
scroll to position [307, 0]
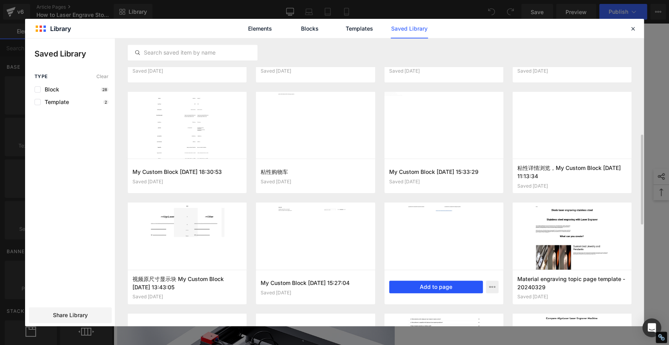
click at [442, 283] on button "Add to page" at bounding box center [436, 286] width 94 height 13
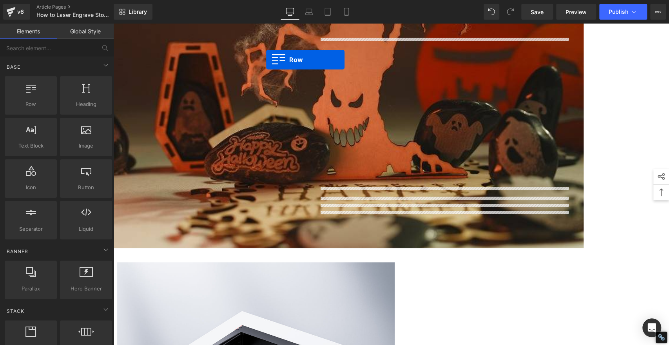
scroll to position [696, 0]
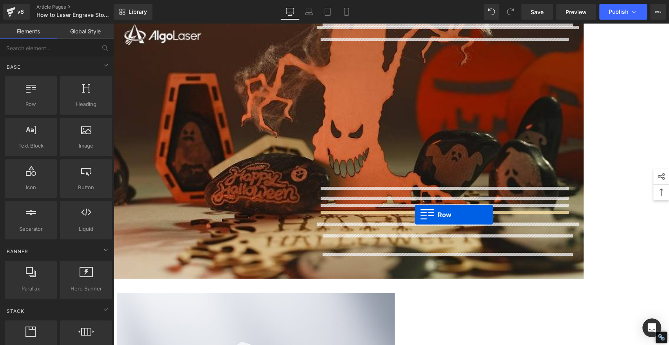
drag, startPoint x: 156, startPoint y: 155, endPoint x: 415, endPoint y: 215, distance: 265.1
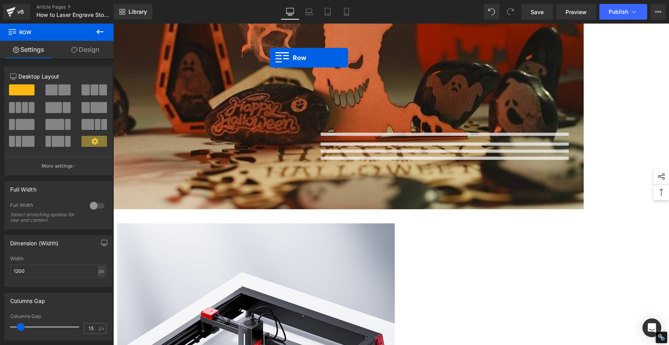
scroll to position [750, 0]
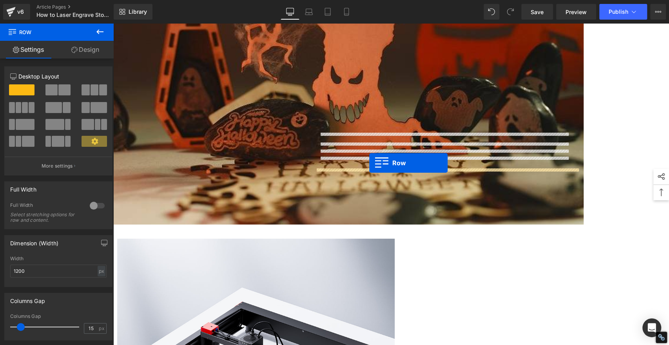
drag, startPoint x: 158, startPoint y: 109, endPoint x: 369, endPoint y: 163, distance: 217.7
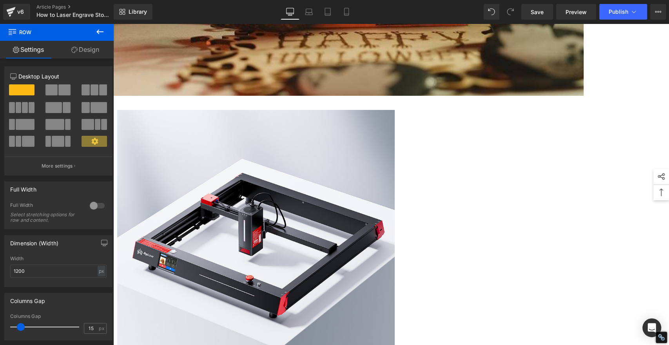
scroll to position [880, 0]
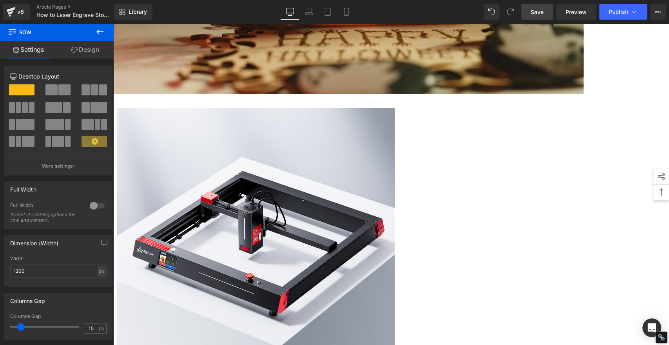
click at [539, 11] on span "Save" at bounding box center [537, 12] width 13 height 8
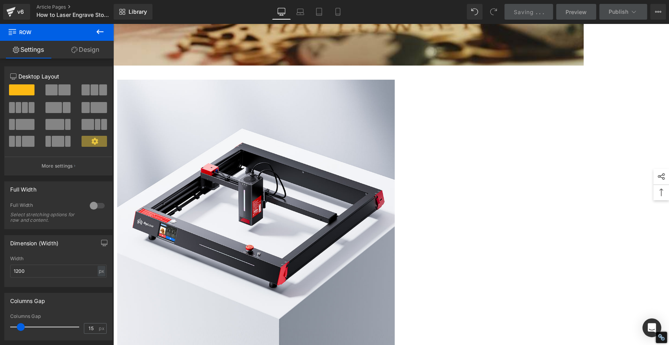
scroll to position [924, 0]
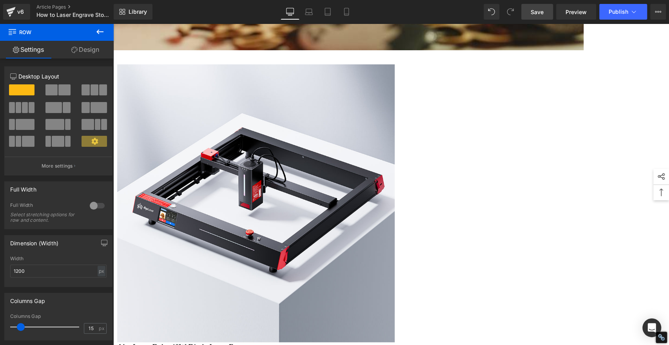
click at [539, 9] on span "Save" at bounding box center [537, 12] width 13 height 8
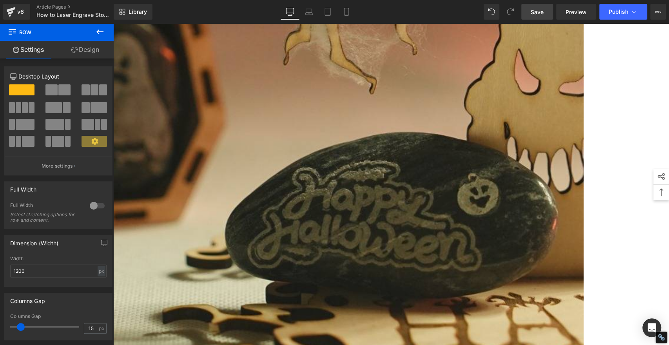
scroll to position [4322, 0]
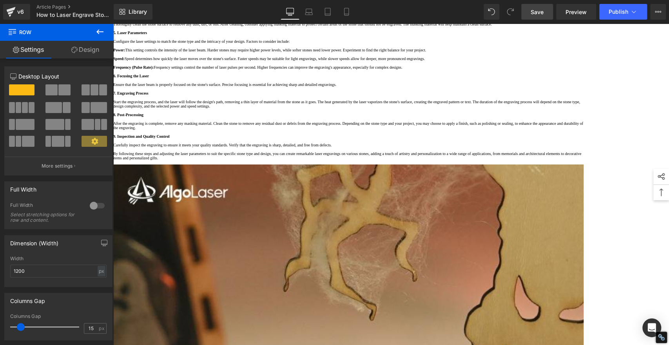
click at [542, 5] on link "Save" at bounding box center [538, 12] width 32 height 16
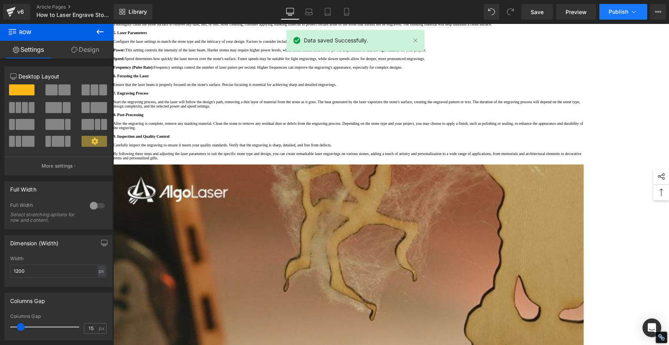
click at [617, 10] on span "Publish" at bounding box center [619, 12] width 20 height 6
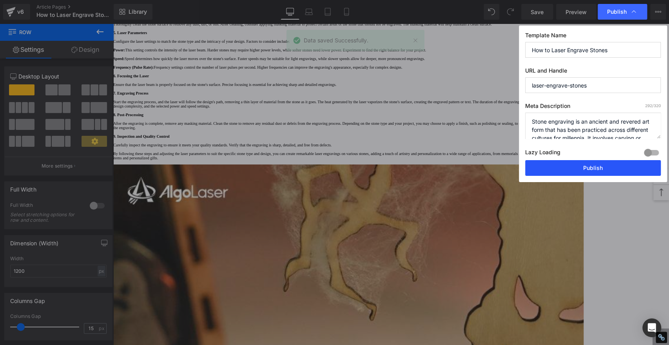
click at [620, 167] on button "Publish" at bounding box center [594, 168] width 136 height 16
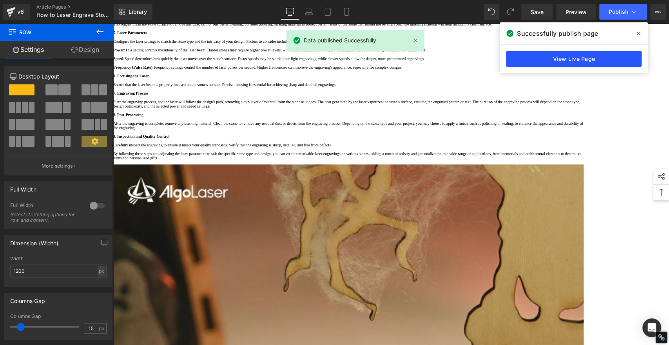
click at [593, 58] on link "View Live Page" at bounding box center [574, 59] width 136 height 16
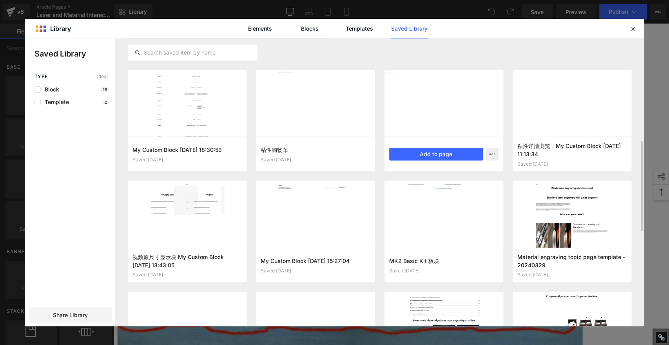
scroll to position [373, 0]
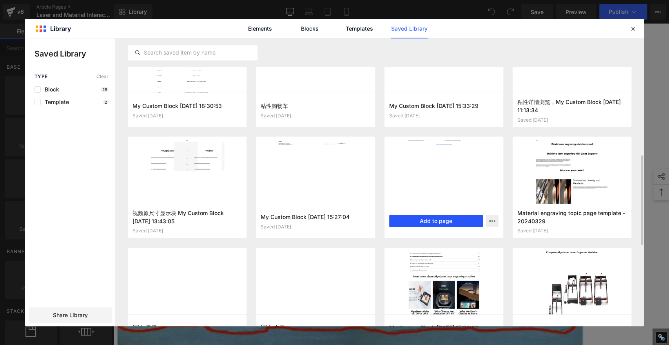
click at [423, 220] on button "Add to page" at bounding box center [436, 221] width 94 height 13
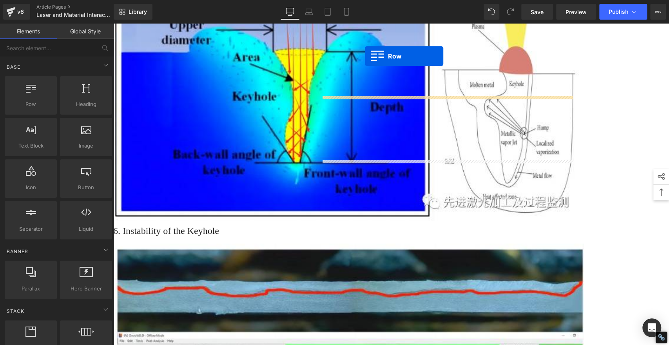
scroll to position [3007, 0]
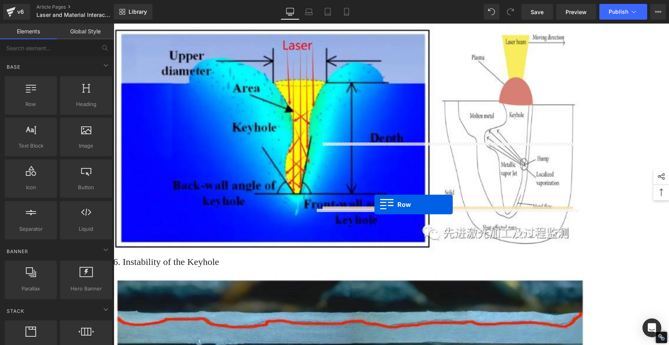
drag, startPoint x: 159, startPoint y: 112, endPoint x: 375, endPoint y: 204, distance: 234.0
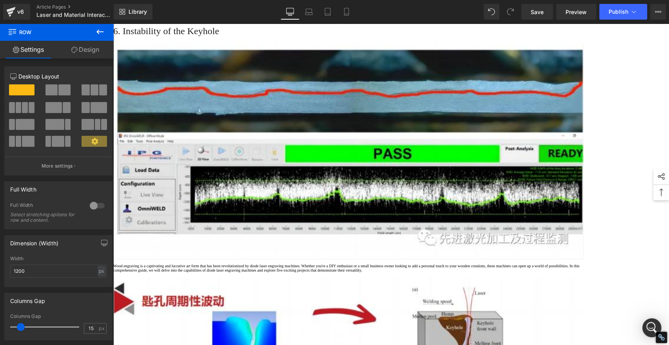
scroll to position [0, 0]
click at [538, 9] on span "Save" at bounding box center [537, 12] width 13 height 8
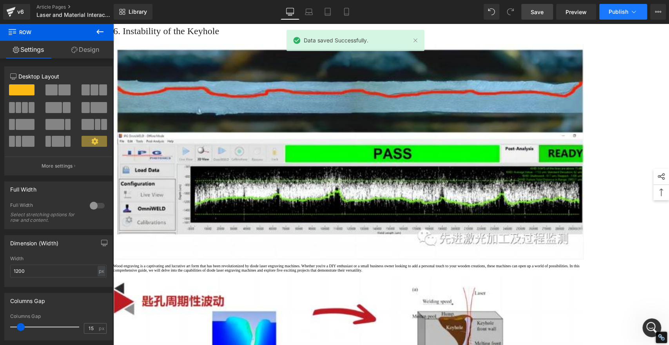
click at [617, 12] on span "Publish" at bounding box center [619, 12] width 20 height 6
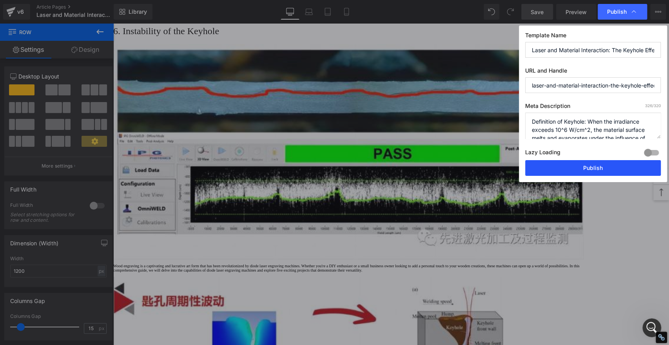
click at [604, 172] on button "Publish" at bounding box center [594, 168] width 136 height 16
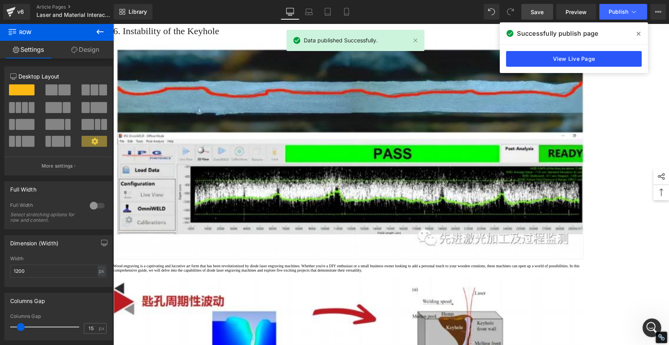
click at [618, 62] on link "View Live Page" at bounding box center [574, 59] width 136 height 16
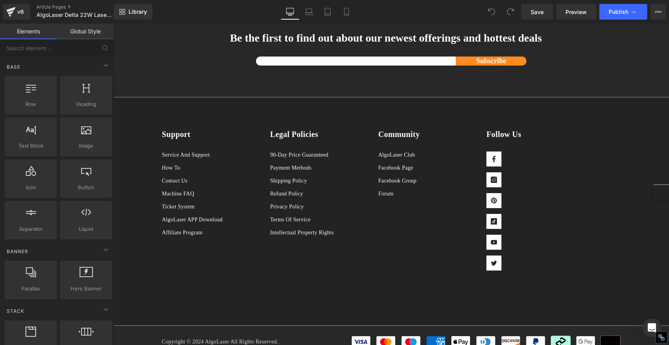
scroll to position [2789, 0]
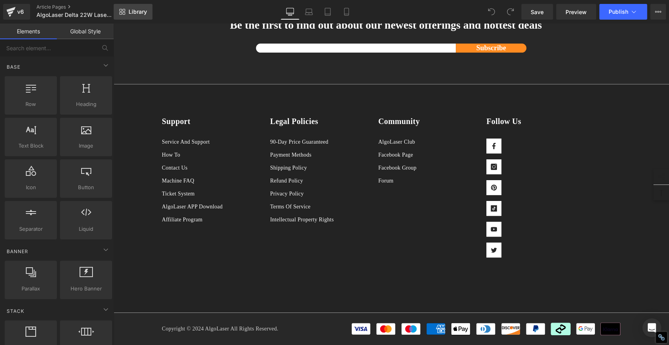
click at [144, 9] on span "Library" at bounding box center [138, 11] width 18 height 7
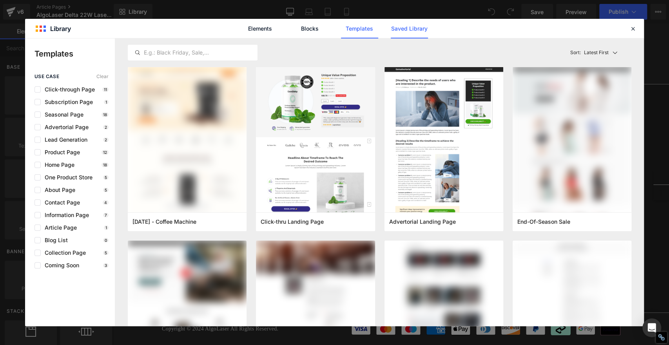
click at [425, 31] on link "Saved Library" at bounding box center [409, 29] width 37 height 20
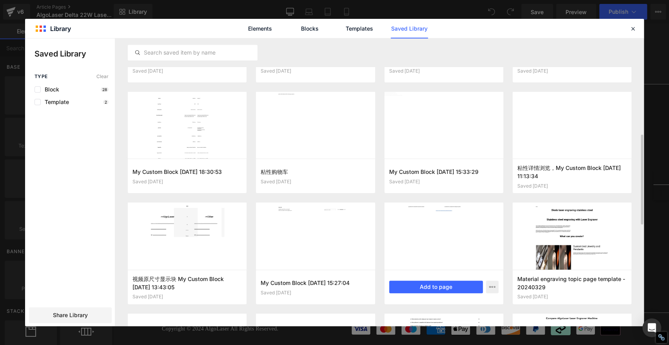
scroll to position [351, 0]
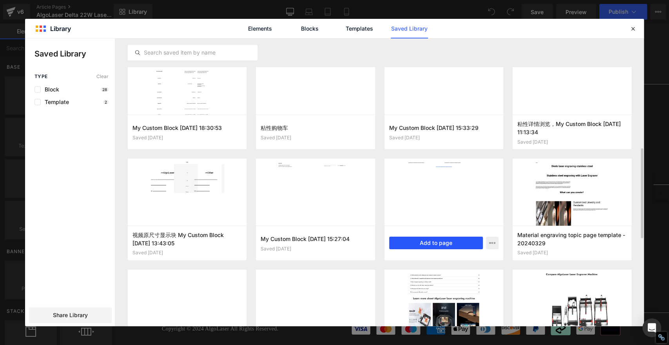
click at [426, 242] on button "Add to page" at bounding box center [436, 242] width 94 height 13
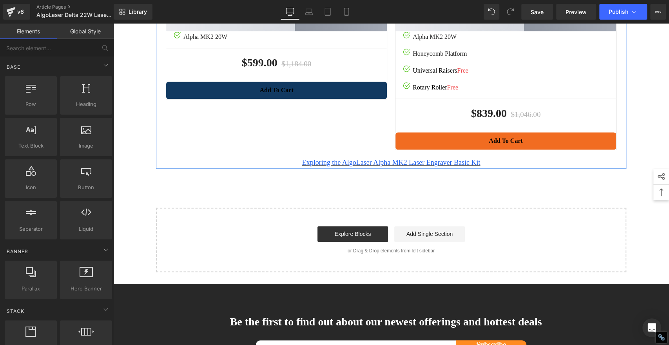
scroll to position [2733, 0]
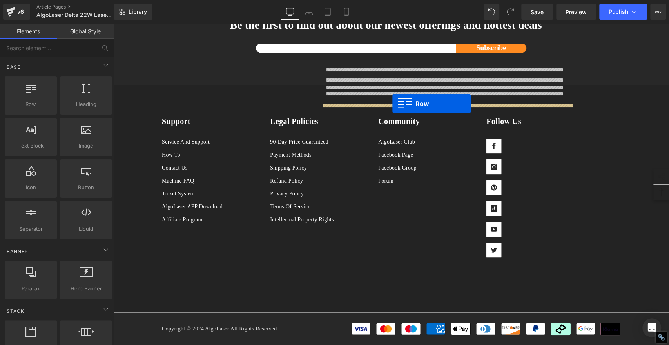
drag, startPoint x: 158, startPoint y: 154, endPoint x: 393, endPoint y: 104, distance: 239.9
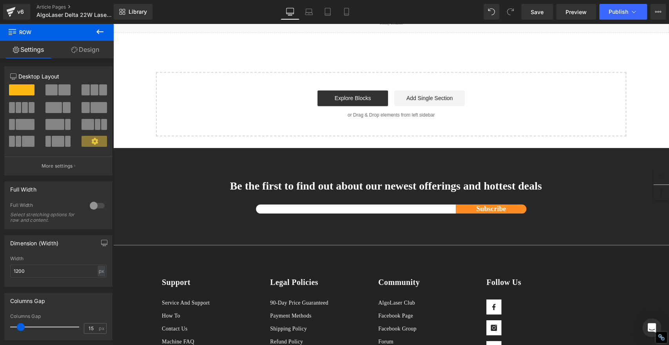
scroll to position [2748, 0]
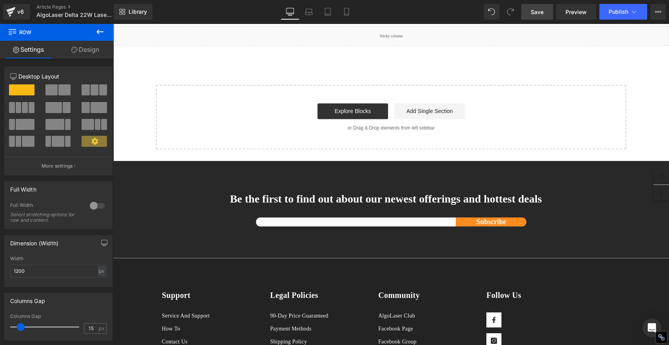
click at [537, 10] on span "Save" at bounding box center [537, 12] width 13 height 8
click at [621, 12] on span "Publish" at bounding box center [619, 12] width 20 height 6
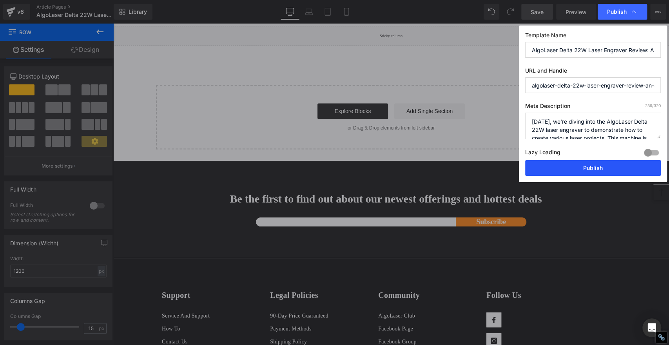
click at [636, 171] on button "Publish" at bounding box center [594, 168] width 136 height 16
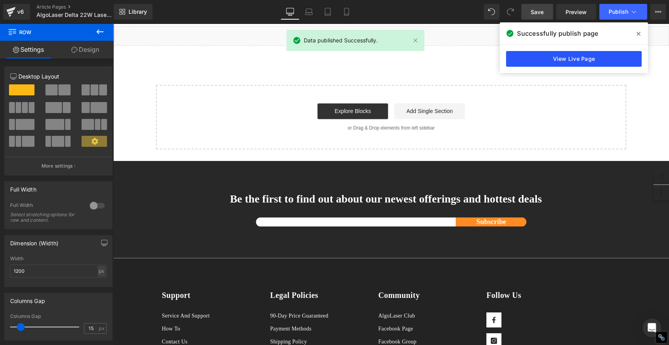
click at [587, 58] on link "View Live Page" at bounding box center [574, 59] width 136 height 16
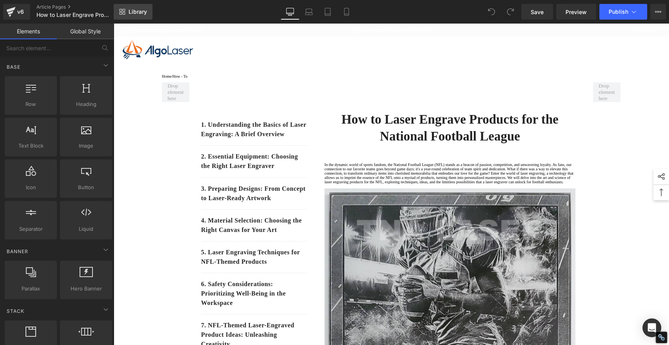
click at [133, 12] on span "Library" at bounding box center [138, 11] width 18 height 7
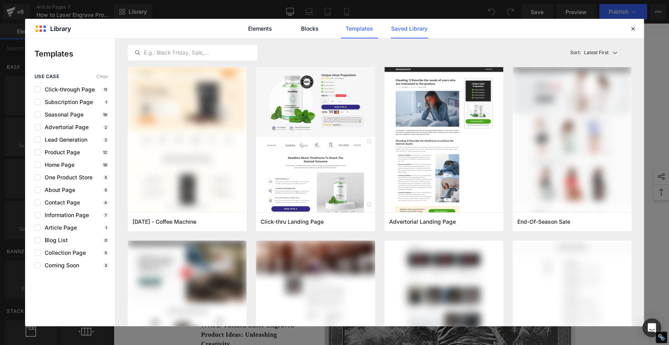
click at [417, 28] on link "Saved Library" at bounding box center [409, 29] width 37 height 20
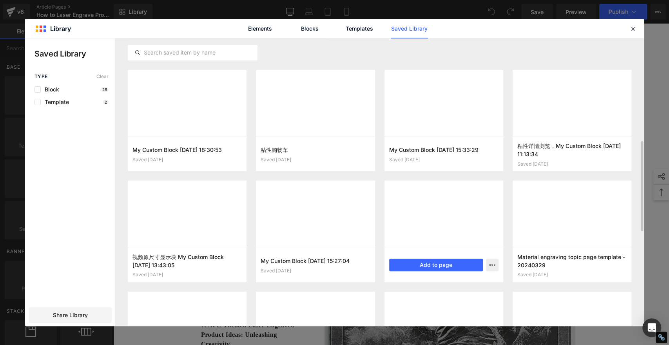
scroll to position [351, 0]
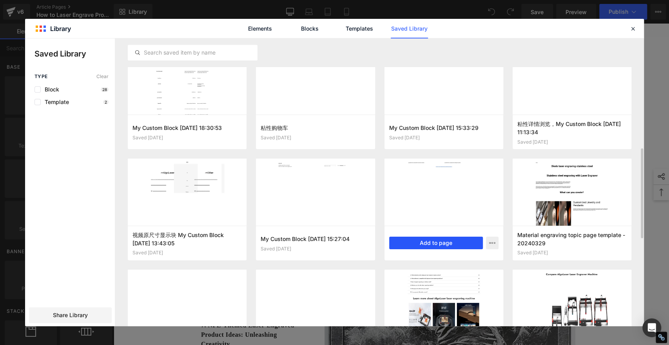
click at [458, 244] on button "Add to page" at bounding box center [436, 242] width 94 height 13
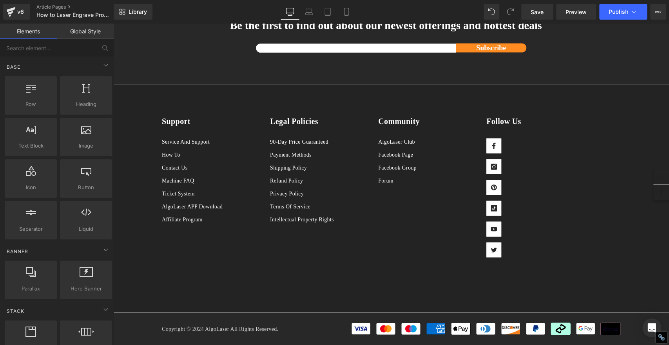
scroll to position [5472, 0]
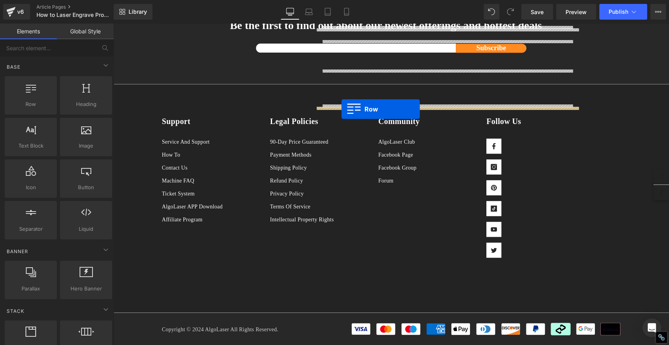
drag, startPoint x: 157, startPoint y: 156, endPoint x: 342, endPoint y: 109, distance: 190.3
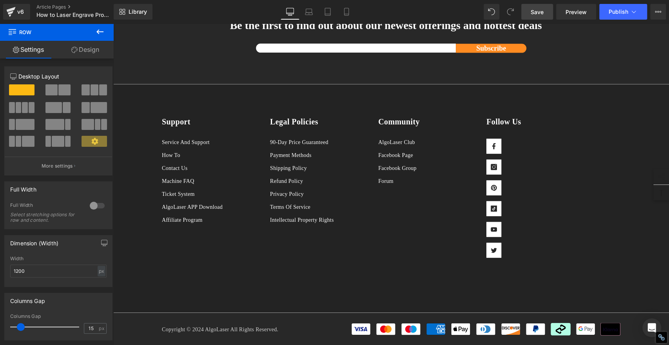
click at [536, 13] on span "Save" at bounding box center [537, 12] width 13 height 8
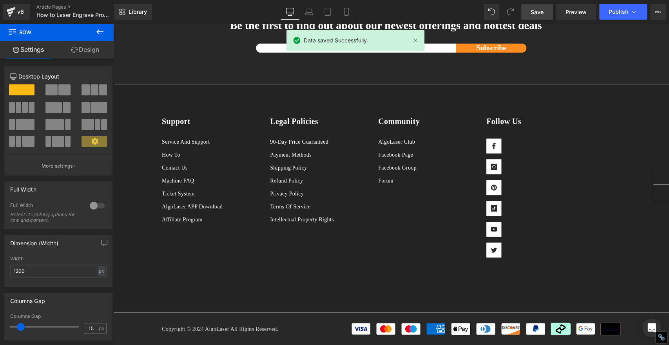
scroll to position [0, 0]
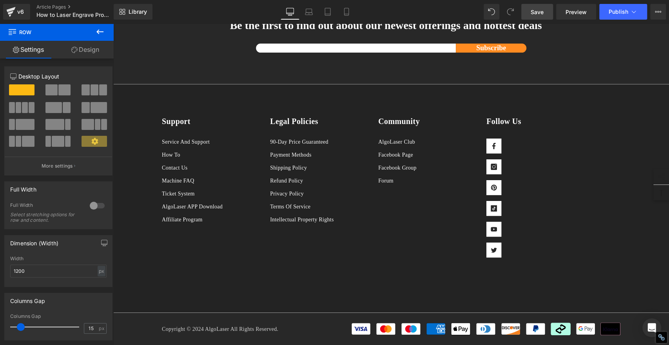
click at [540, 9] on span "Save" at bounding box center [537, 12] width 13 height 8
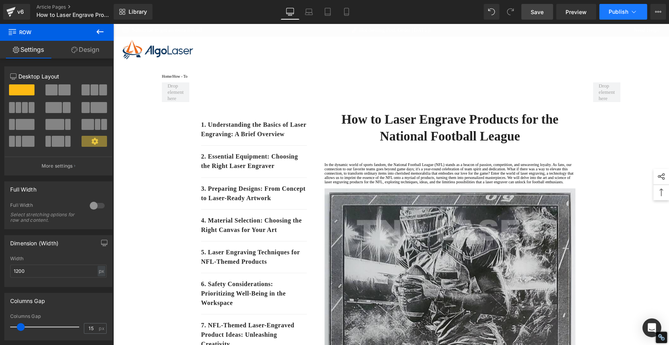
click at [607, 18] on button "Publish" at bounding box center [624, 12] width 48 height 16
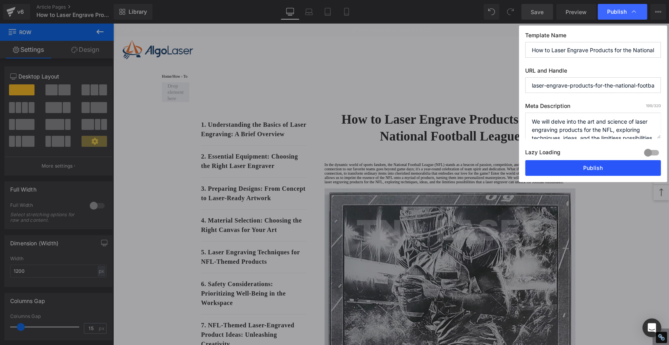
click at [603, 163] on button "Publish" at bounding box center [594, 168] width 136 height 16
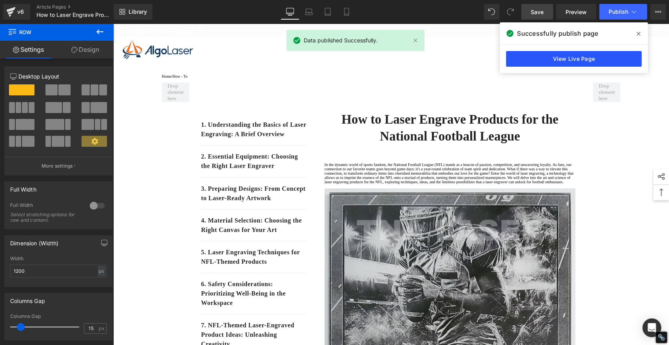
click at [596, 58] on link "View Live Page" at bounding box center [574, 59] width 136 height 16
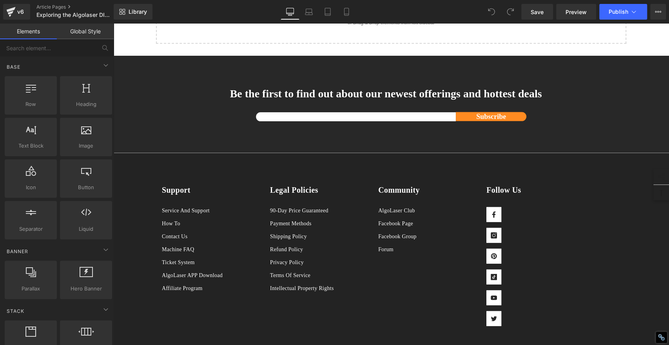
scroll to position [1046, 0]
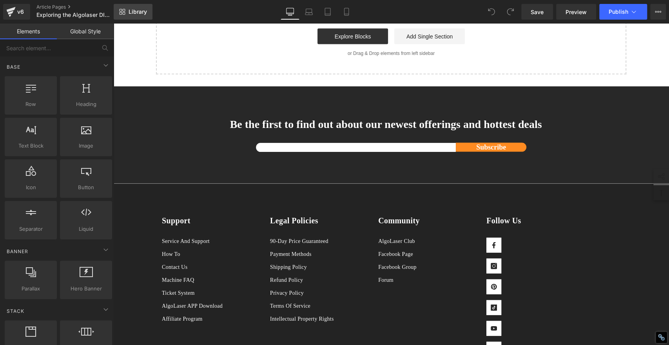
click at [125, 13] on icon at bounding box center [124, 13] width 3 height 3
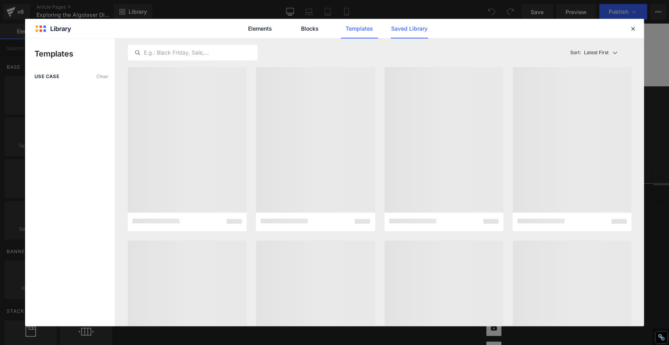
click at [415, 29] on link "Saved Library" at bounding box center [409, 29] width 37 height 20
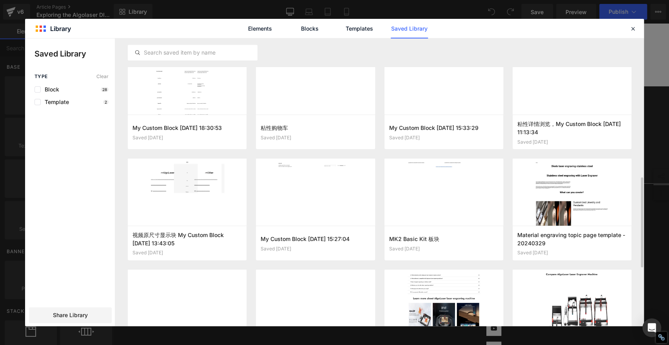
scroll to position [373, 0]
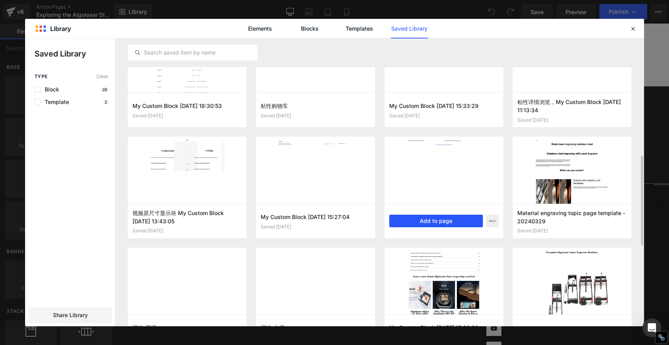
click at [444, 222] on button "Add to page" at bounding box center [436, 221] width 94 height 13
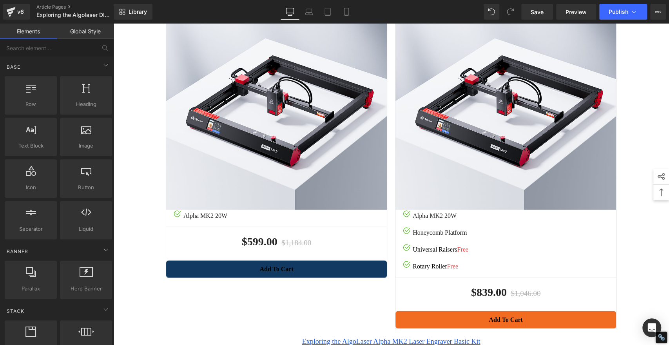
scroll to position [1008, 0]
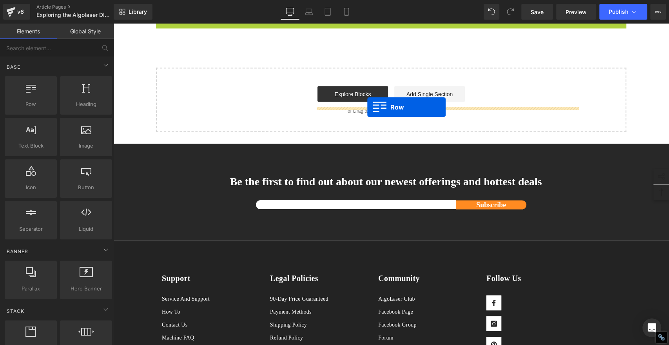
drag, startPoint x: 156, startPoint y: 155, endPoint x: 367, endPoint y: 107, distance: 216.3
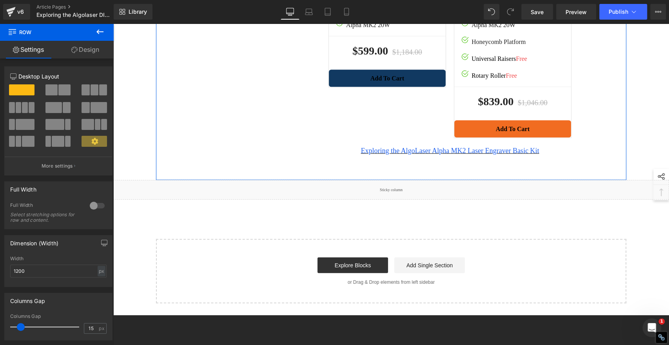
scroll to position [964, 0]
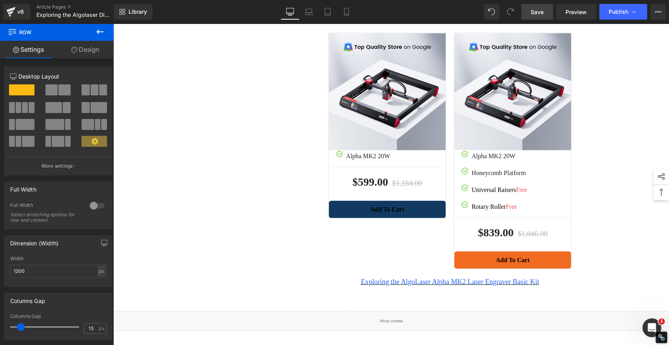
click at [540, 11] on span "Save" at bounding box center [537, 12] width 13 height 8
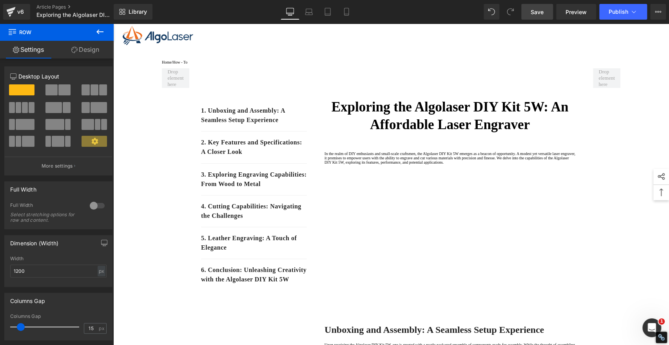
scroll to position [0, 0]
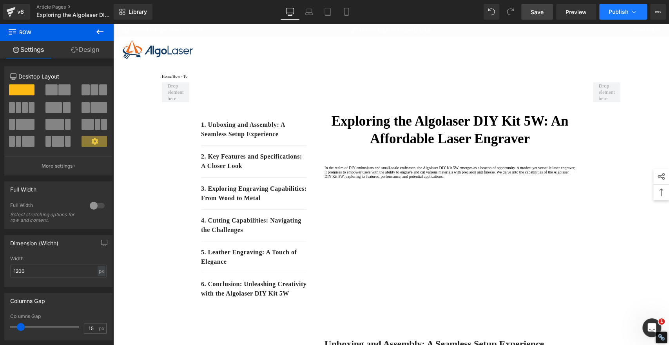
click at [611, 12] on span "Publish" at bounding box center [619, 12] width 20 height 6
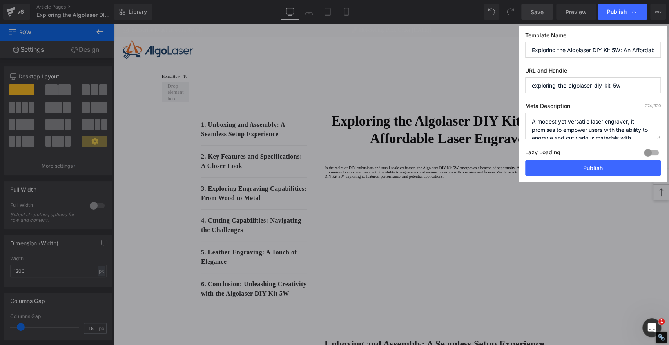
click at [601, 177] on div "Template Name Exploring the Algolaser DIY Kit 5W: An Affordable Laser Engraver …" at bounding box center [593, 103] width 148 height 156
drag, startPoint x: 601, startPoint y: 170, endPoint x: 513, endPoint y: 123, distance: 99.5
click at [601, 170] on button "Publish" at bounding box center [594, 168] width 136 height 16
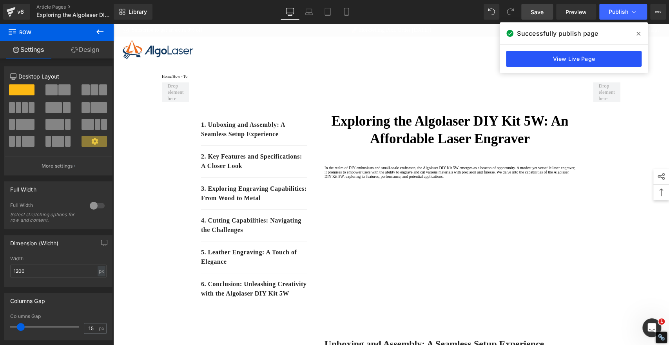
click at [581, 58] on link "View Live Page" at bounding box center [574, 59] width 136 height 16
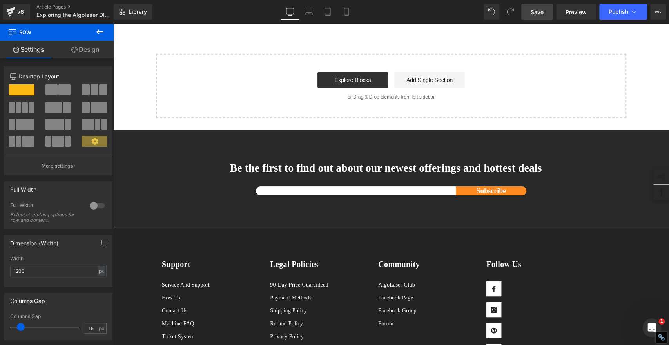
scroll to position [1351, 0]
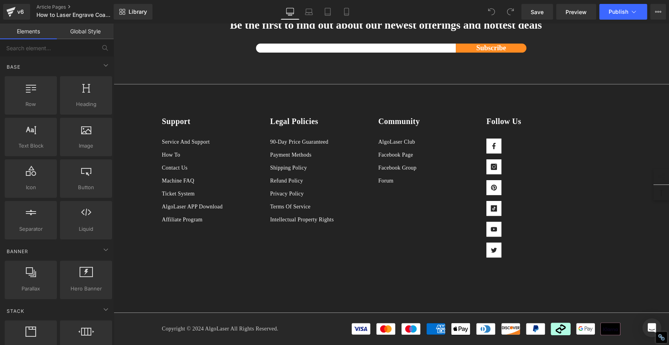
scroll to position [2135, 0]
click at [136, 9] on span "Library" at bounding box center [138, 11] width 18 height 7
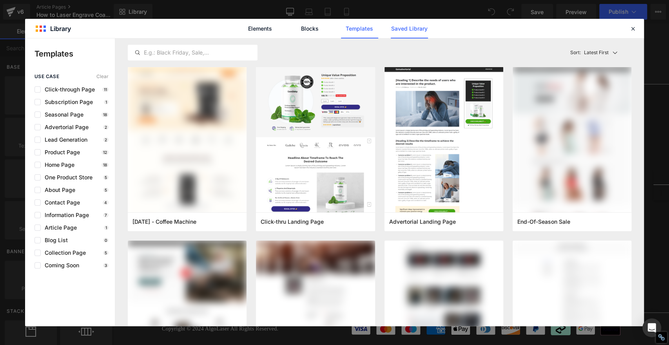
click at [418, 31] on link "Saved Library" at bounding box center [409, 29] width 37 height 20
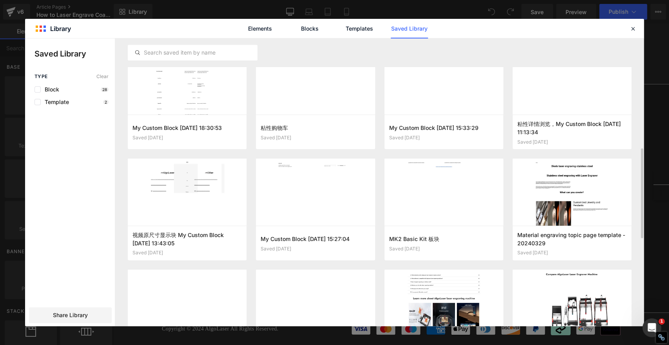
scroll to position [373, 0]
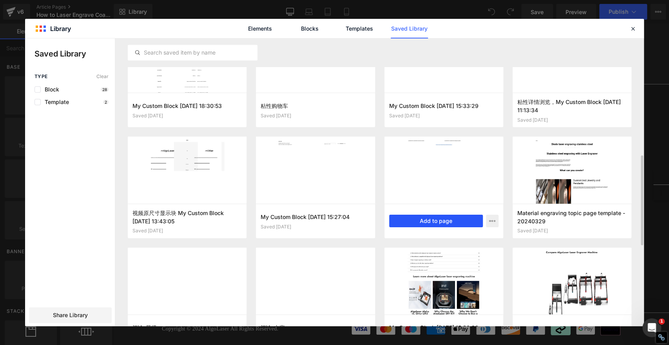
click at [460, 222] on button "Add to page" at bounding box center [436, 221] width 94 height 13
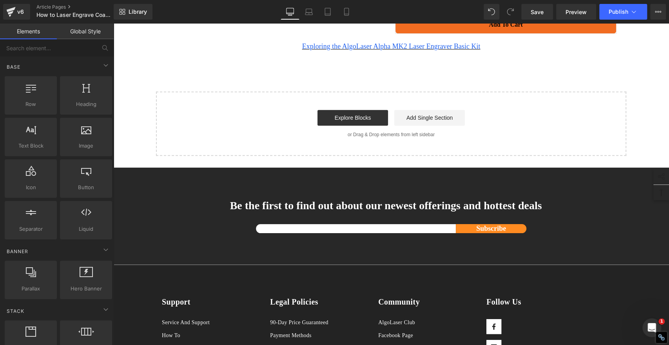
scroll to position [2106, 0]
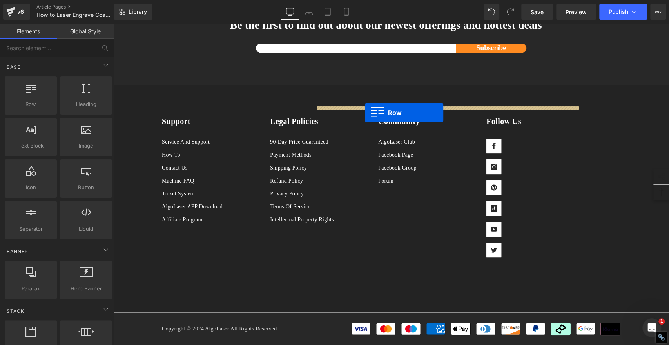
drag, startPoint x: 156, startPoint y: 155, endPoint x: 365, endPoint y: 113, distance: 213.0
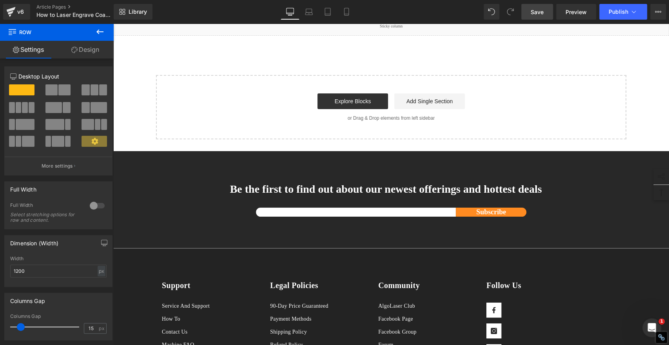
click at [539, 11] on span "Save" at bounding box center [537, 12] width 13 height 8
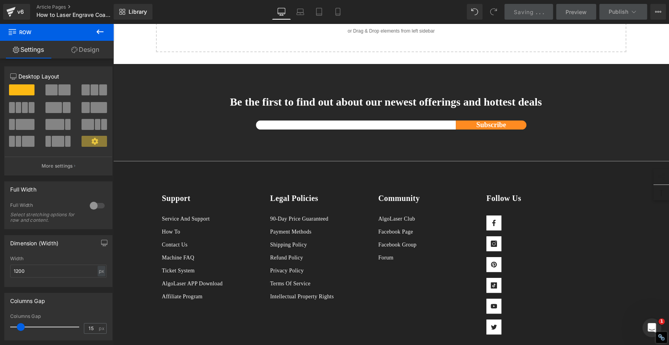
scroll to position [2193, 0]
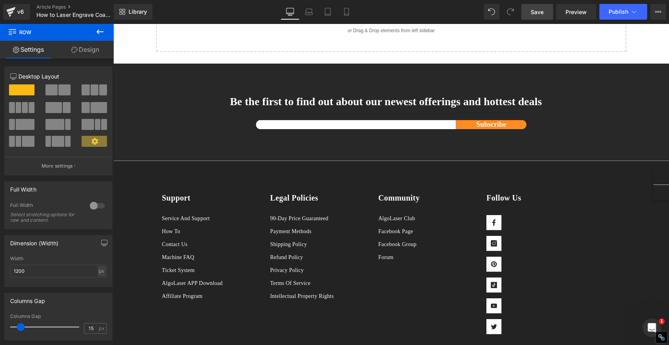
click at [537, 8] on span "Save" at bounding box center [537, 12] width 13 height 8
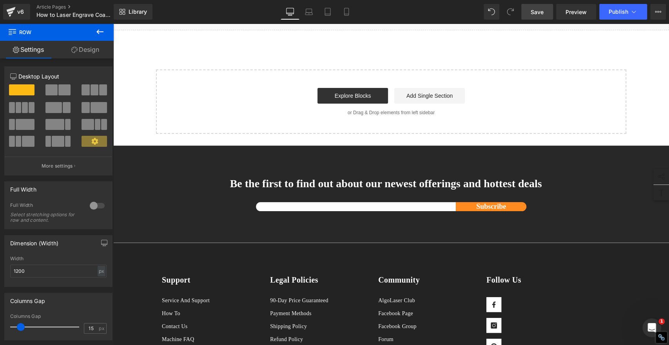
scroll to position [2091, 0]
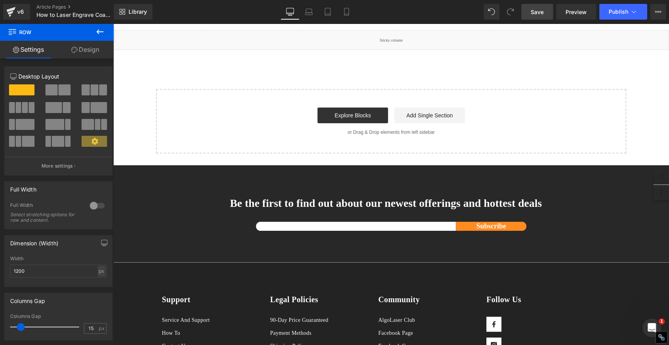
click at [542, 12] on span "Save" at bounding box center [537, 12] width 13 height 8
click at [624, 15] on button "Publish" at bounding box center [624, 12] width 48 height 16
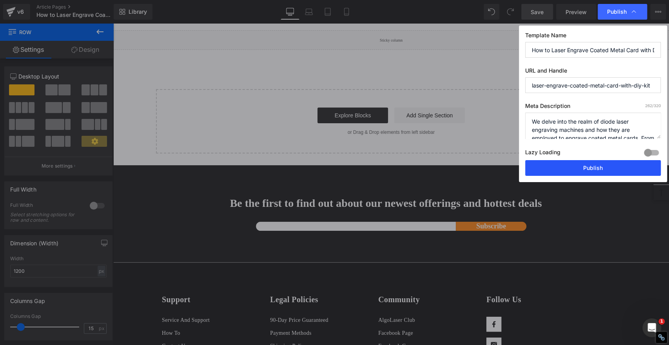
click at [630, 172] on button "Publish" at bounding box center [594, 168] width 136 height 16
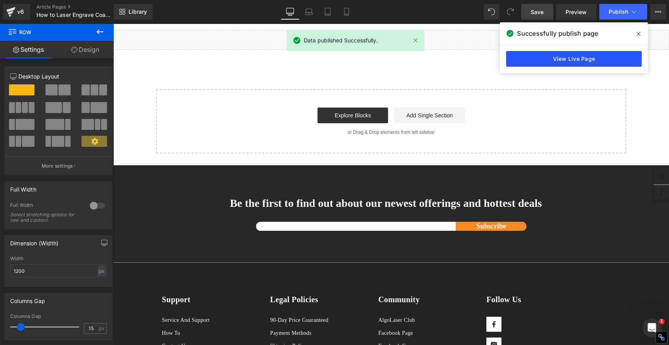
click at [611, 62] on link "View Live Page" at bounding box center [574, 59] width 136 height 16
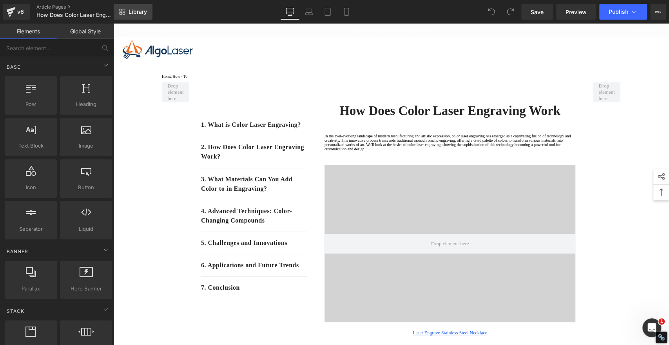
click at [137, 9] on span "Library" at bounding box center [138, 11] width 18 height 7
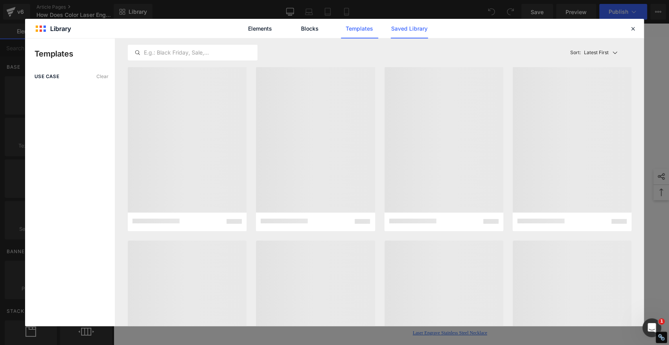
click at [418, 28] on link "Saved Library" at bounding box center [409, 29] width 37 height 20
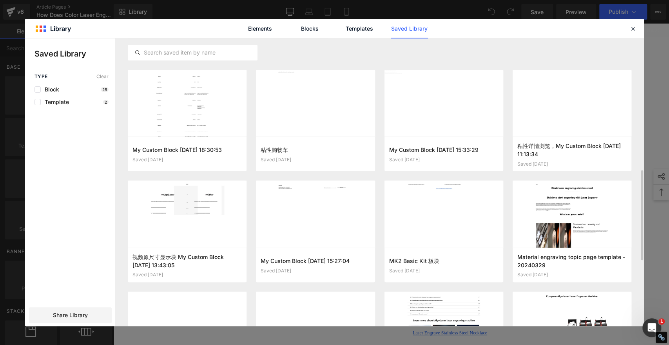
scroll to position [351, 0]
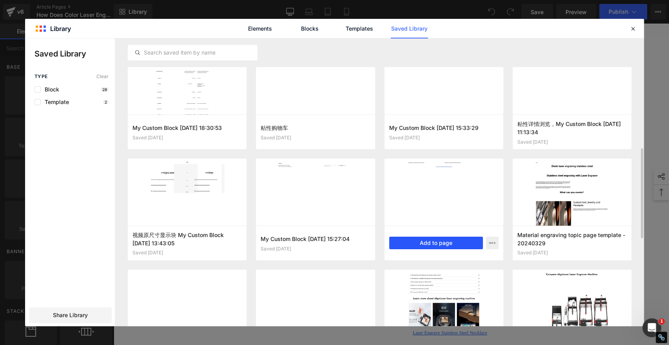
click at [427, 245] on button "Add to page" at bounding box center [436, 242] width 94 height 13
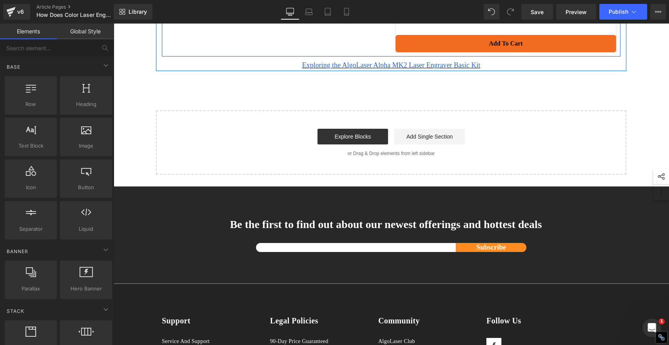
scroll to position [1969, 0]
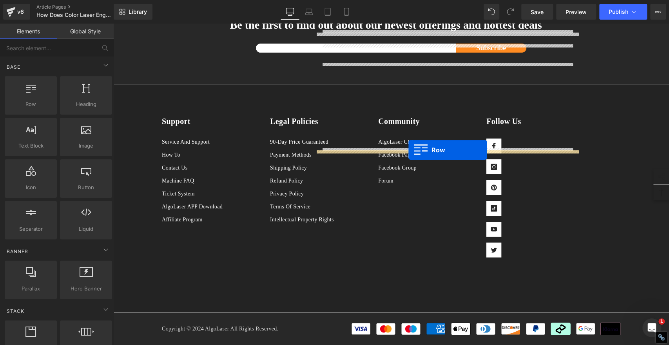
drag, startPoint x: 157, startPoint y: 200, endPoint x: 409, endPoint y: 150, distance: 256.3
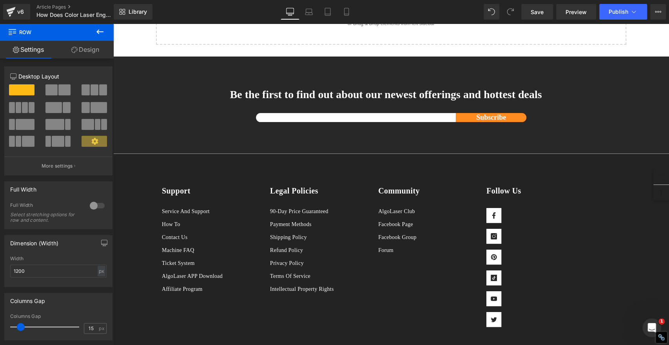
scroll to position [2056, 0]
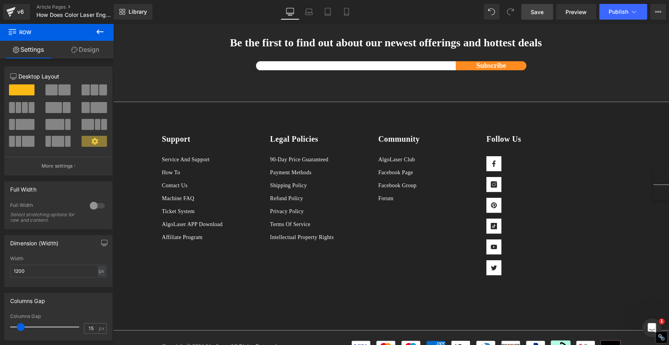
click at [539, 14] on span "Save" at bounding box center [537, 12] width 13 height 8
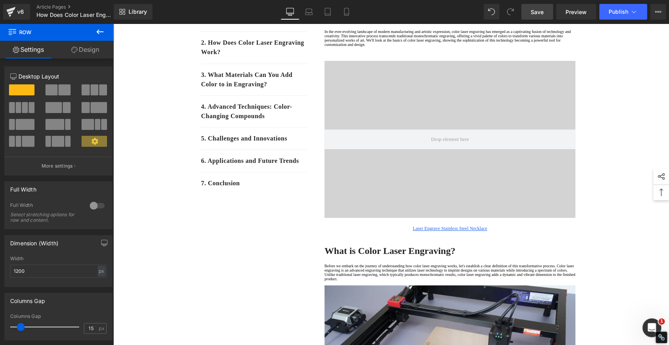
scroll to position [0, 0]
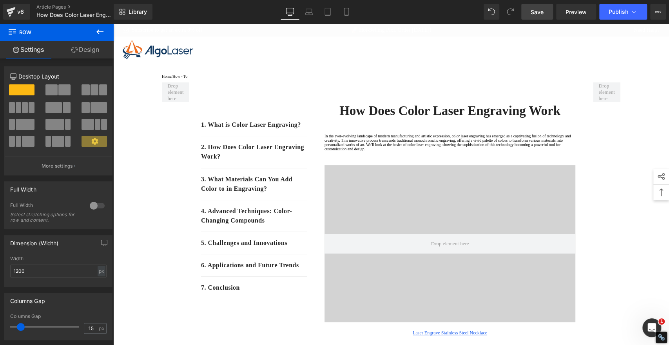
drag, startPoint x: 667, startPoint y: 253, endPoint x: 782, endPoint y: 39, distance: 242.3
click at [538, 10] on span "Save" at bounding box center [537, 12] width 13 height 8
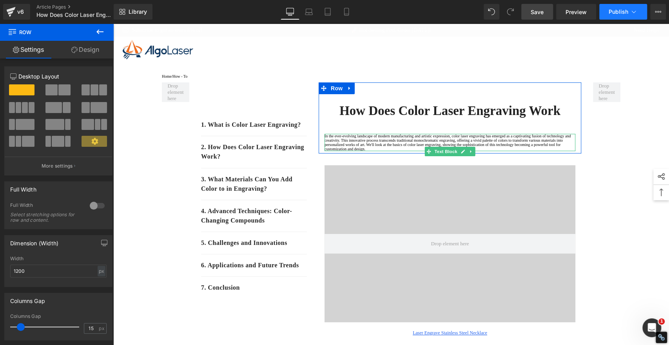
click at [622, 12] on span "Publish" at bounding box center [619, 12] width 20 height 6
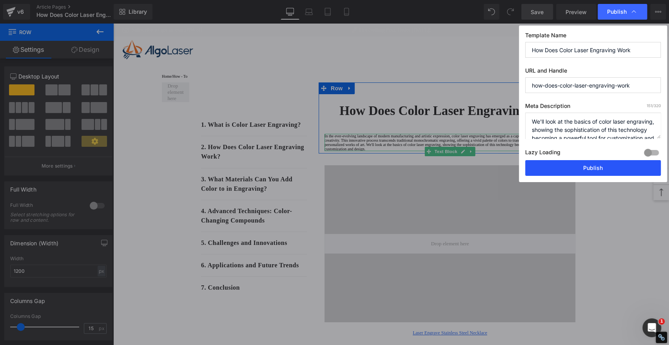
click at [621, 167] on button "Publish" at bounding box center [594, 168] width 136 height 16
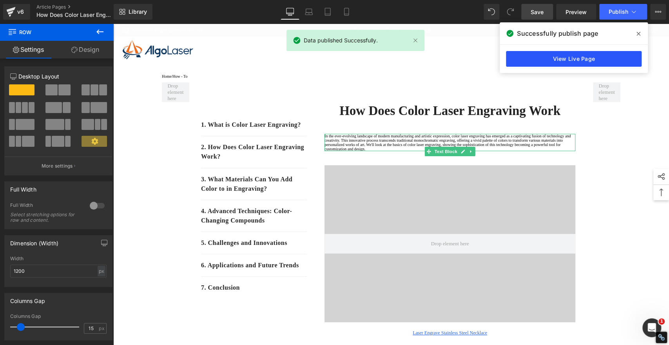
click at [558, 57] on link "View Live Page" at bounding box center [574, 59] width 136 height 16
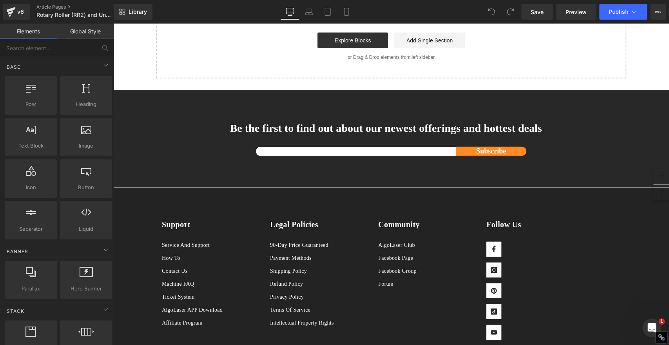
scroll to position [3452, 0]
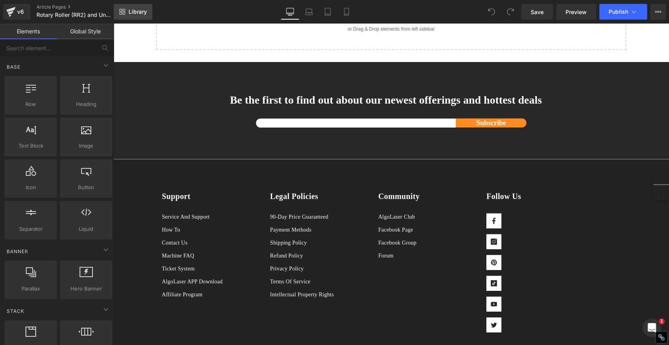
click at [138, 12] on span "Library" at bounding box center [138, 11] width 18 height 7
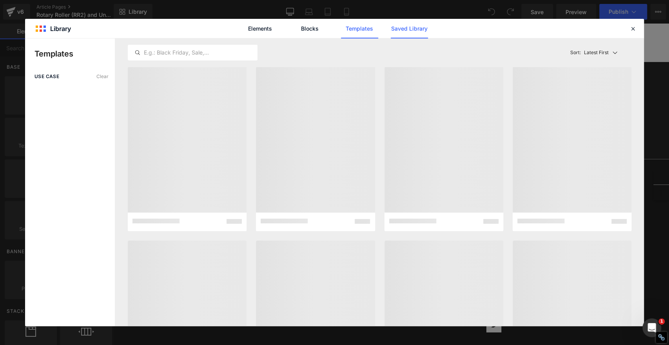
click at [404, 32] on link "Saved Library" at bounding box center [409, 29] width 37 height 20
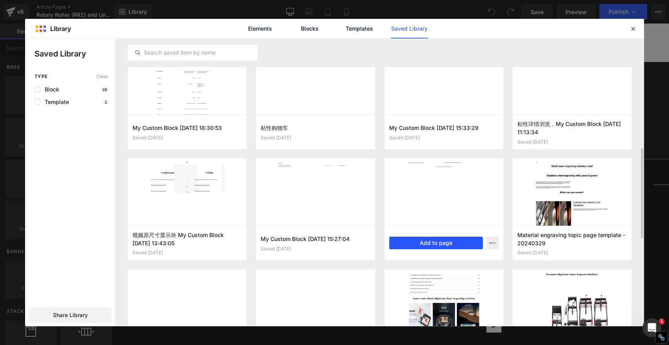
scroll to position [0, 0]
click at [450, 238] on button "Add to page" at bounding box center [436, 242] width 94 height 13
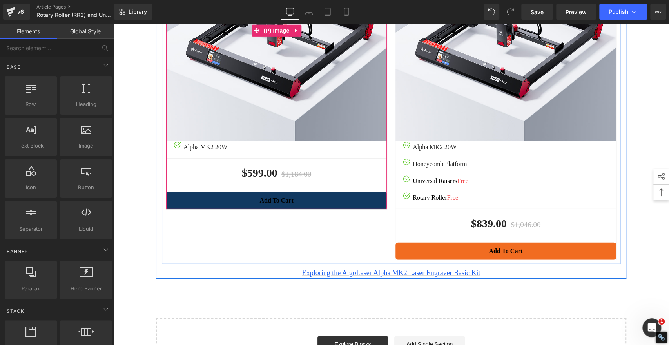
scroll to position [3493, 0]
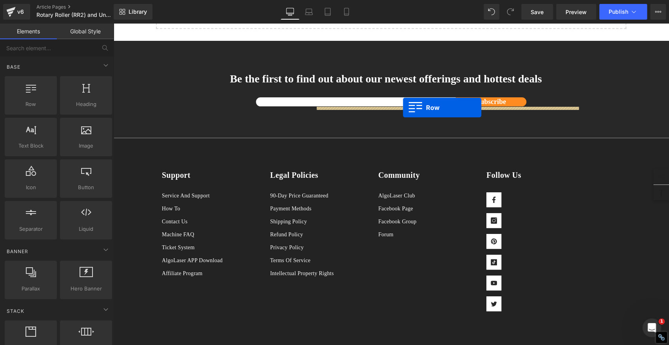
drag, startPoint x: 157, startPoint y: 156, endPoint x: 403, endPoint y: 107, distance: 250.7
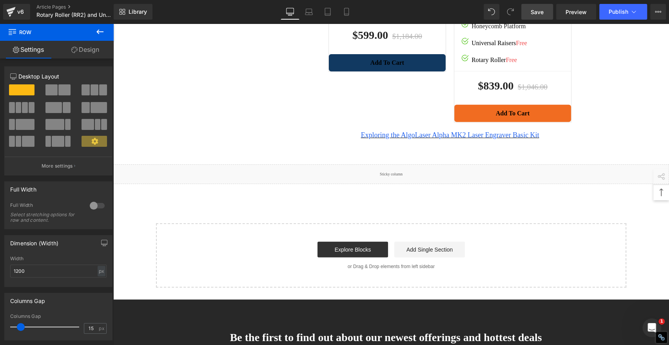
click at [535, 13] on span "Save" at bounding box center [537, 12] width 13 height 8
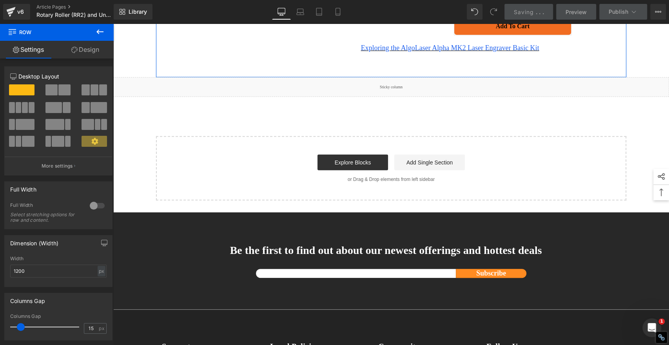
scroll to position [3580, 0]
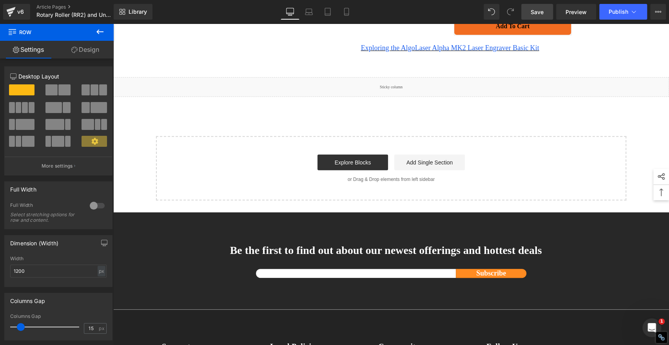
click at [541, 11] on span "Save" at bounding box center [537, 12] width 13 height 8
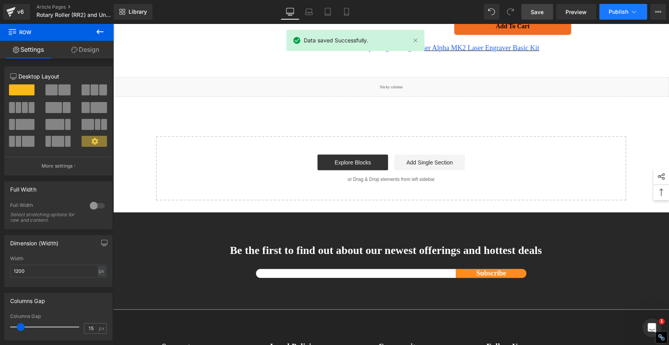
click at [618, 13] on span "Publish" at bounding box center [619, 12] width 20 height 6
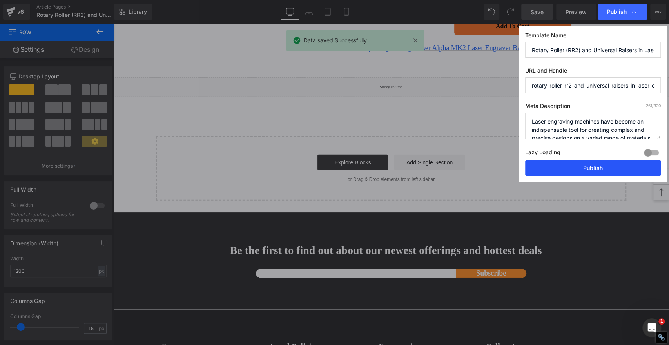
click at [611, 167] on button "Publish" at bounding box center [594, 168] width 136 height 16
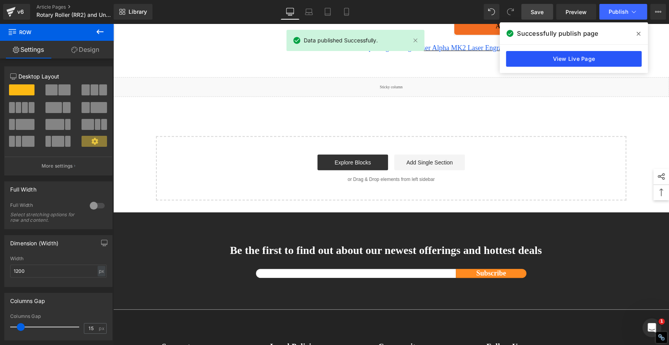
click at [574, 58] on link "View Live Page" at bounding box center [574, 59] width 136 height 16
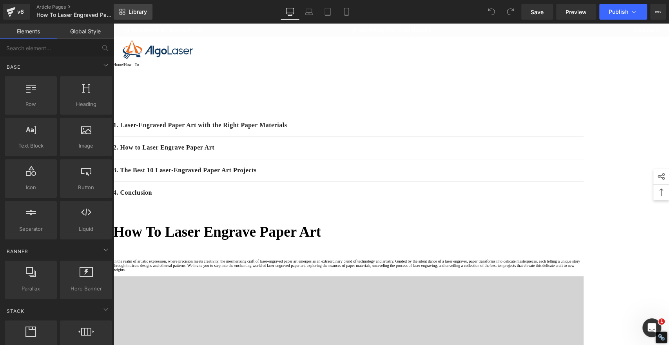
click at [137, 14] on span "Library" at bounding box center [138, 11] width 18 height 7
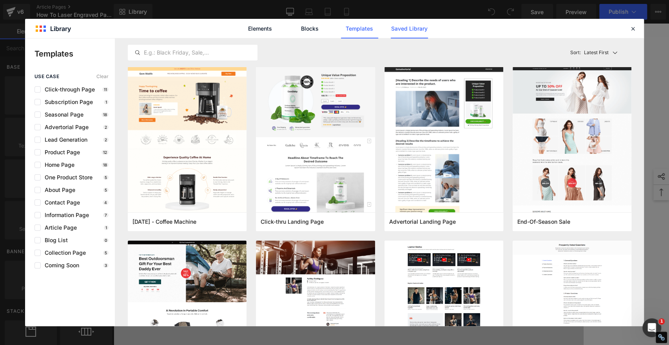
click at [418, 28] on link "Saved Library" at bounding box center [409, 29] width 37 height 20
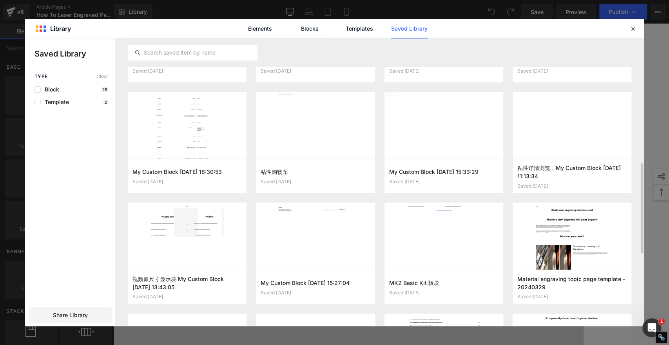
scroll to position [351, 0]
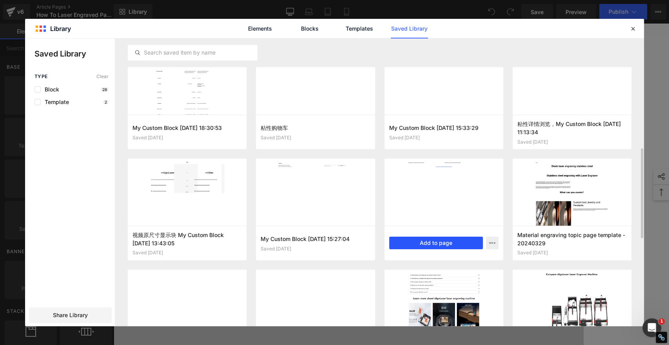
click at [449, 240] on button "Add to page" at bounding box center [436, 242] width 94 height 13
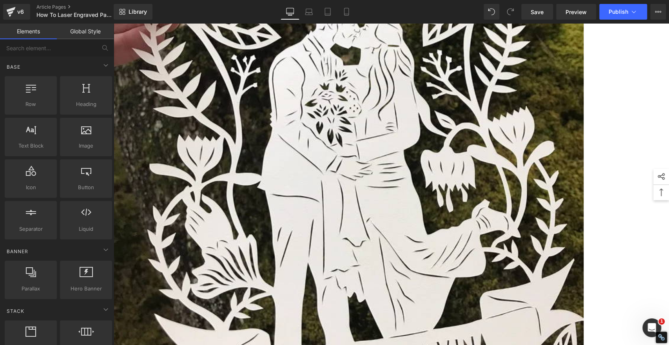
scroll to position [3786, 0]
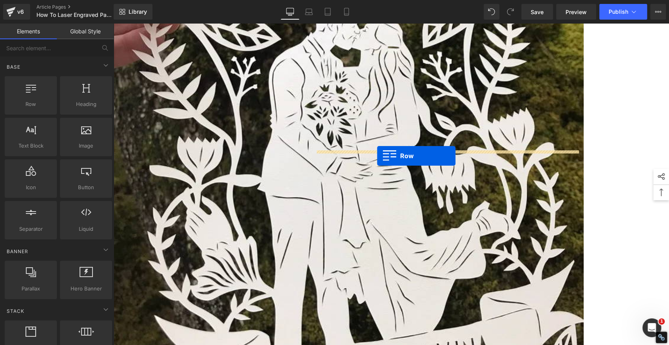
drag, startPoint x: 158, startPoint y: 199, endPoint x: 377, endPoint y: 156, distance: 223.4
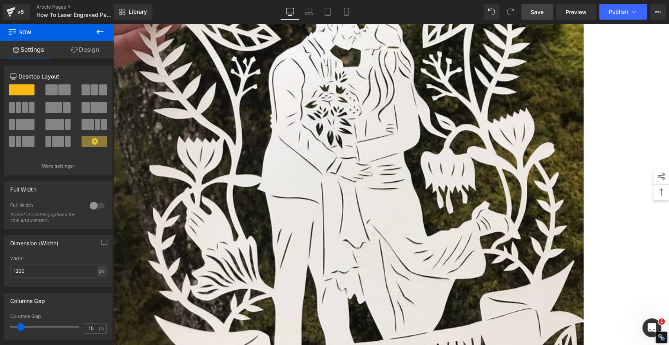
click at [538, 9] on span "Save" at bounding box center [537, 12] width 13 height 8
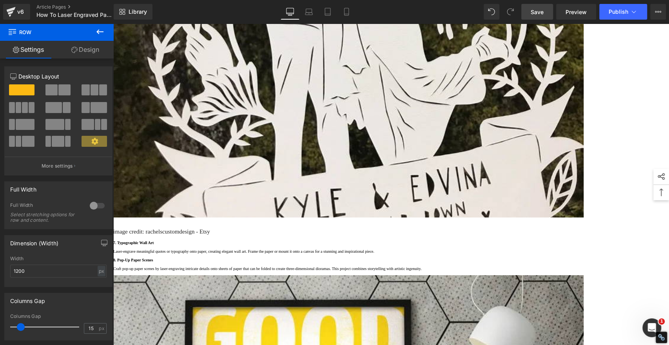
scroll to position [3830, 0]
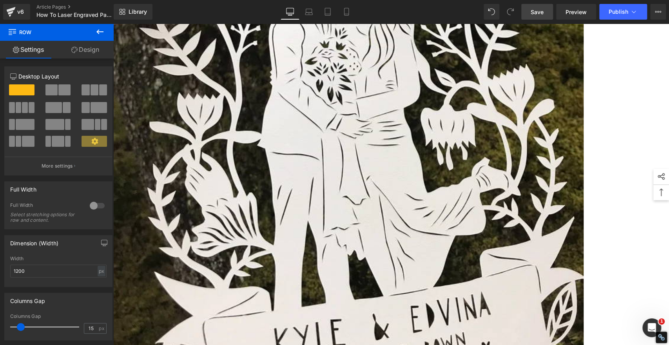
drag, startPoint x: 538, startPoint y: 10, endPoint x: 499, endPoint y: 87, distance: 86.6
click at [538, 10] on span "Save" at bounding box center [537, 12] width 13 height 8
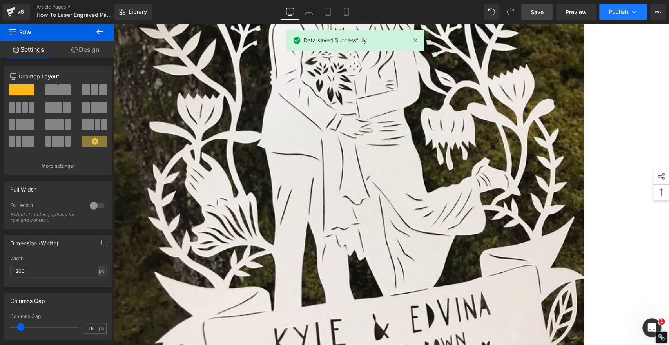
click at [618, 13] on span "Publish" at bounding box center [619, 12] width 20 height 6
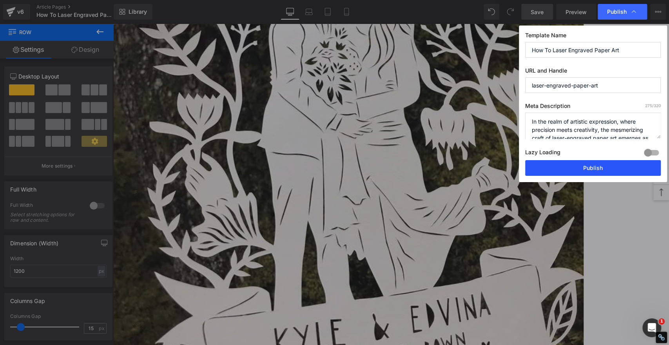
click at [631, 168] on button "Publish" at bounding box center [594, 168] width 136 height 16
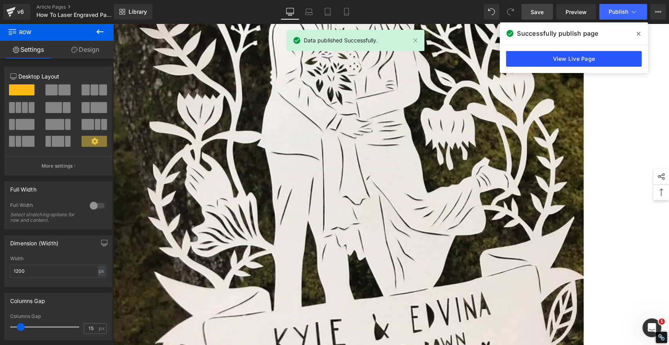
click at [614, 60] on link "View Live Page" at bounding box center [574, 59] width 136 height 16
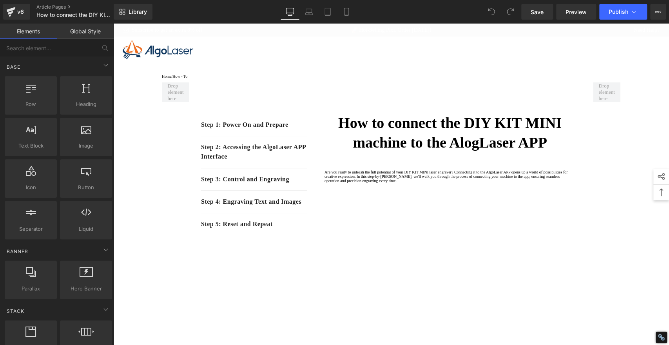
drag, startPoint x: 666, startPoint y: 45, endPoint x: 332, endPoint y: 36, distance: 334.2
click at [150, 7] on link "Library" at bounding box center [133, 12] width 39 height 16
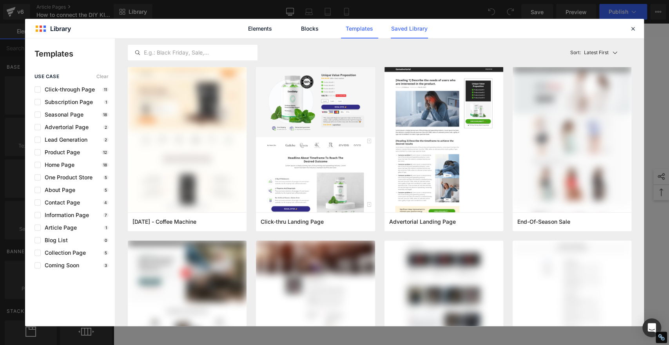
click at [406, 32] on link "Saved Library" at bounding box center [409, 29] width 37 height 20
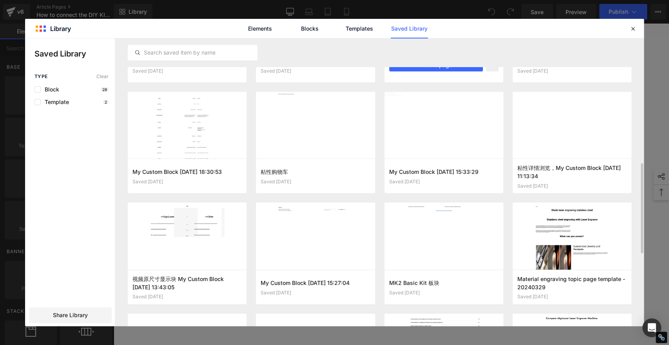
scroll to position [373, 0]
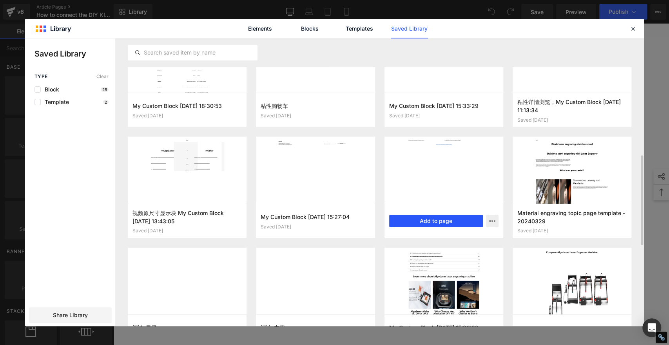
click at [437, 219] on button "Add to page" at bounding box center [436, 221] width 94 height 13
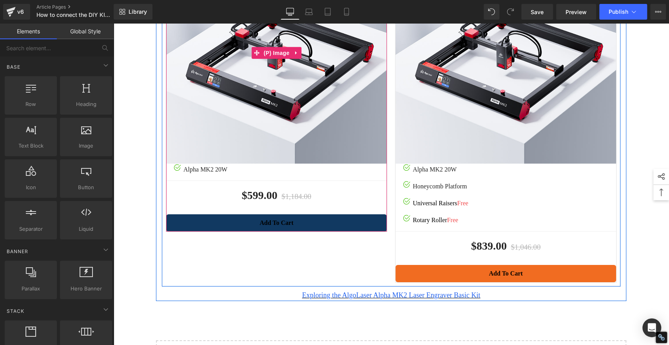
scroll to position [1520, 0]
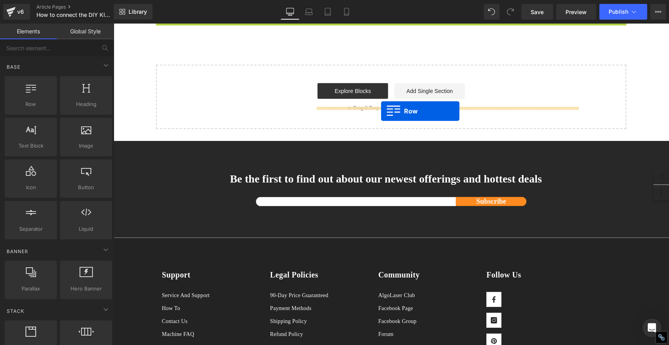
drag, startPoint x: 156, startPoint y: 156, endPoint x: 381, endPoint y: 111, distance: 229.2
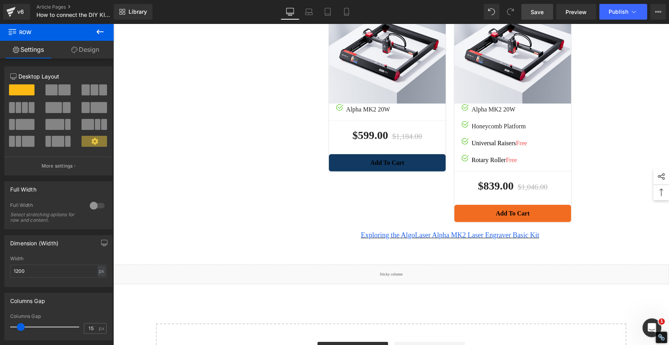
click at [542, 12] on span "Save" at bounding box center [537, 12] width 13 height 8
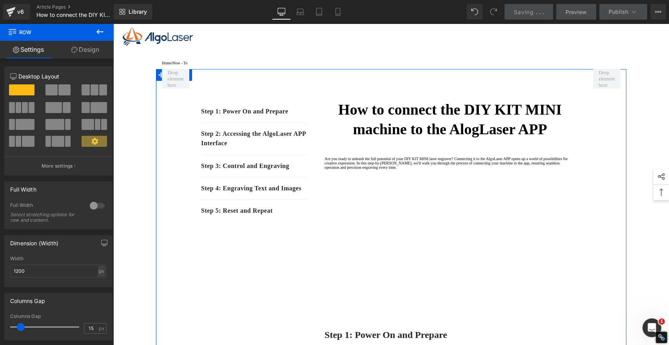
scroll to position [0, 0]
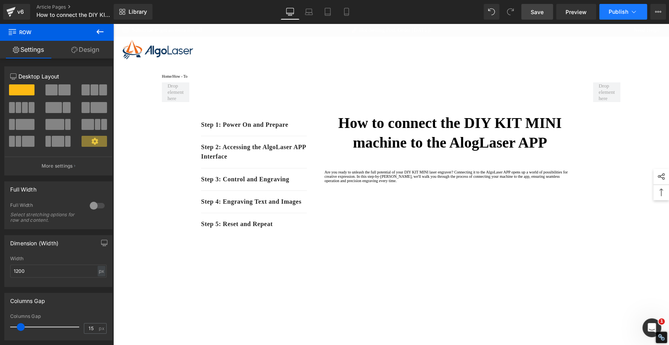
click at [610, 11] on span "Publish" at bounding box center [619, 12] width 20 height 6
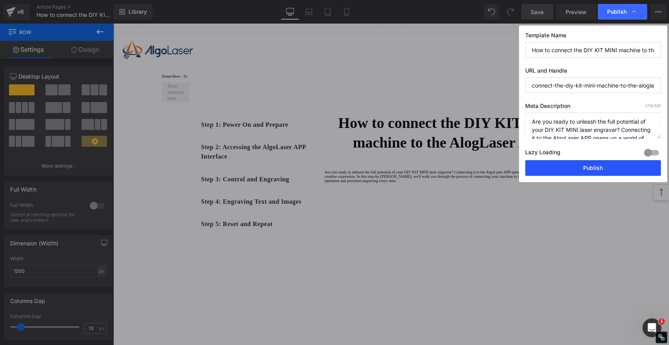
click at [622, 170] on button "Publish" at bounding box center [594, 168] width 136 height 16
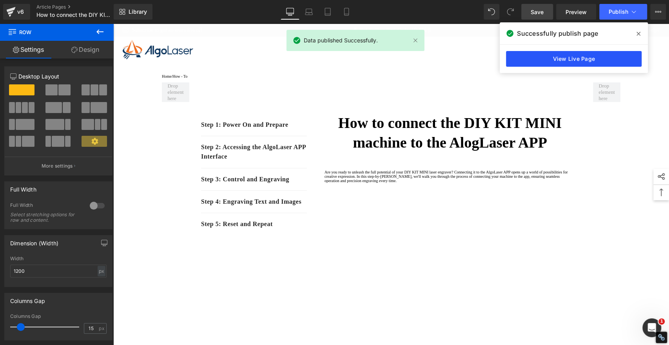
click at [604, 56] on link "View Live Page" at bounding box center [574, 59] width 136 height 16
